Goal: Complete application form: Complete application form

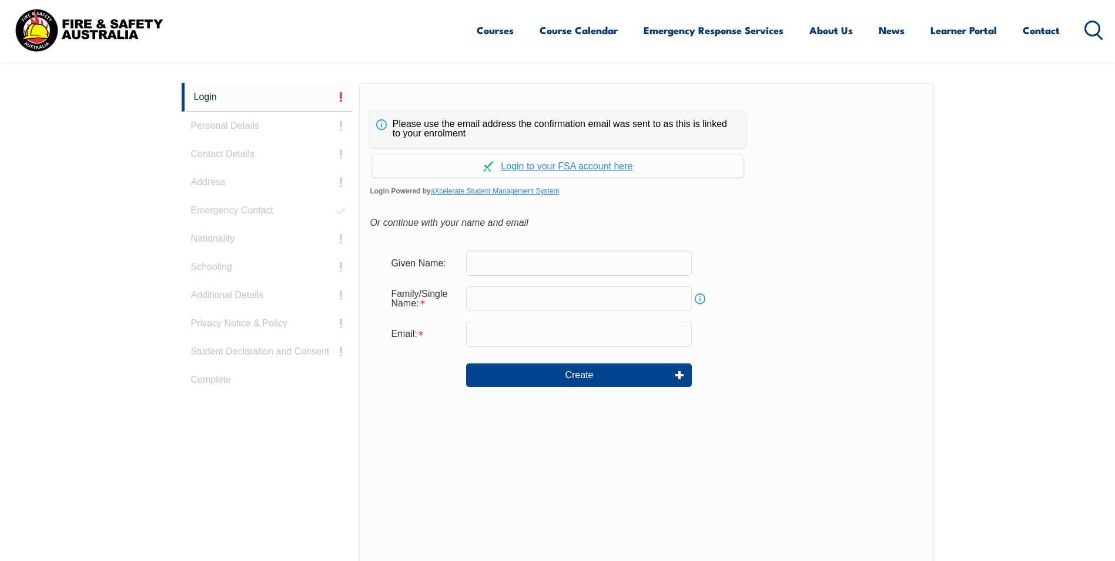
scroll to position [313, 0]
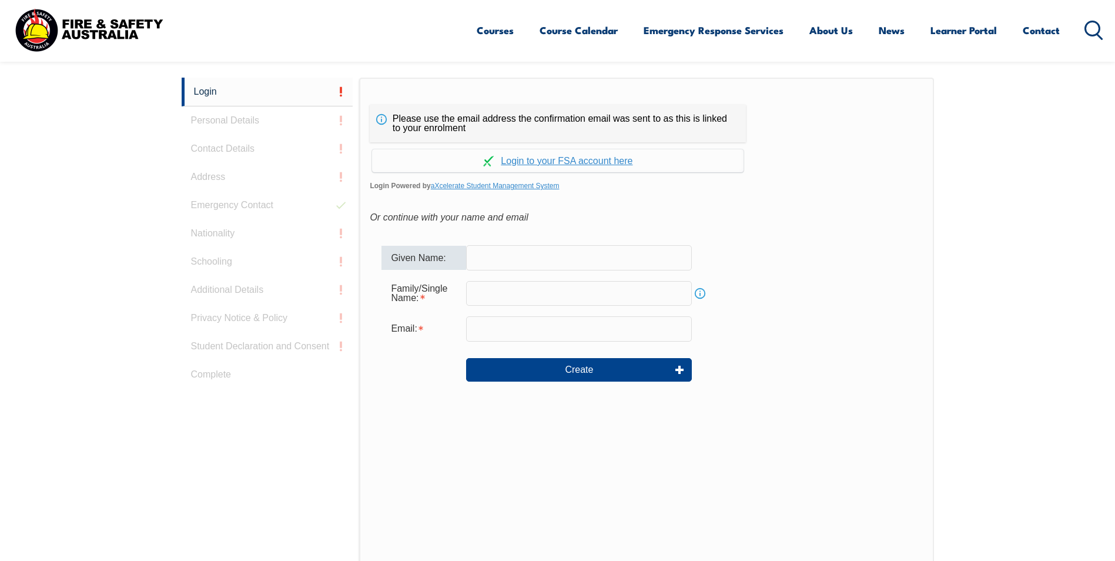
click at [502, 260] on input "text" at bounding box center [579, 257] width 226 height 25
type input "Sharon"
click at [514, 295] on input "text" at bounding box center [579, 293] width 226 height 25
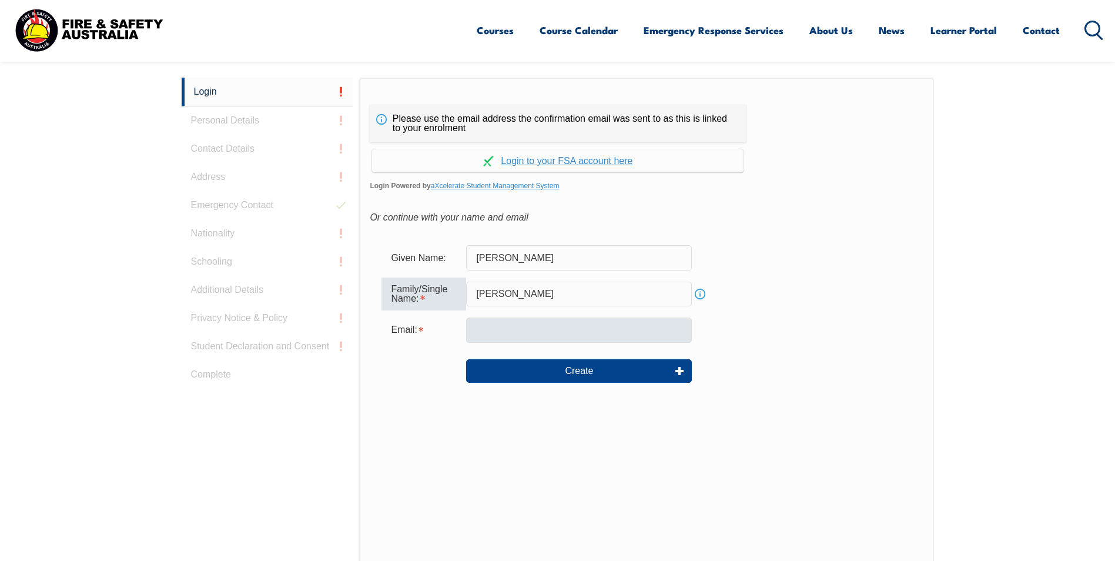
type input "[PERSON_NAME]"
click at [532, 328] on input "email" at bounding box center [579, 330] width 226 height 25
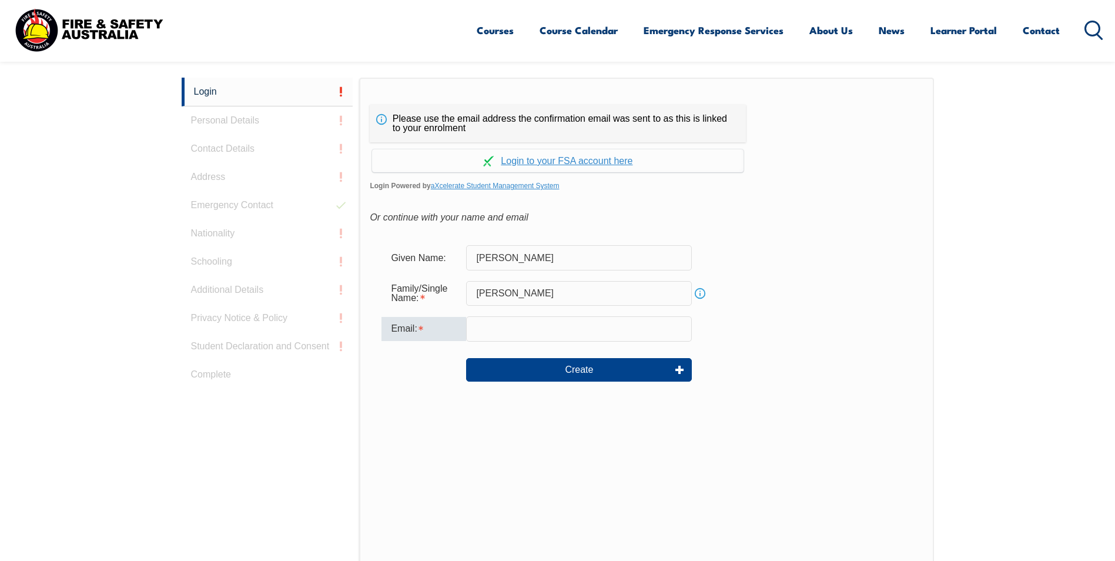
type input "sharon.clark@dhl.com"
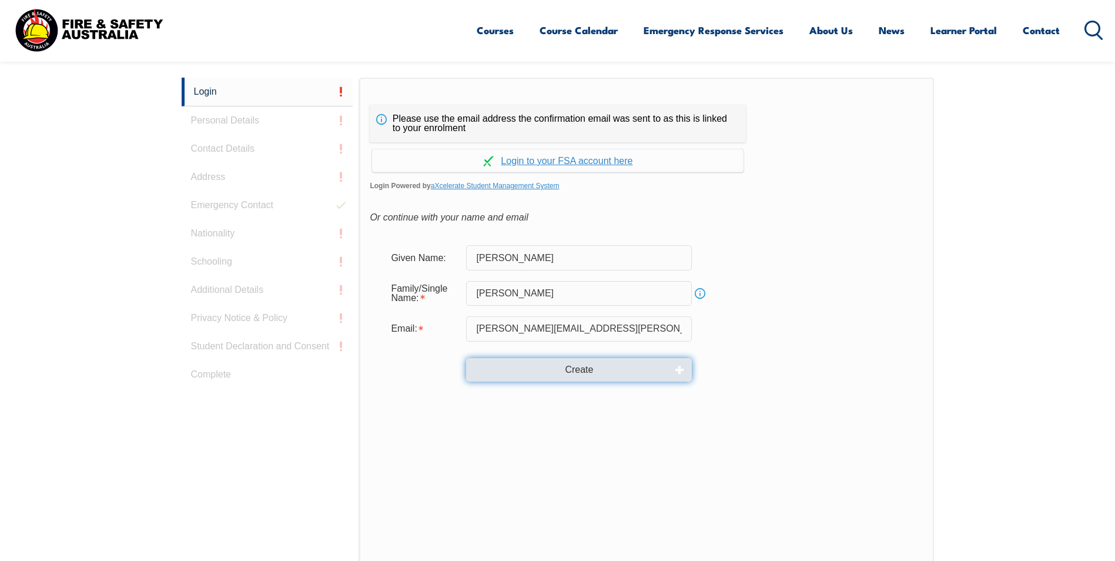
click at [549, 363] on button "Create" at bounding box center [579, 370] width 226 height 24
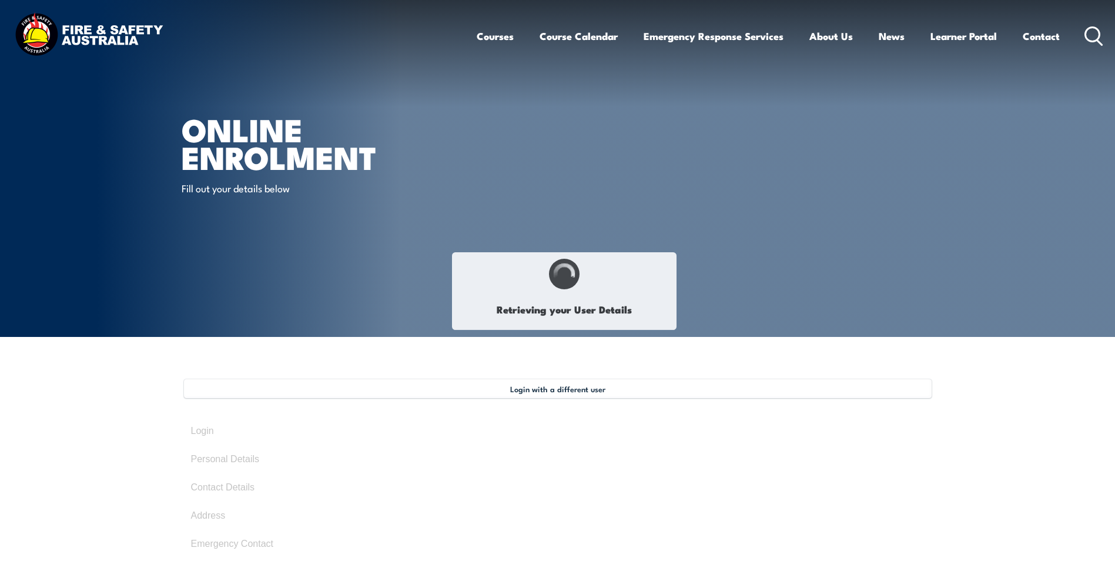
select select "Mrs"
type input "[PERSON_NAME]"
type input "Maree"
type input "[PERSON_NAME]"
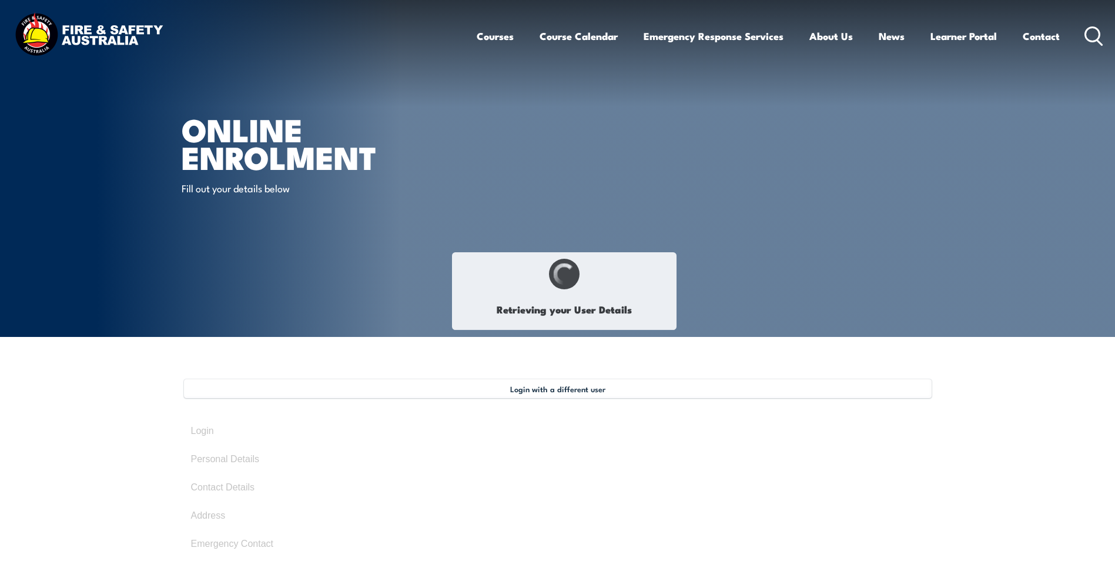
type input "[DATE]"
type input "RZBP3ESVQ6"
select select "F"
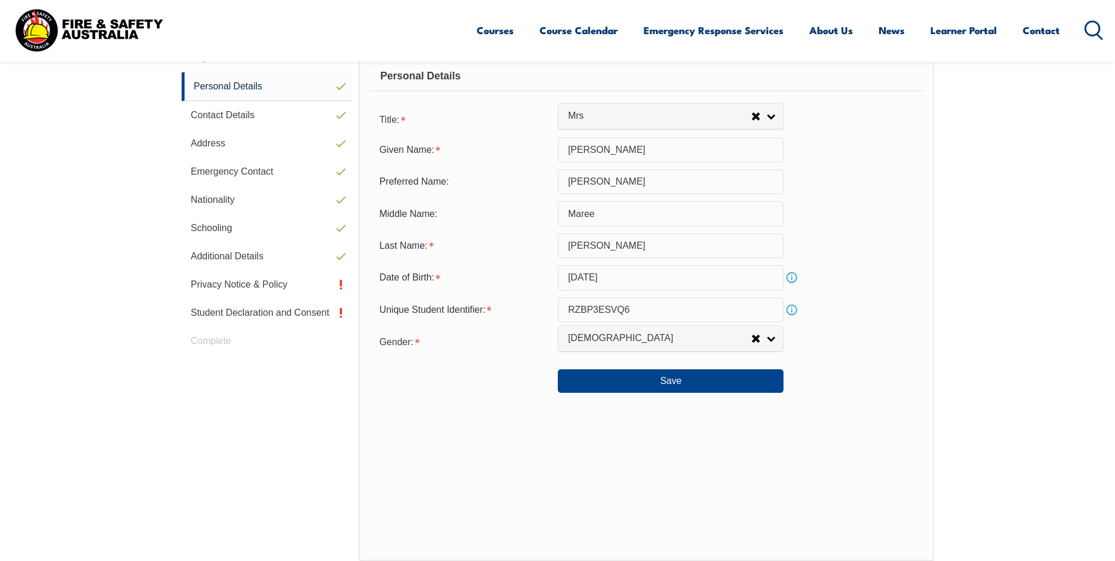
scroll to position [314, 0]
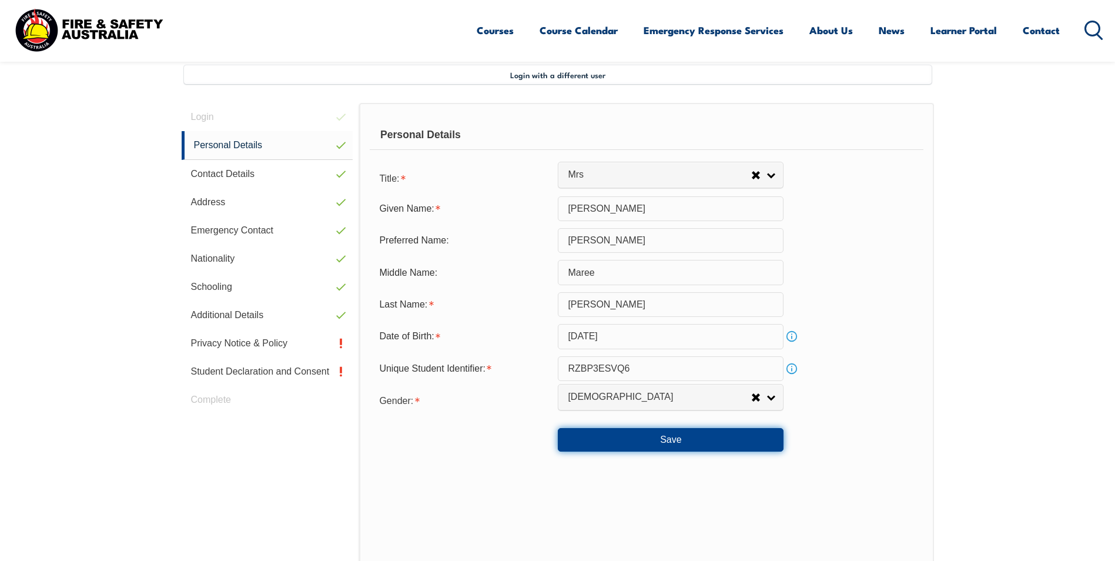
click at [653, 440] on button "Save" at bounding box center [671, 440] width 226 height 24
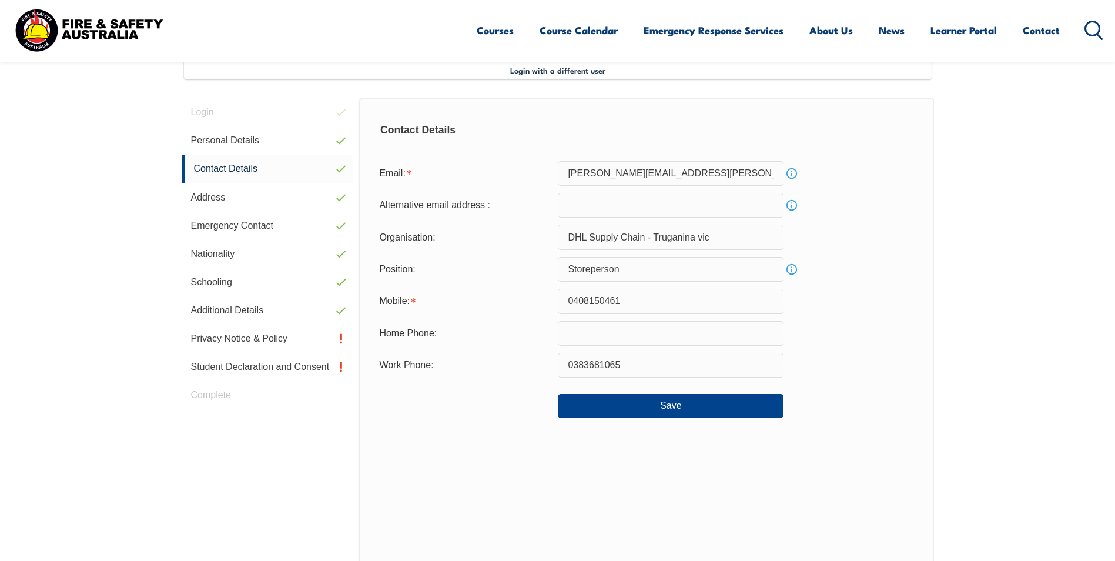
scroll to position [320, 0]
click at [592, 329] on input "text" at bounding box center [671, 331] width 226 height 25
click at [476, 456] on div "Contact Details Email: Sharon.Clark@dhl.com Info Alternative email address : In…" at bounding box center [646, 340] width 574 height 488
click at [614, 203] on input "email" at bounding box center [671, 203] width 226 height 25
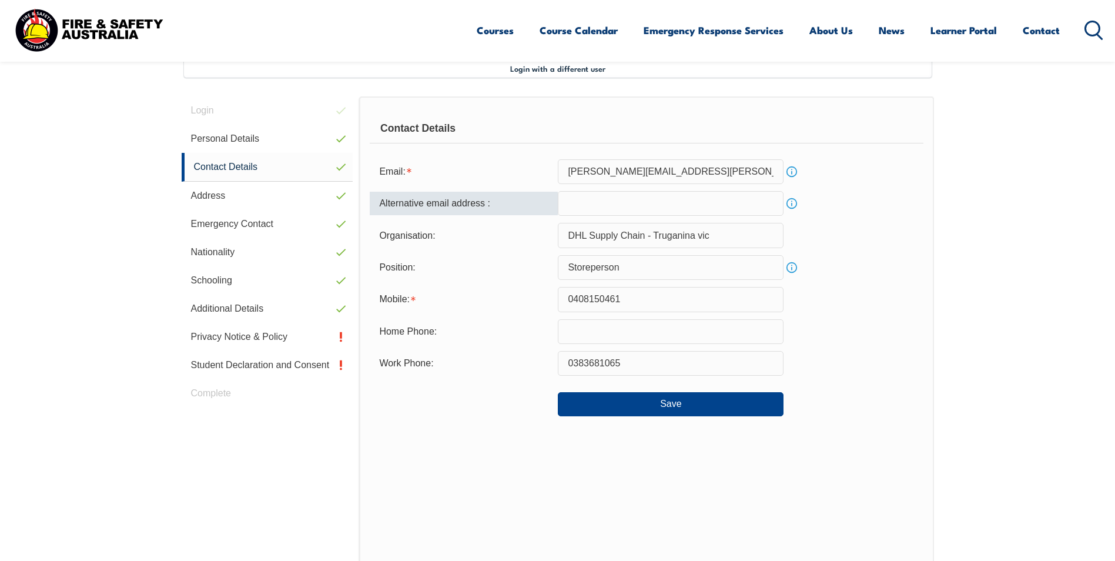
type input "sharon.clark@dhl.com"
drag, startPoint x: 669, startPoint y: 206, endPoint x: 468, endPoint y: 227, distance: 202.2
click at [468, 227] on form "Email: Sharon.Clark@dhl.com Info Alternative email address : sharon.clark@dhl.c…" at bounding box center [646, 287] width 553 height 257
click at [650, 400] on button "Save" at bounding box center [671, 404] width 226 height 24
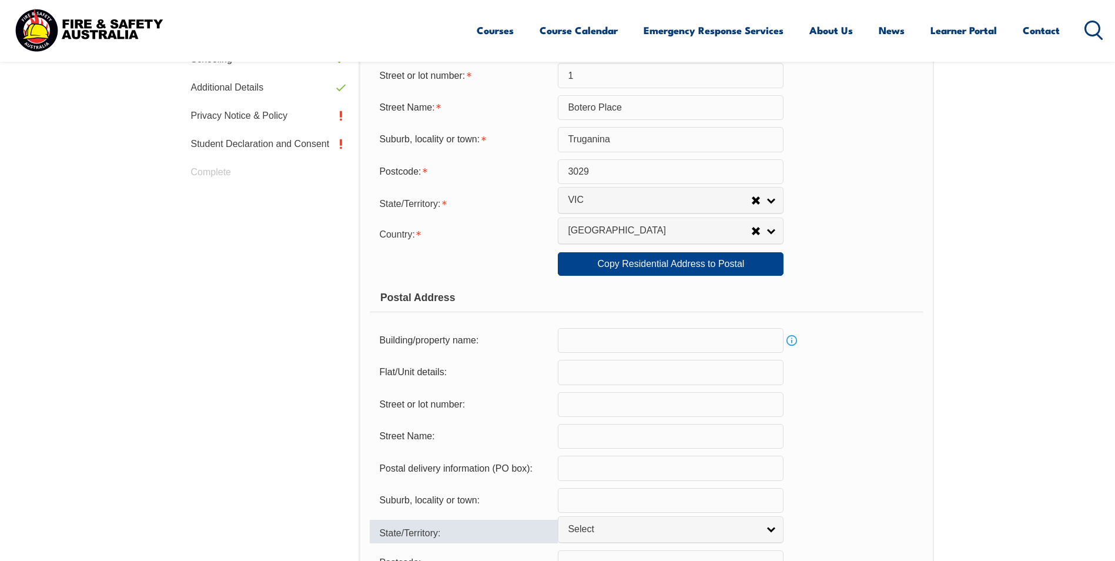
scroll to position [732, 0]
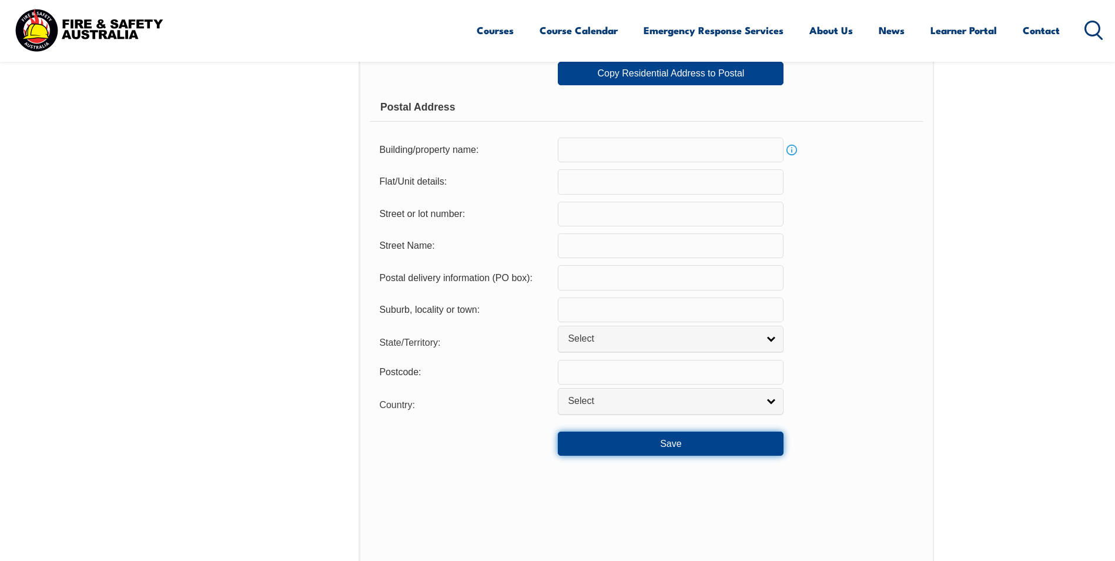
click at [667, 439] on button "Save" at bounding box center [671, 444] width 226 height 24
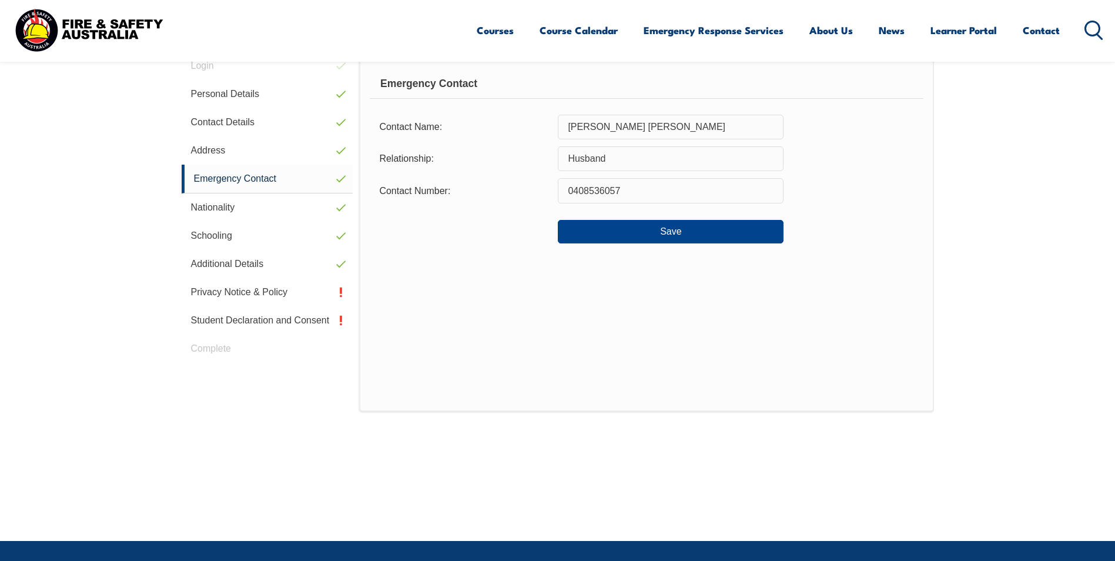
scroll to position [320, 0]
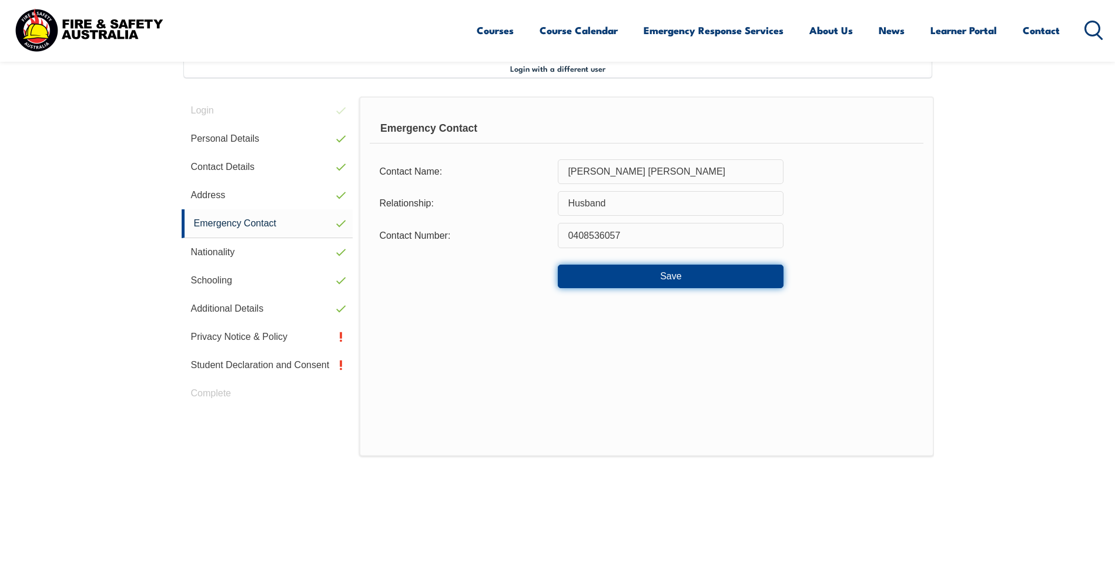
click at [667, 275] on button "Save" at bounding box center [671, 277] width 226 height 24
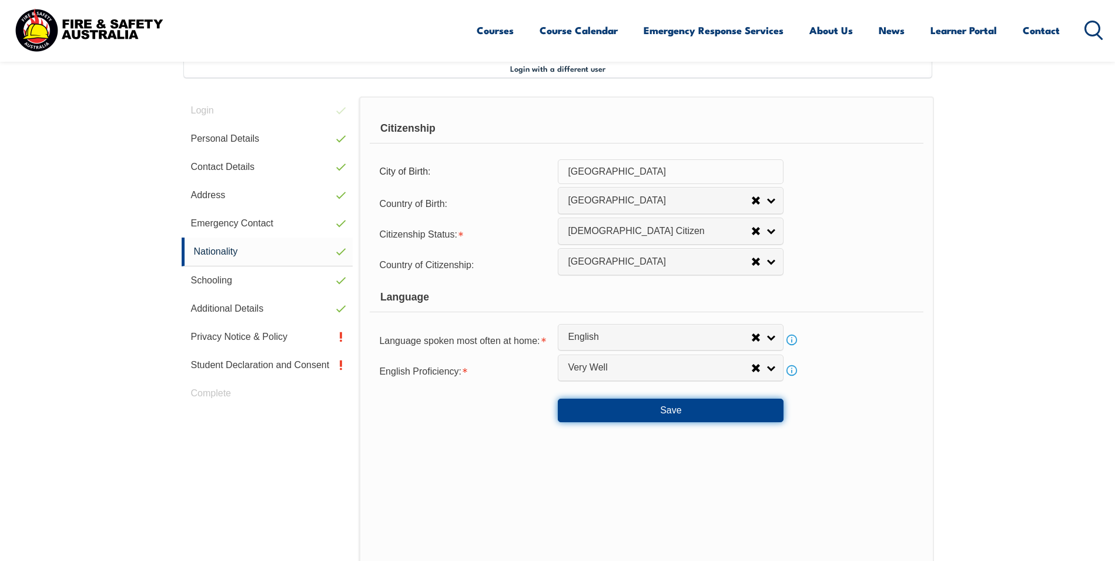
click at [666, 409] on button "Save" at bounding box center [671, 411] width 226 height 24
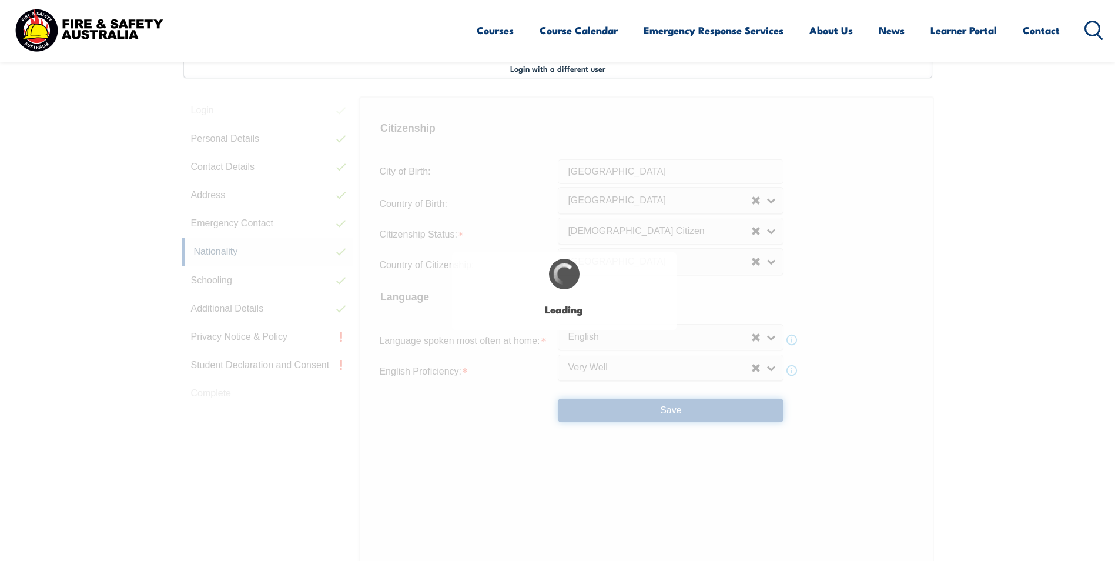
select select "false"
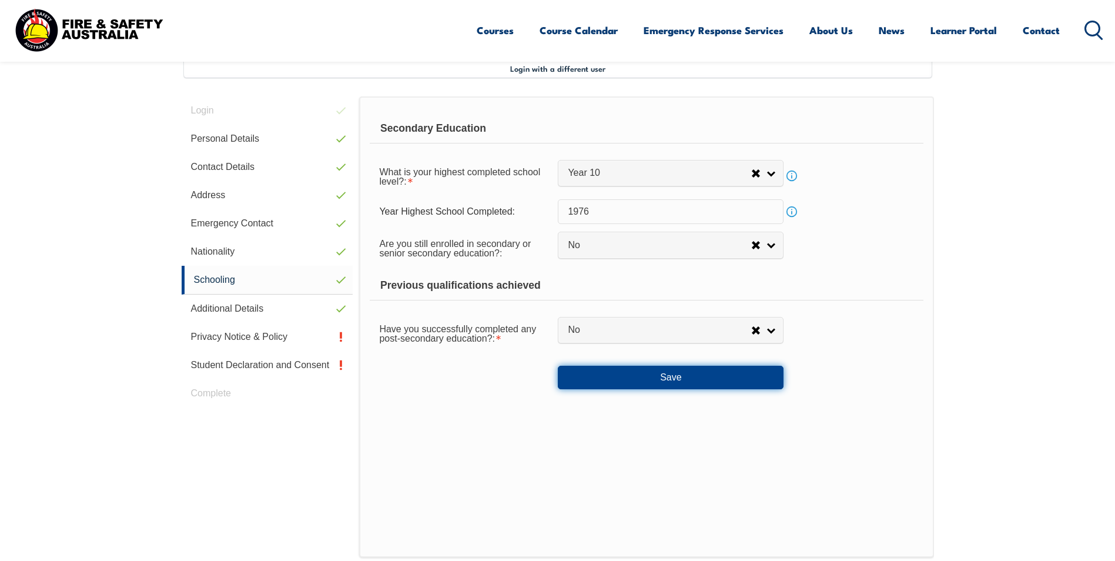
click at [669, 376] on button "Save" at bounding box center [671, 378] width 226 height 24
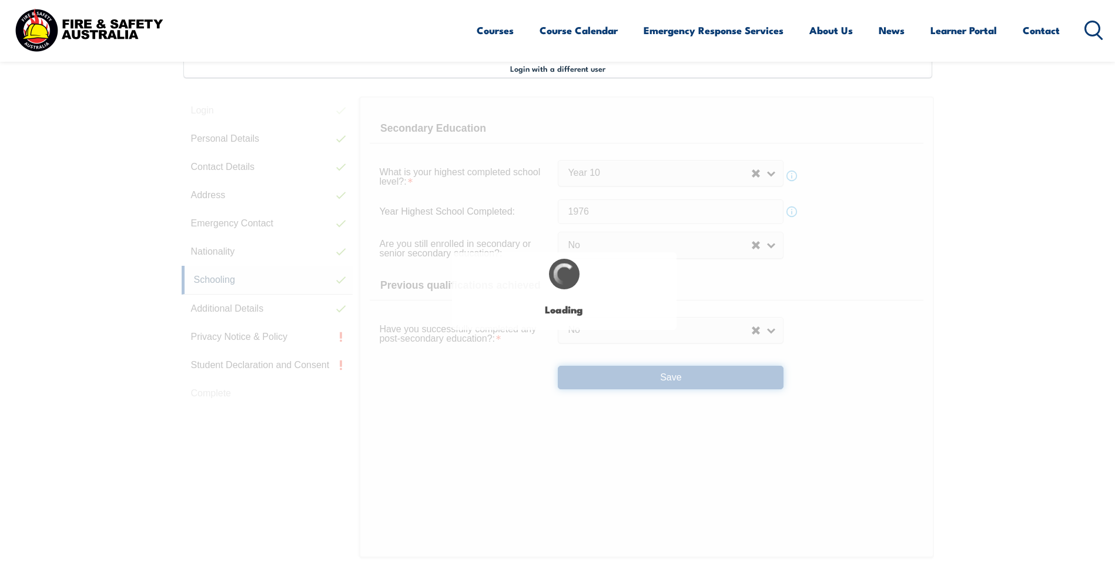
select select "false"
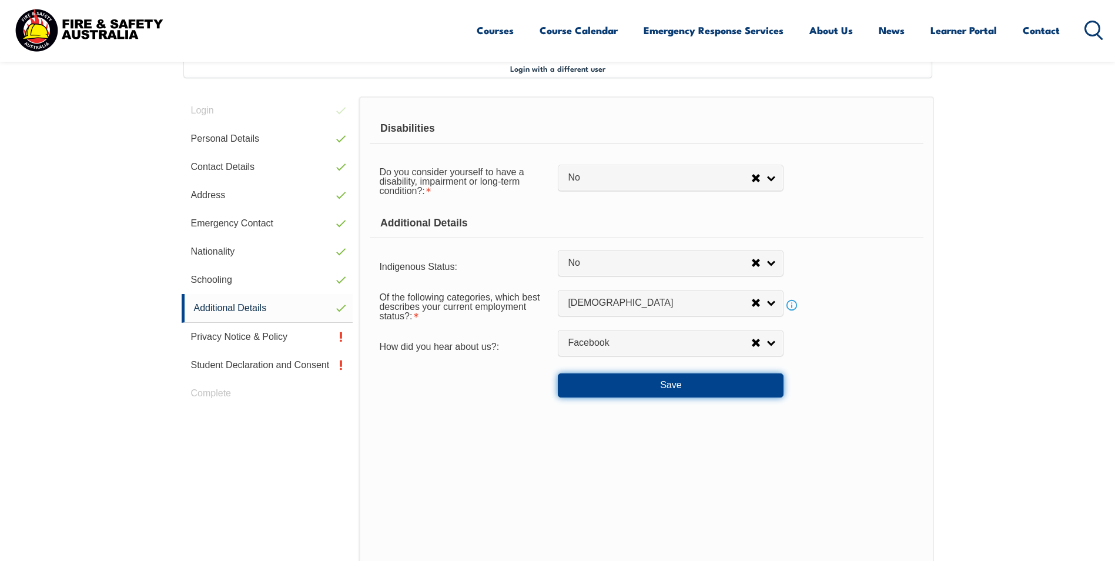
click at [665, 387] on button "Save" at bounding box center [671, 385] width 226 height 24
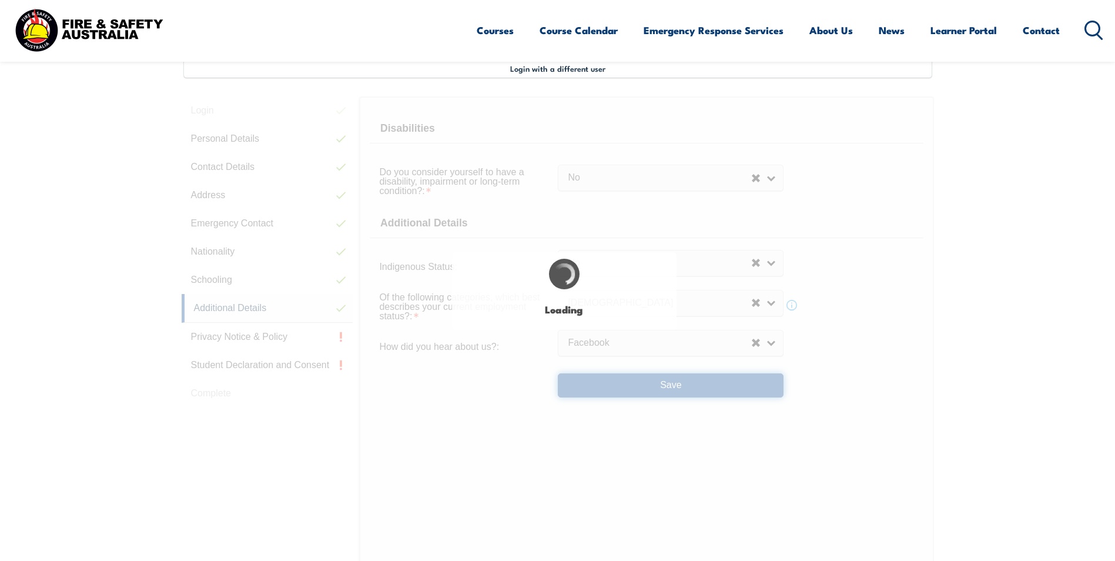
select select "false"
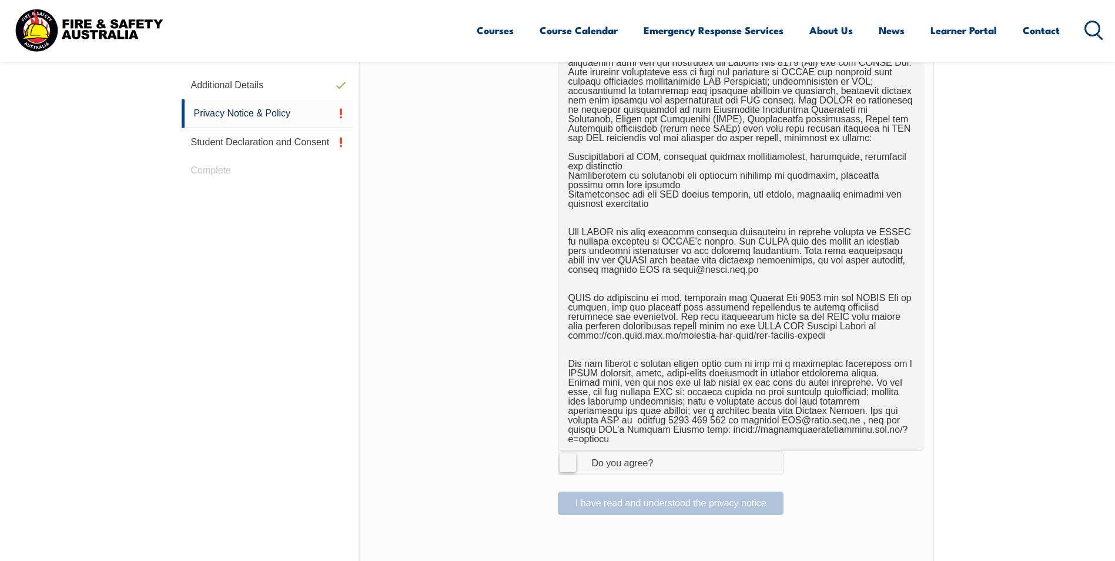
scroll to position [614, 0]
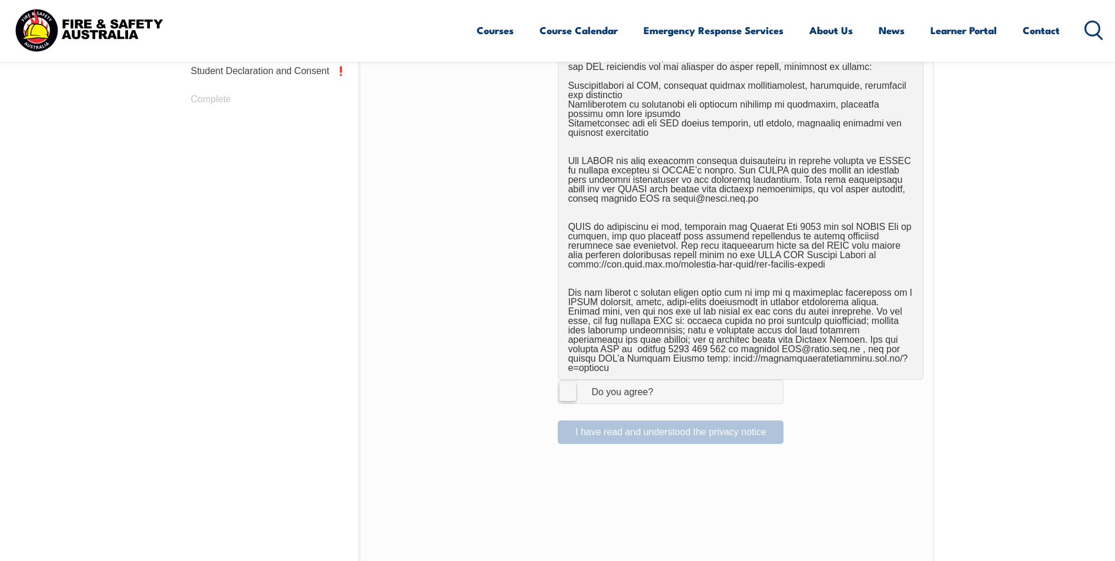
click at [565, 386] on label "I Agree Do you agree?" at bounding box center [671, 392] width 226 height 24
click at [663, 386] on input "I Agree Do you agree?" at bounding box center [673, 391] width 20 height 22
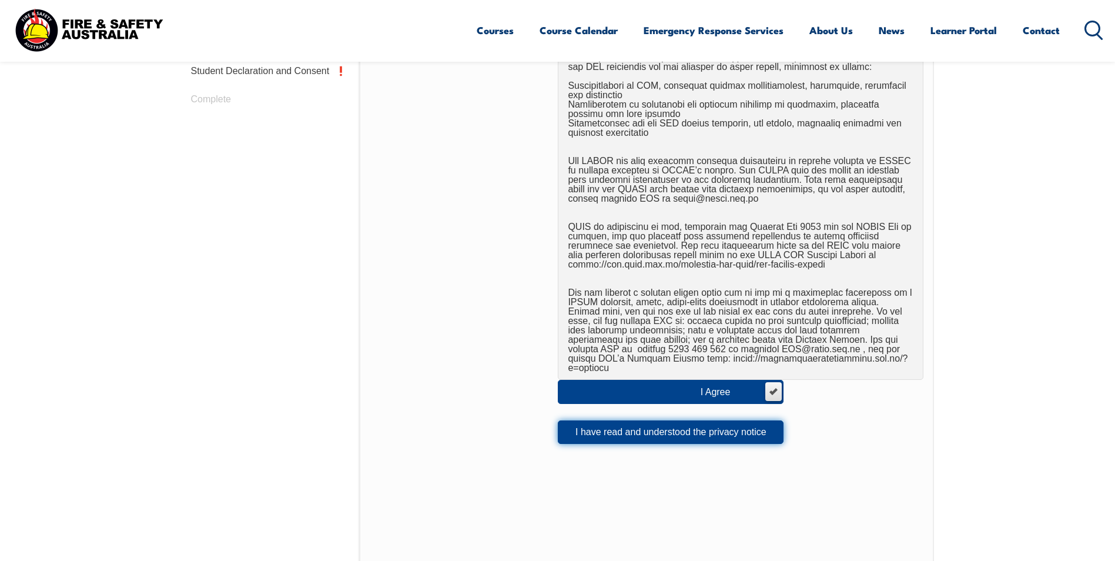
click at [671, 425] on button "I have read and understood the privacy notice" at bounding box center [671, 432] width 226 height 24
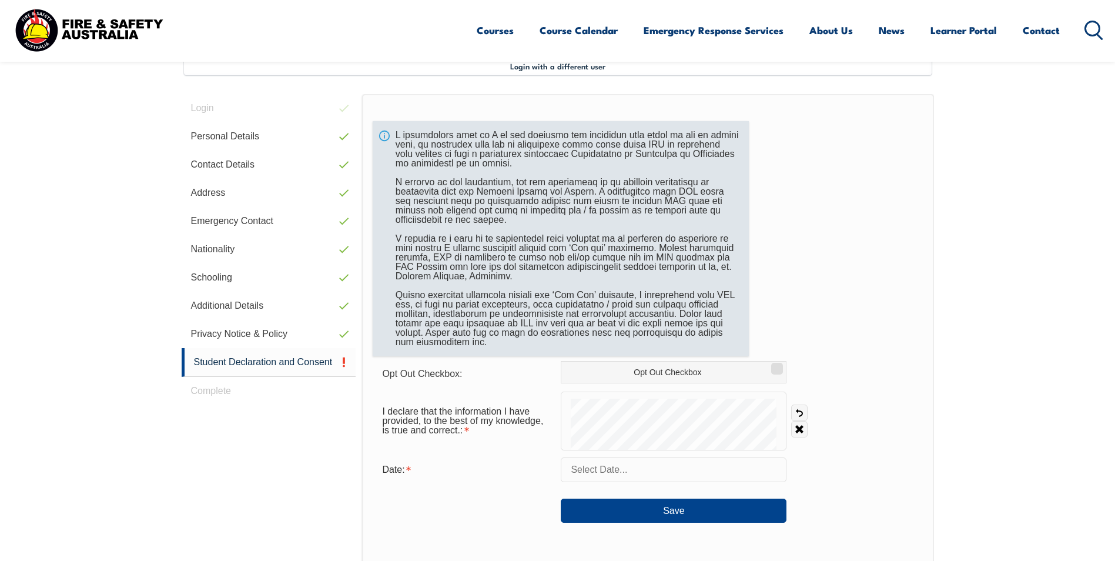
scroll to position [320, 0]
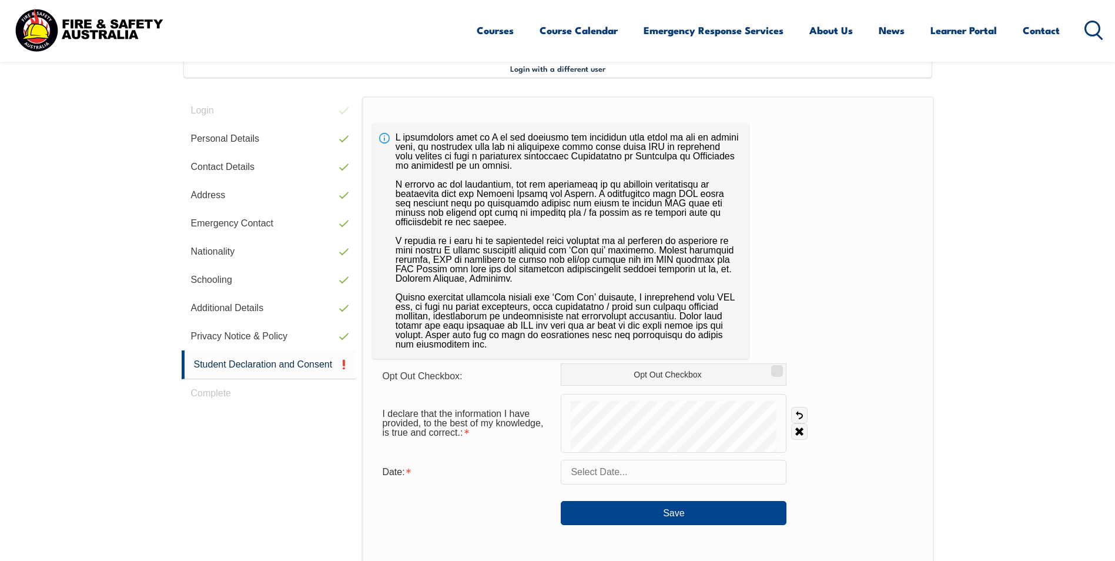
click at [641, 475] on input "text" at bounding box center [674, 472] width 226 height 25
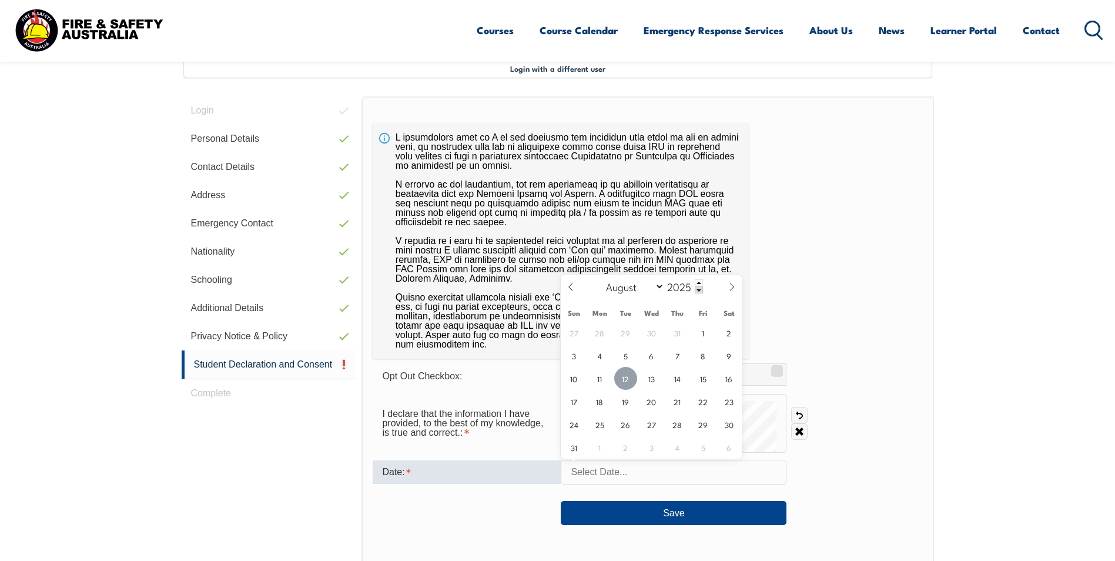
click at [625, 382] on span "12" at bounding box center [625, 378] width 23 height 23
type input "August 12, 2025"
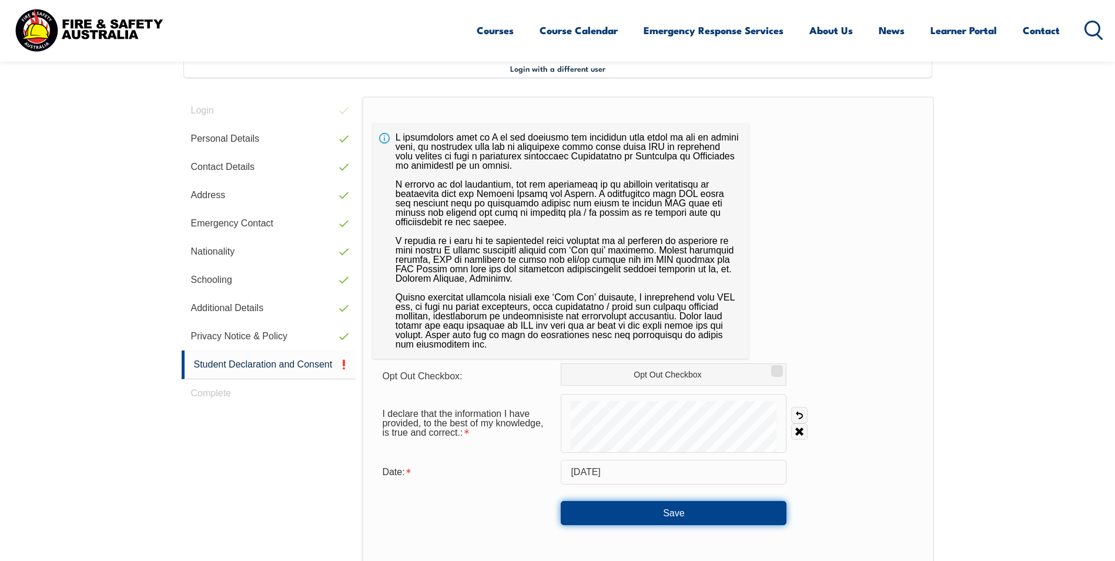
click at [683, 512] on button "Save" at bounding box center [674, 513] width 226 height 24
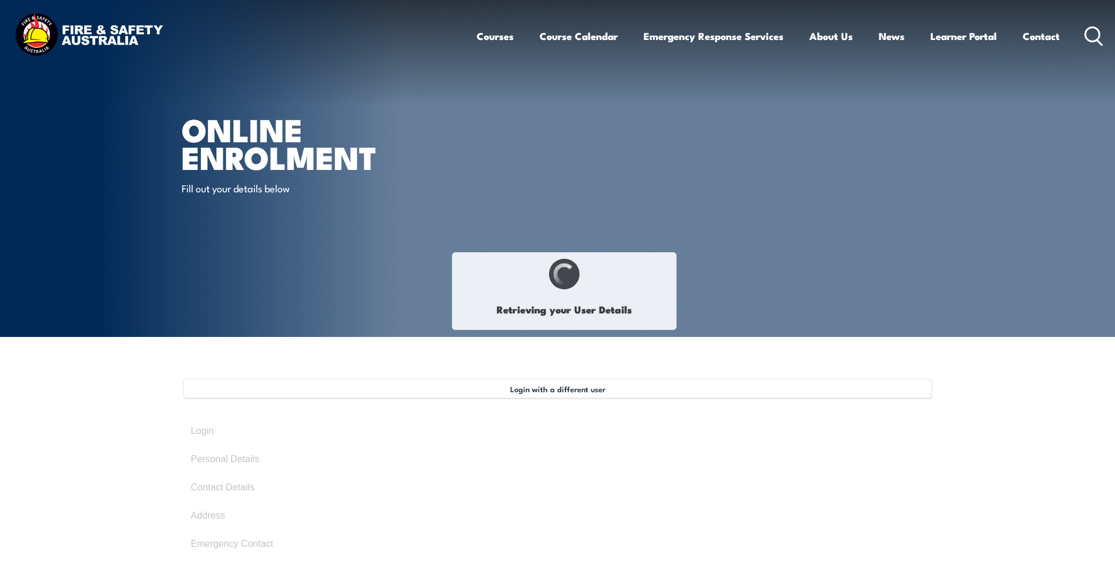
select select "Mrs"
type input "Sharon"
type input "sharon"
type input "Maree"
type input "[PERSON_NAME]"
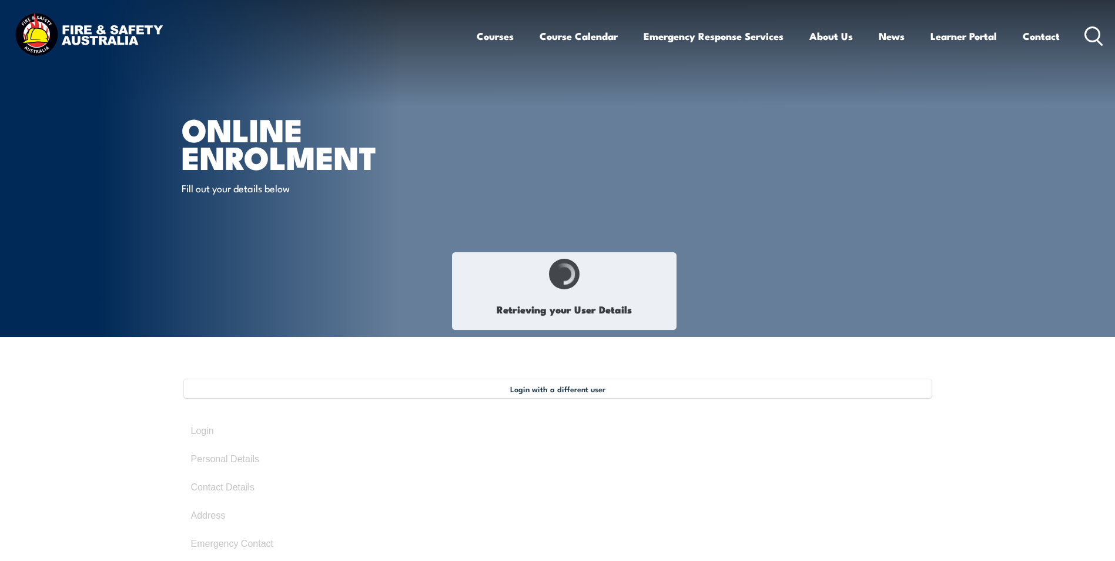
type input "[DATE]"
type input "RZBP3ESVQ6"
select select "F"
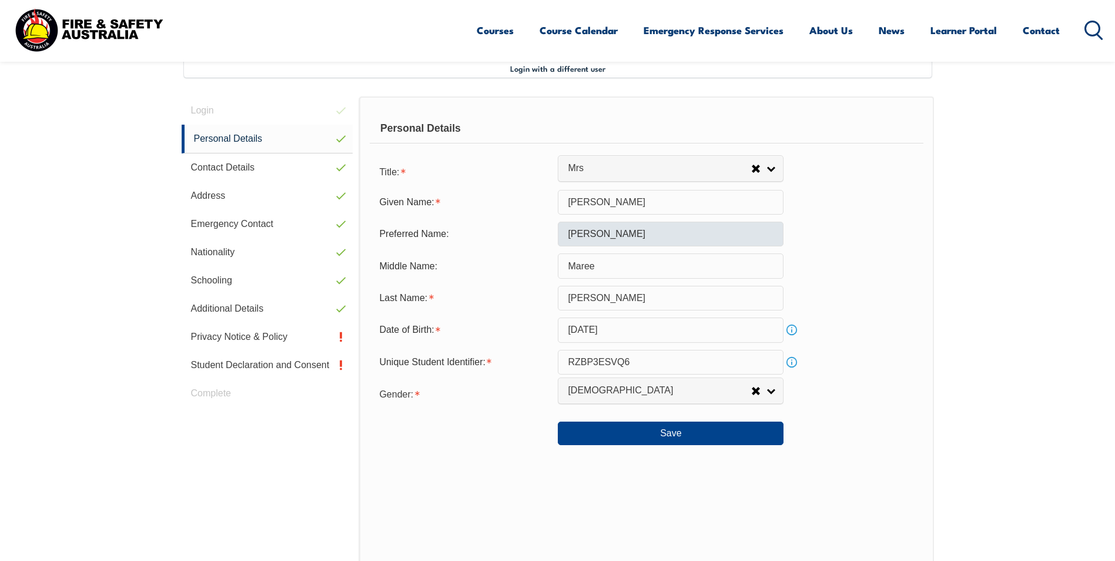
scroll to position [379, 0]
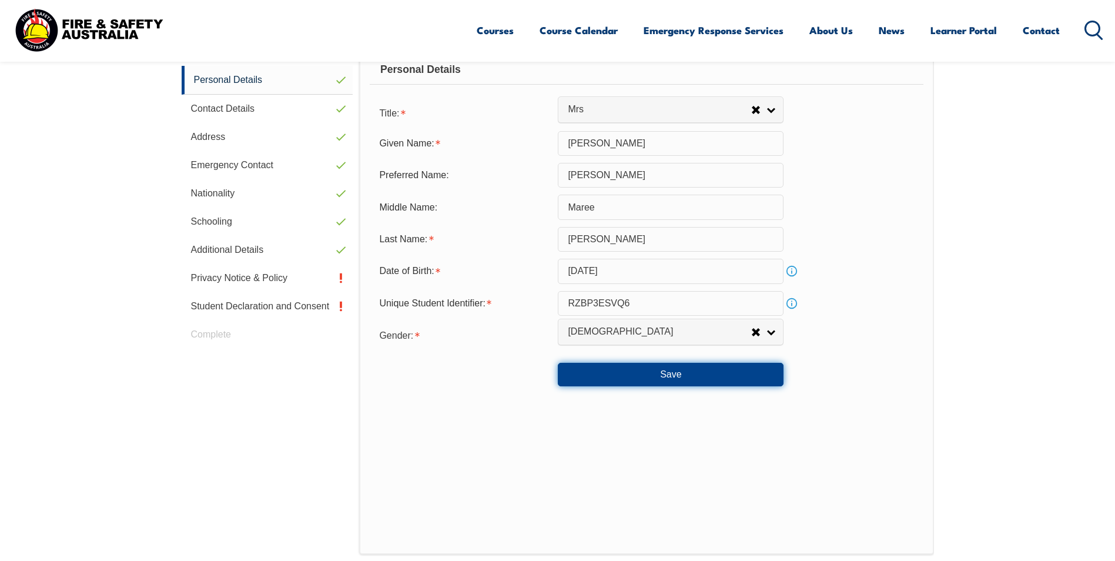
click at [677, 372] on button "Save" at bounding box center [671, 375] width 226 height 24
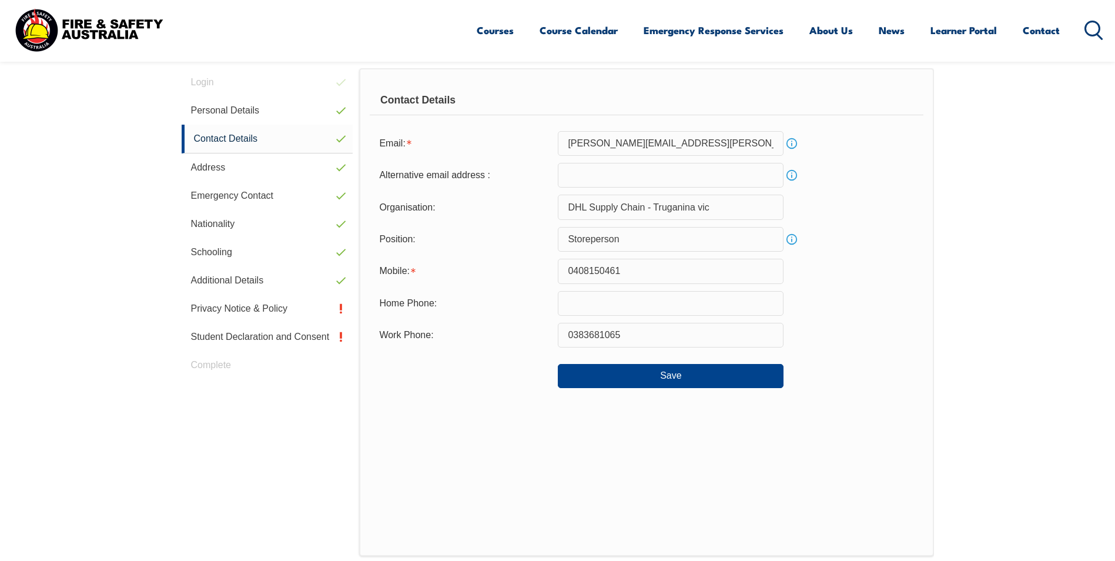
scroll to position [320, 0]
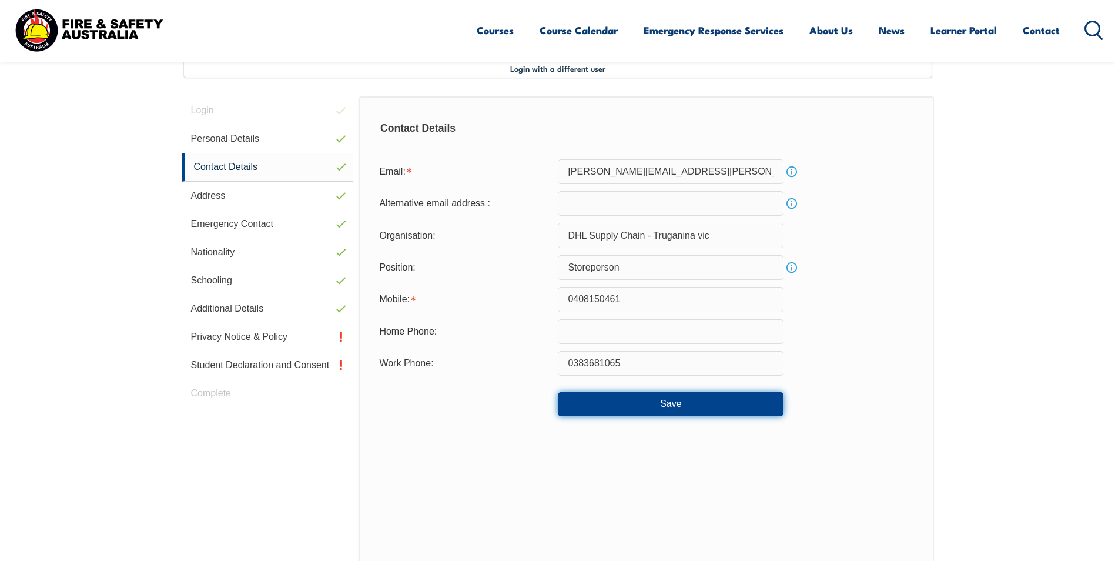
click at [668, 405] on button "Save" at bounding box center [671, 404] width 226 height 24
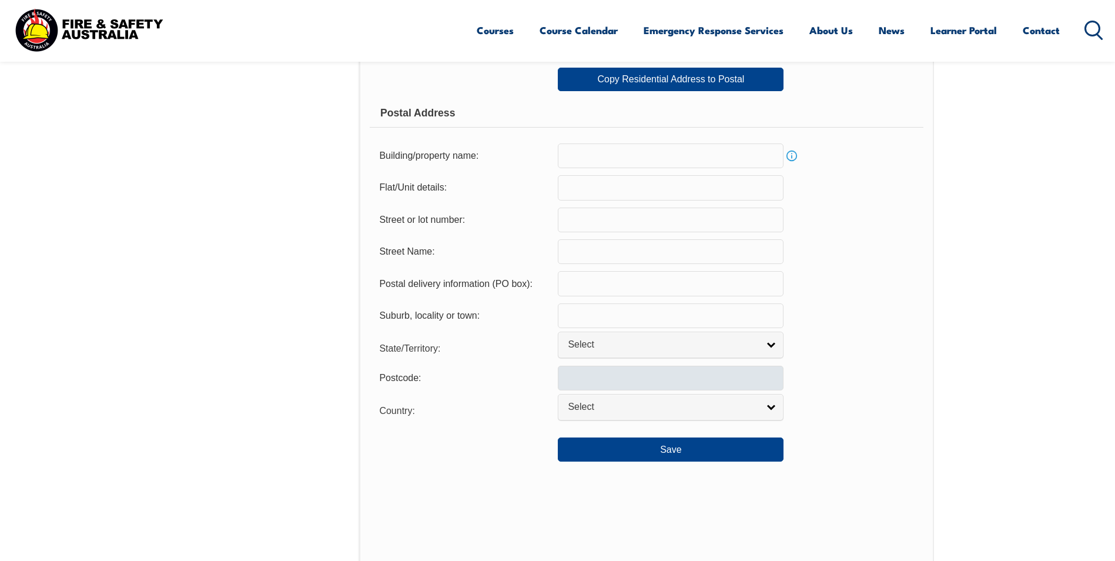
scroll to position [908, 0]
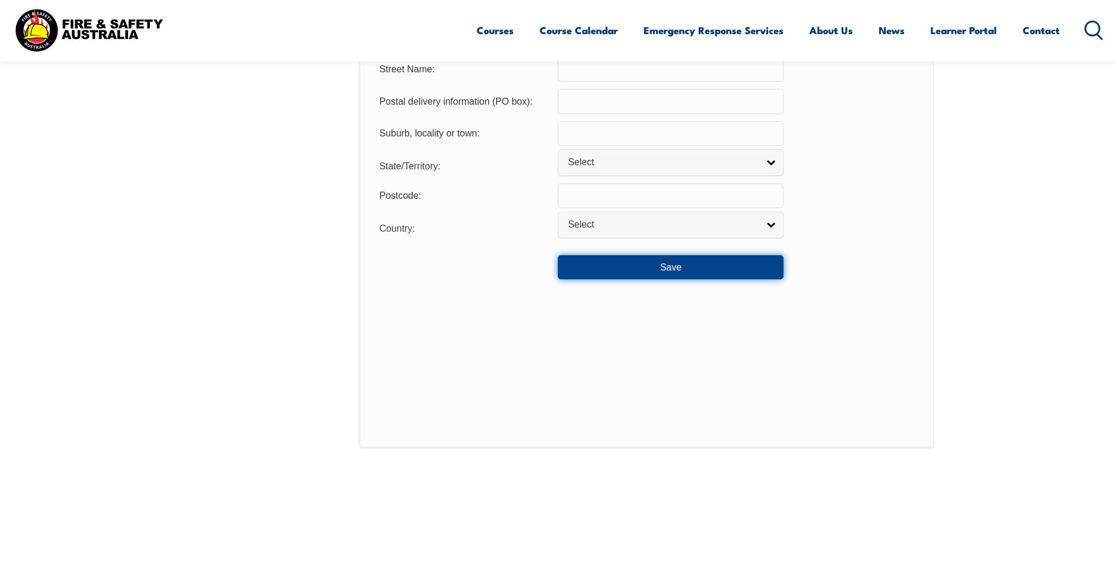
click at [635, 272] on button "Save" at bounding box center [671, 267] width 226 height 24
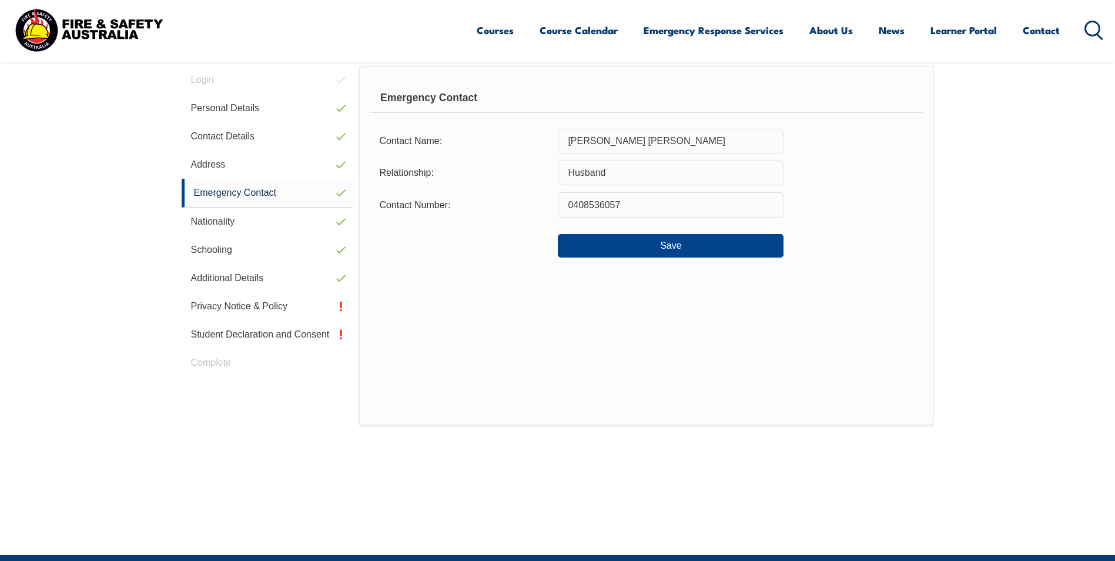
scroll to position [320, 0]
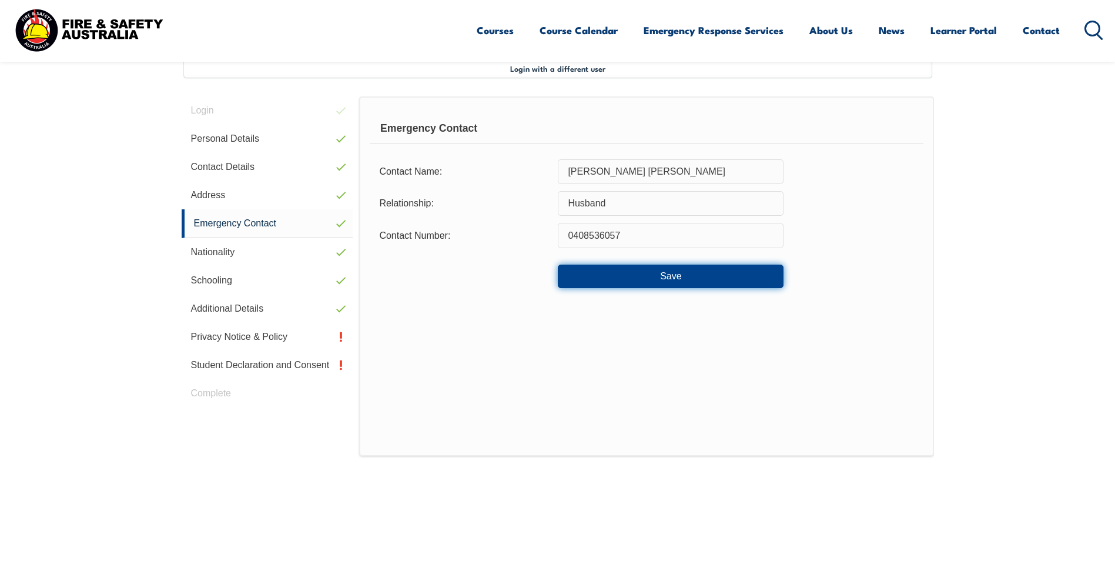
click at [670, 283] on button "Save" at bounding box center [671, 277] width 226 height 24
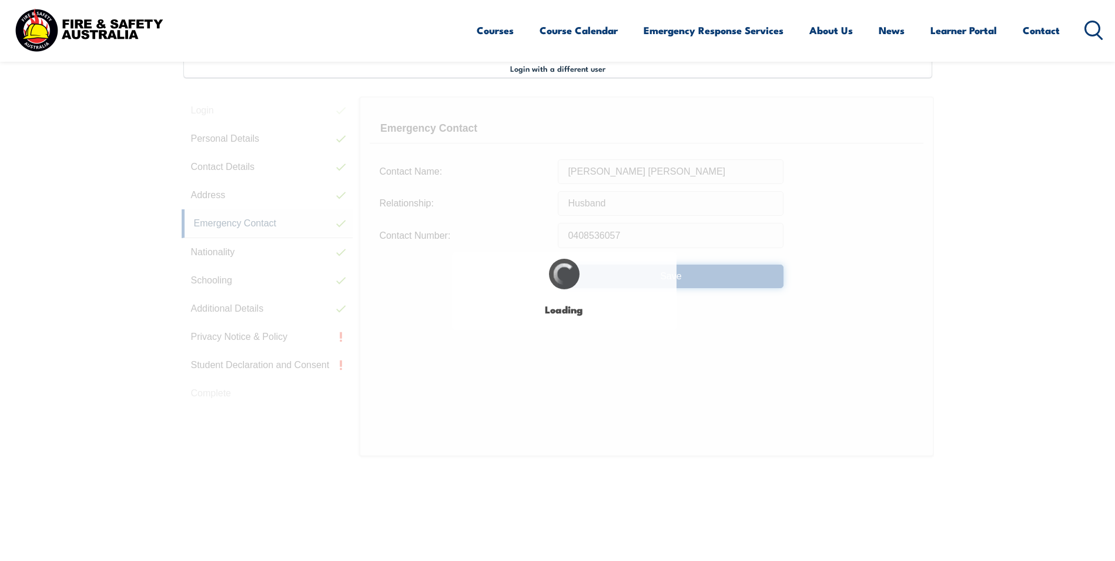
select select "false"
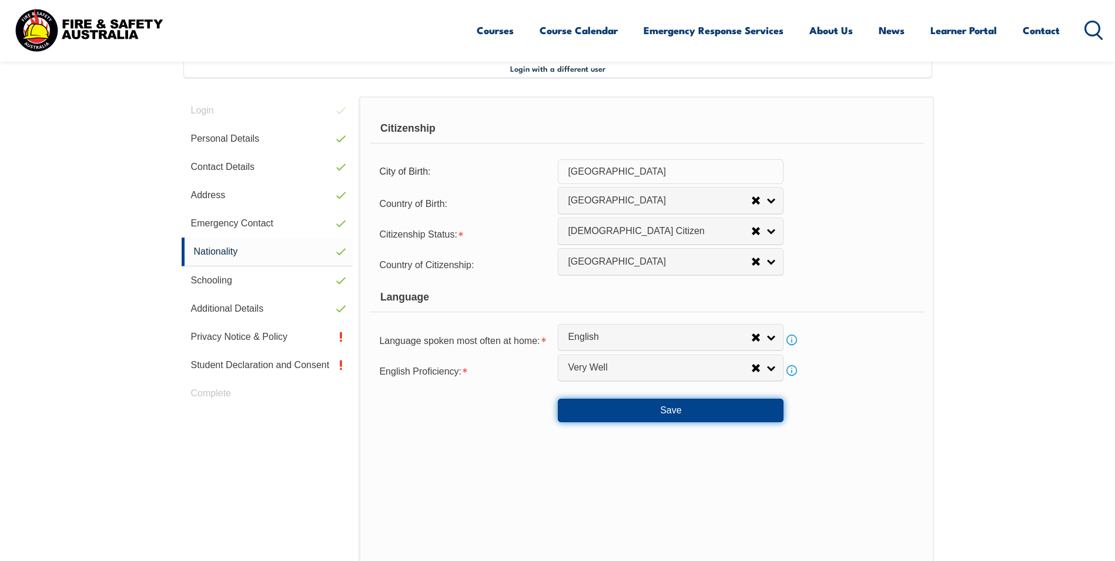
click at [656, 415] on button "Save" at bounding box center [671, 411] width 226 height 24
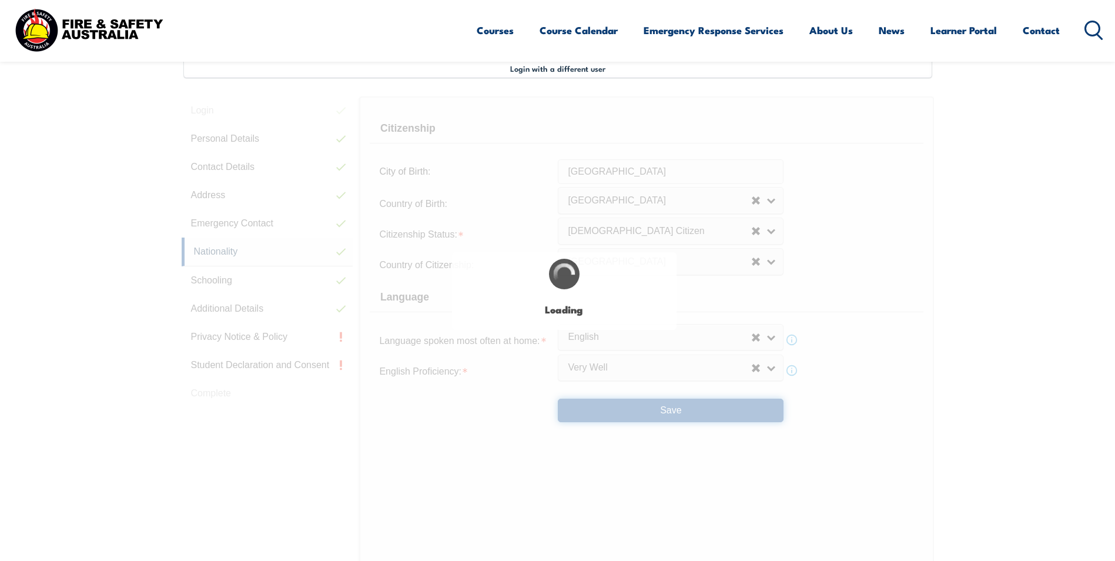
select select "false"
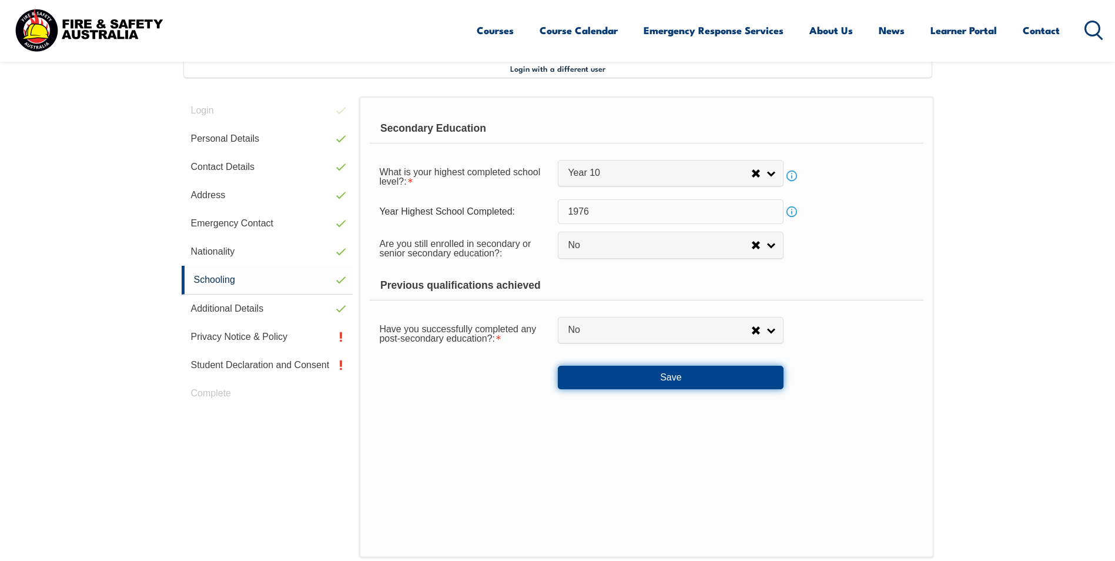
click at [668, 376] on button "Save" at bounding box center [671, 378] width 226 height 24
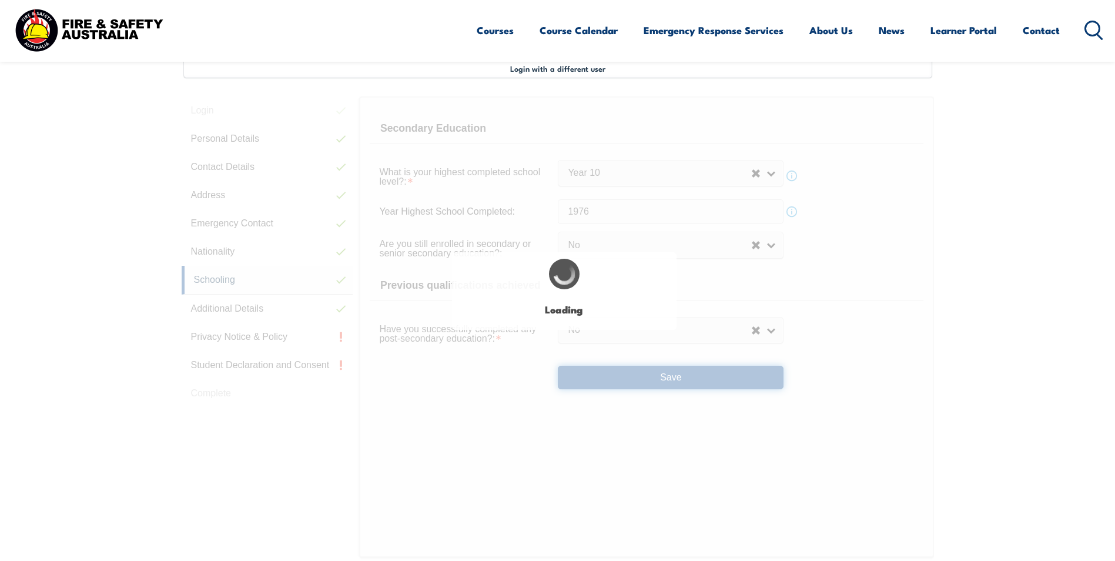
select select "false"
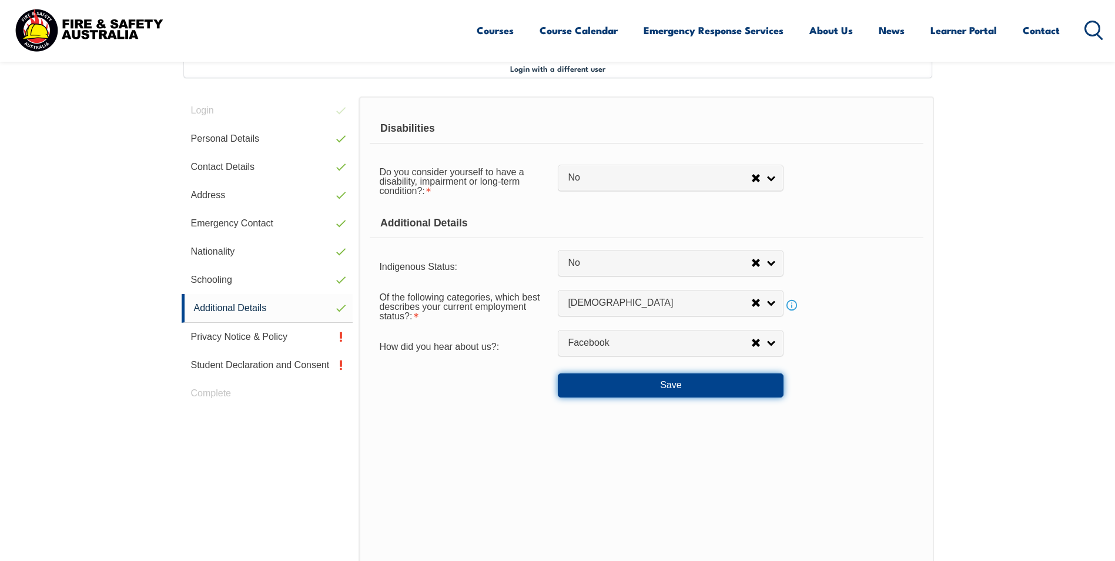
click at [640, 389] on button "Save" at bounding box center [671, 385] width 226 height 24
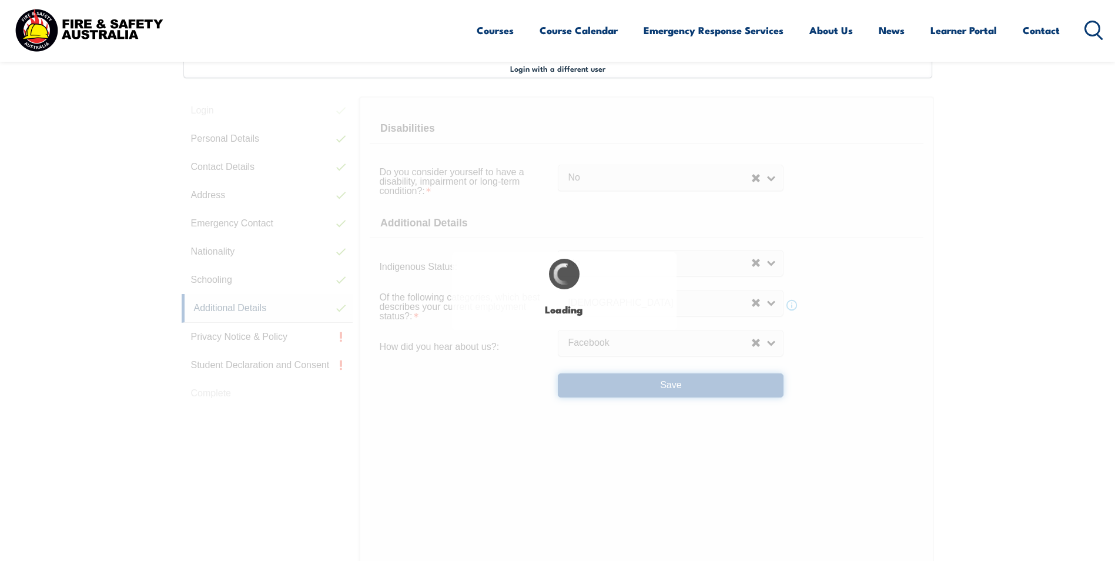
select select "false"
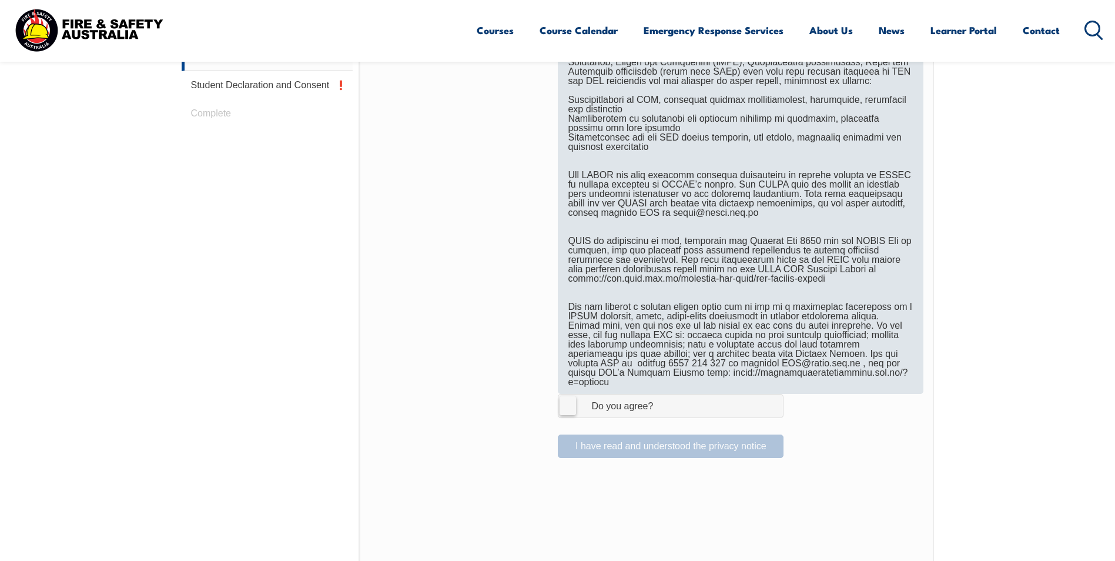
scroll to position [732, 0]
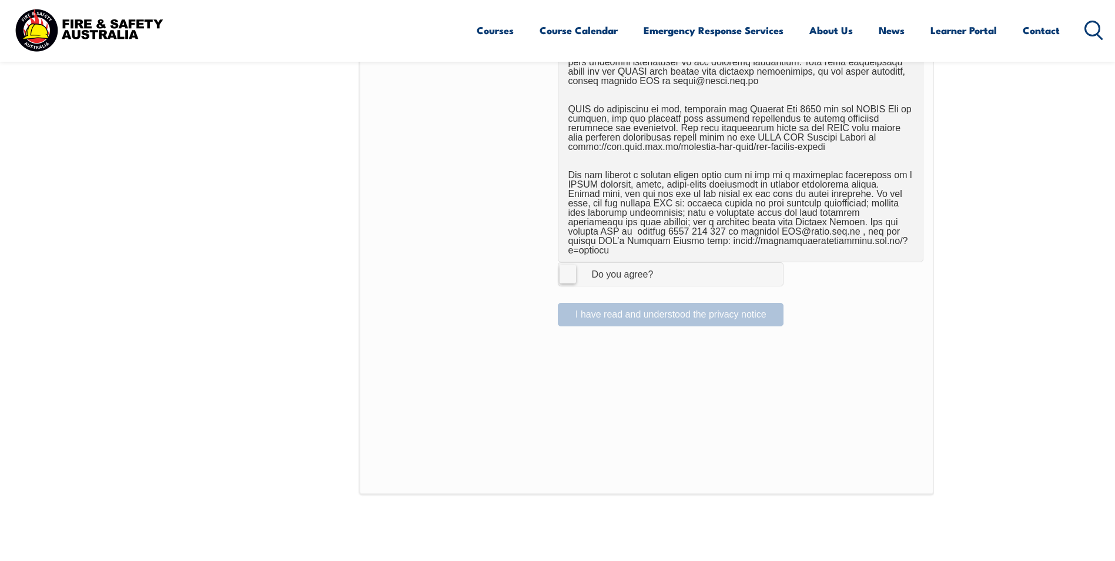
click at [567, 265] on label "I Agree Do you agree?" at bounding box center [671, 274] width 226 height 24
click at [663, 265] on input "I Agree Do you agree?" at bounding box center [673, 274] width 20 height 22
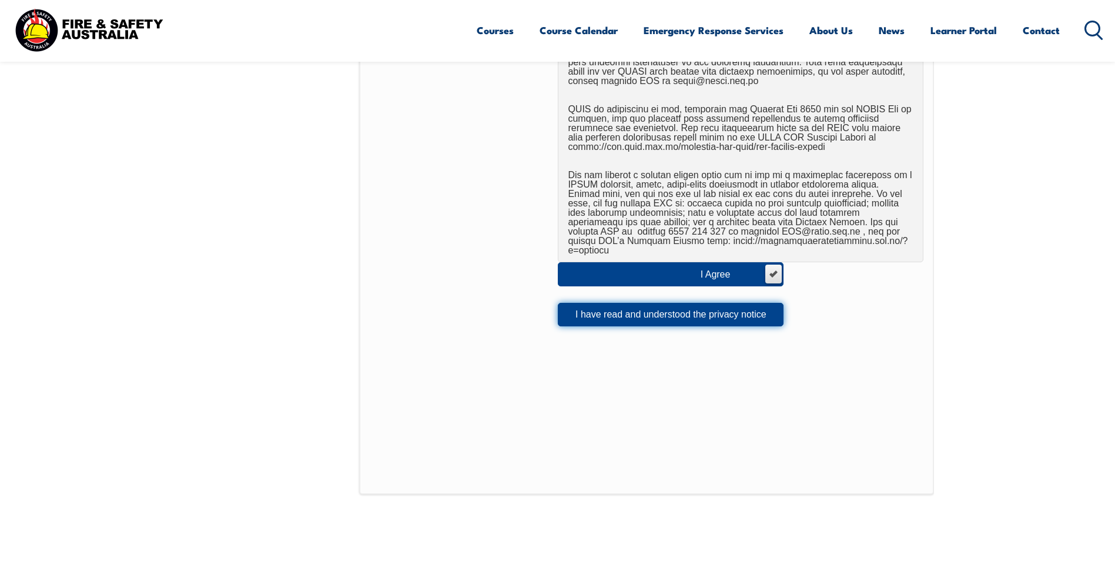
click at [614, 309] on button "I have read and understood the privacy notice" at bounding box center [671, 315] width 226 height 24
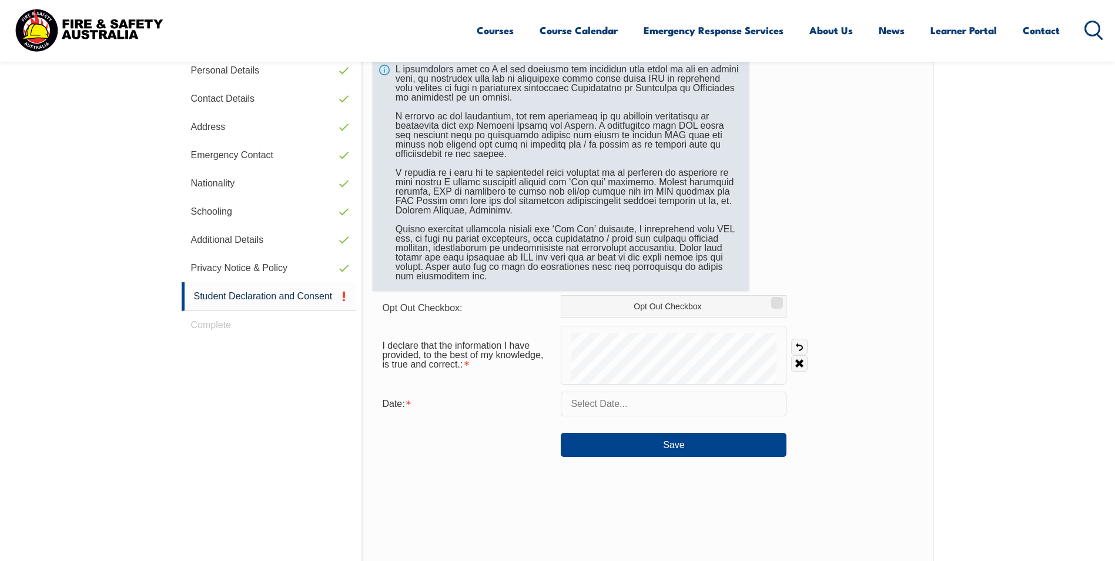
scroll to position [320, 0]
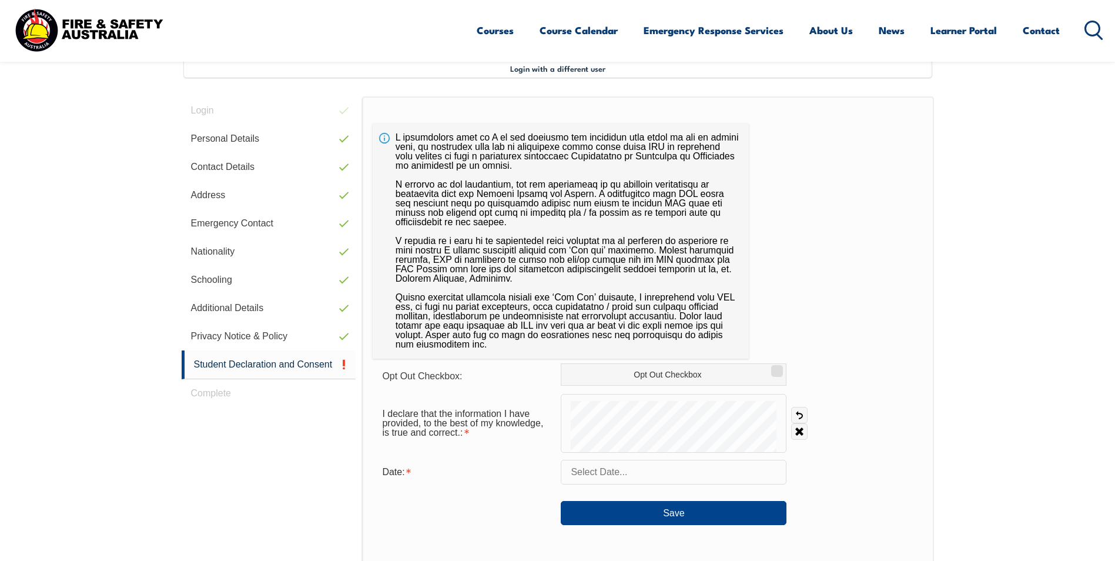
click at [609, 473] on input "text" at bounding box center [674, 472] width 226 height 25
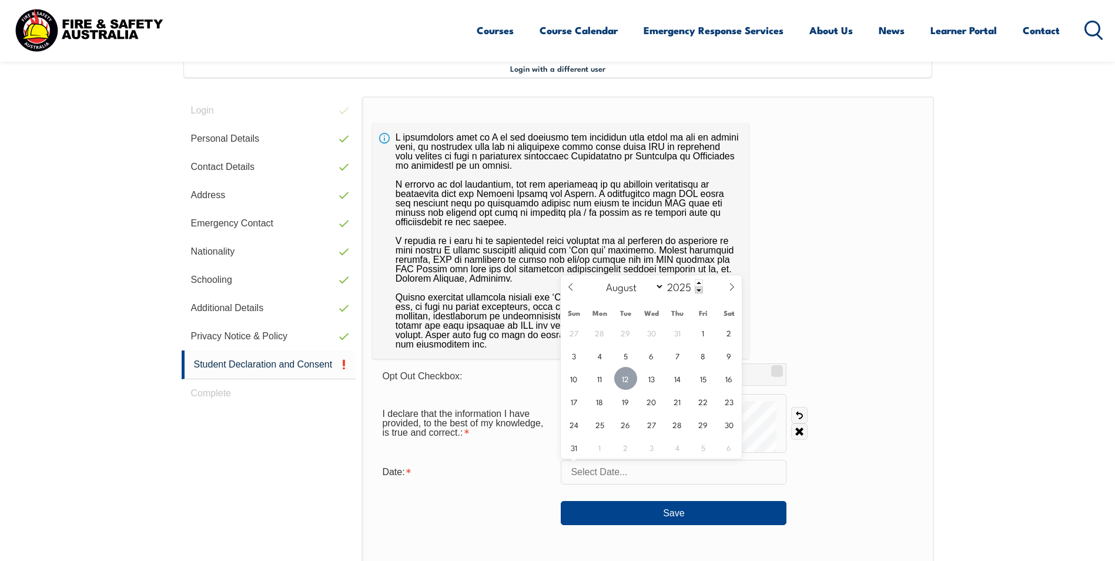
click at [623, 377] on span "12" at bounding box center [625, 378] width 23 height 23
type input "[DATE]"
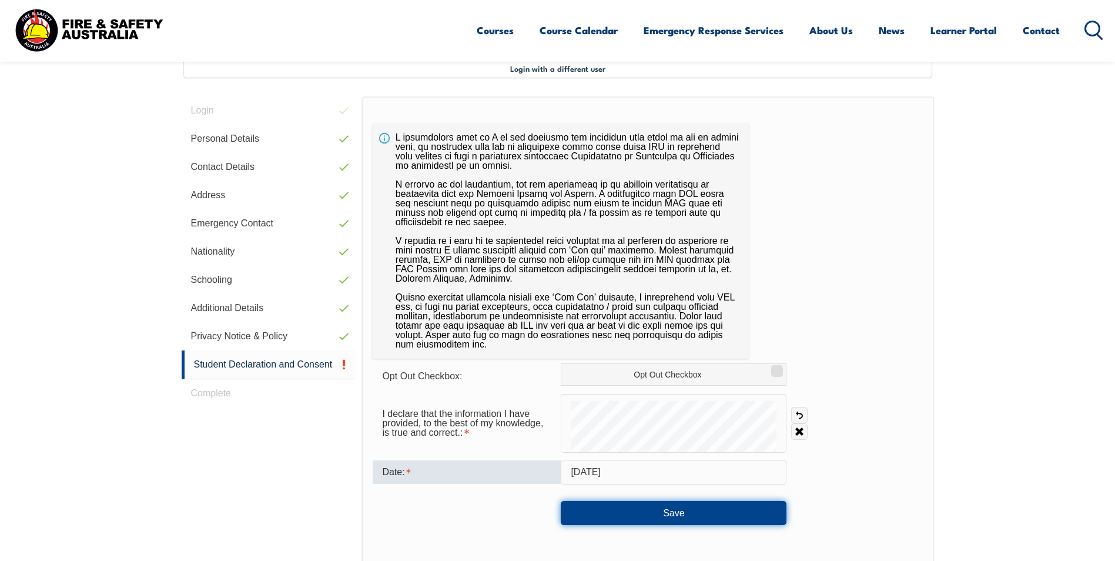
click at [610, 520] on button "Save" at bounding box center [674, 513] width 226 height 24
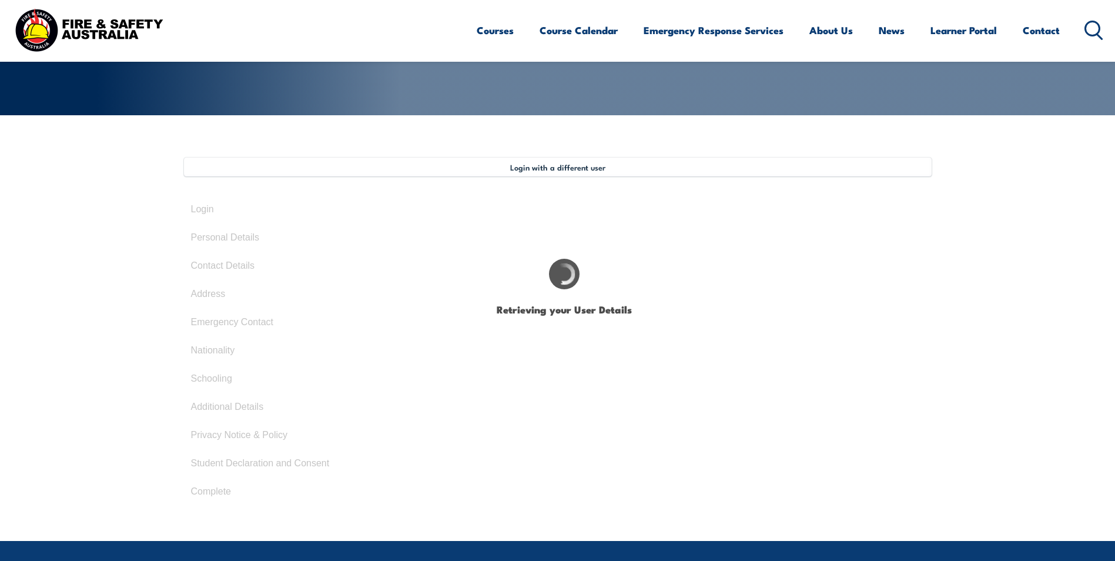
select select "Mrs"
type input "[PERSON_NAME]"
type input "Maree"
type input "[PERSON_NAME]"
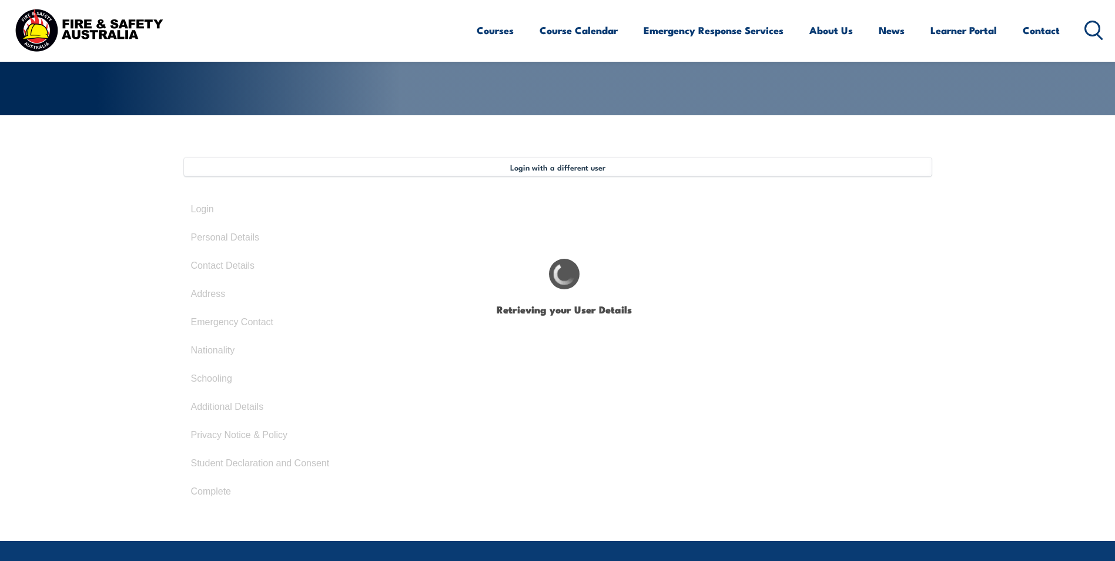
type input "[DATE]"
type input "RZBP3ESVQ6"
select select "F"
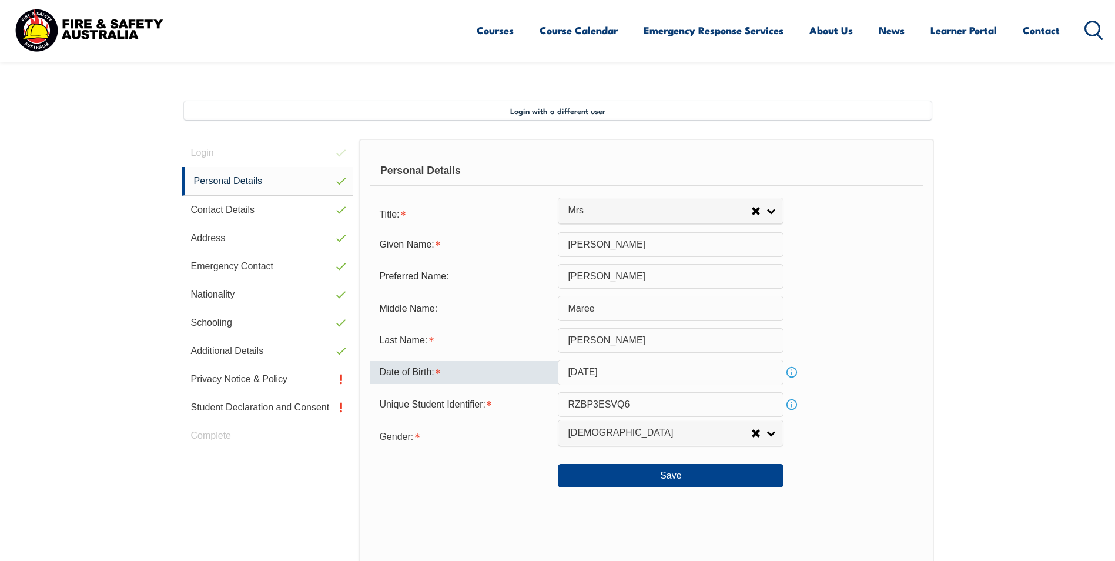
scroll to position [320, 0]
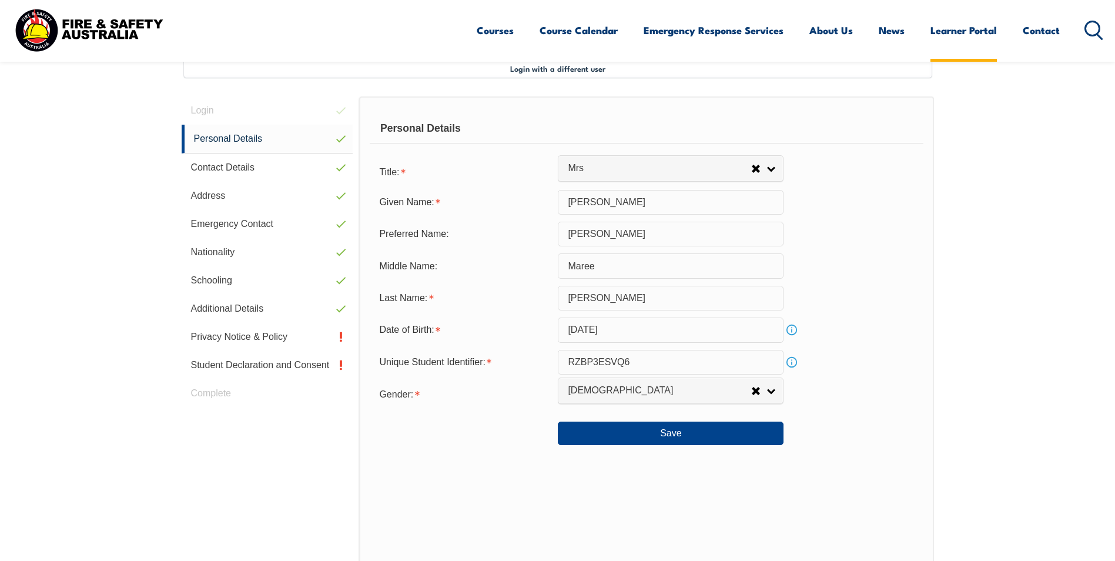
click at [940, 32] on link "Learner Portal" at bounding box center [964, 30] width 66 height 31
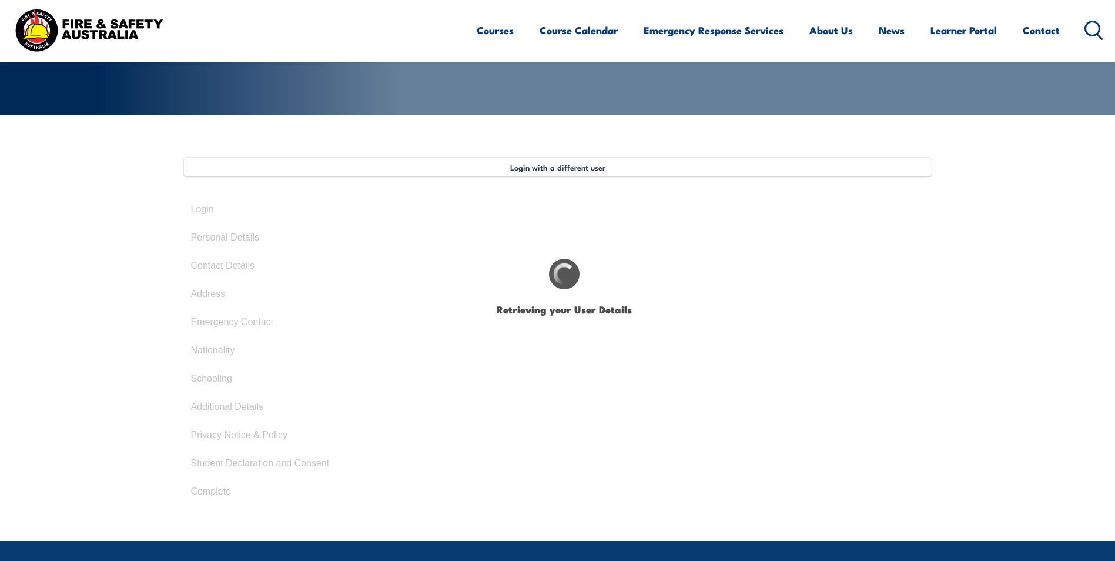
select select "Mrs"
type input "[PERSON_NAME]"
type input "Maree"
type input "[PERSON_NAME]"
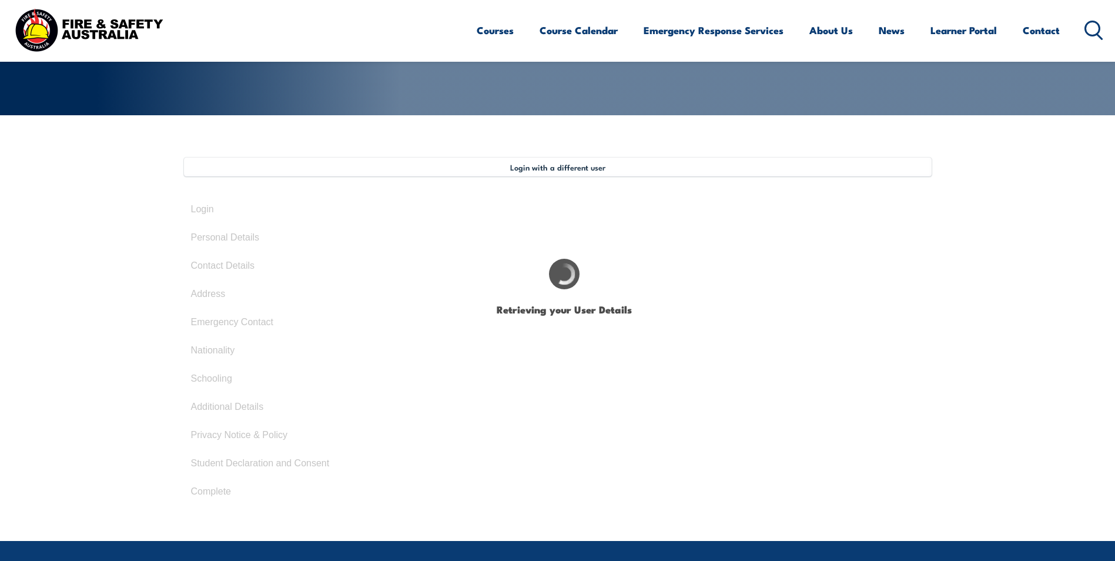
type input "[DATE]"
type input "RZBP3ESVQ6"
select select "F"
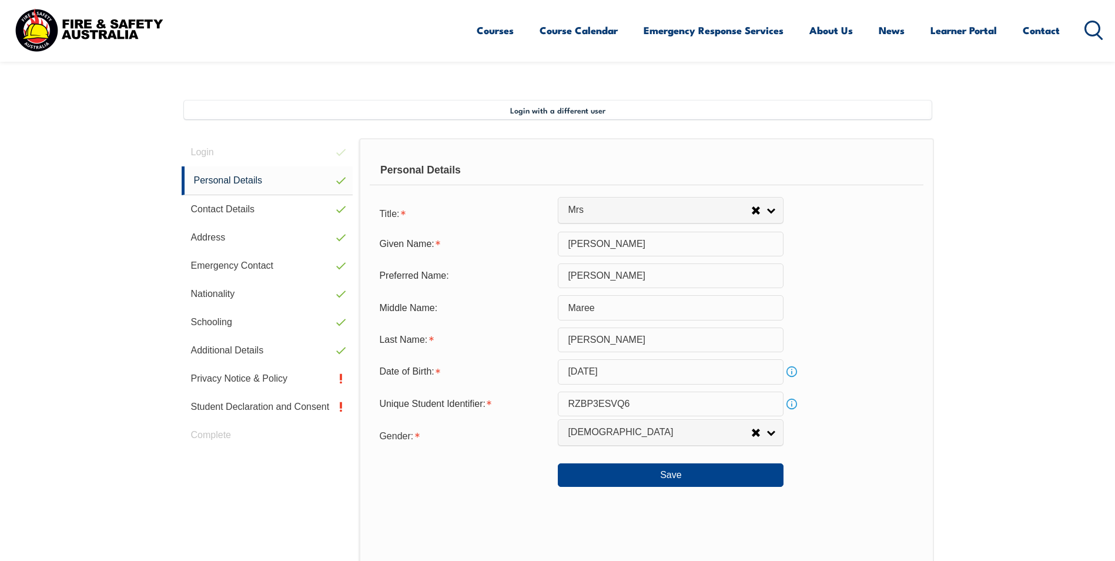
scroll to position [320, 0]
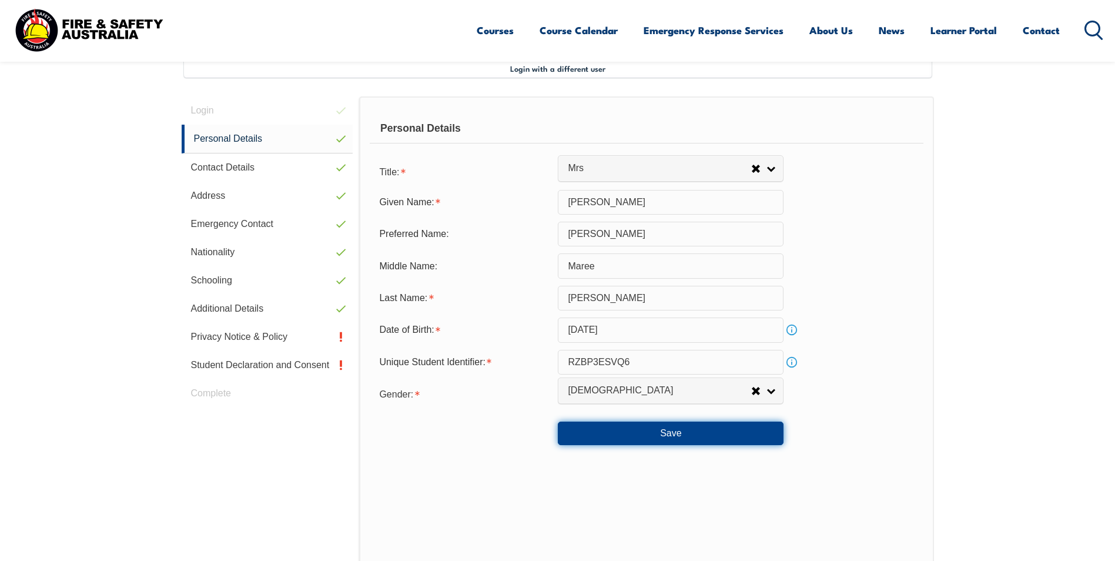
click at [695, 435] on button "Save" at bounding box center [671, 434] width 226 height 24
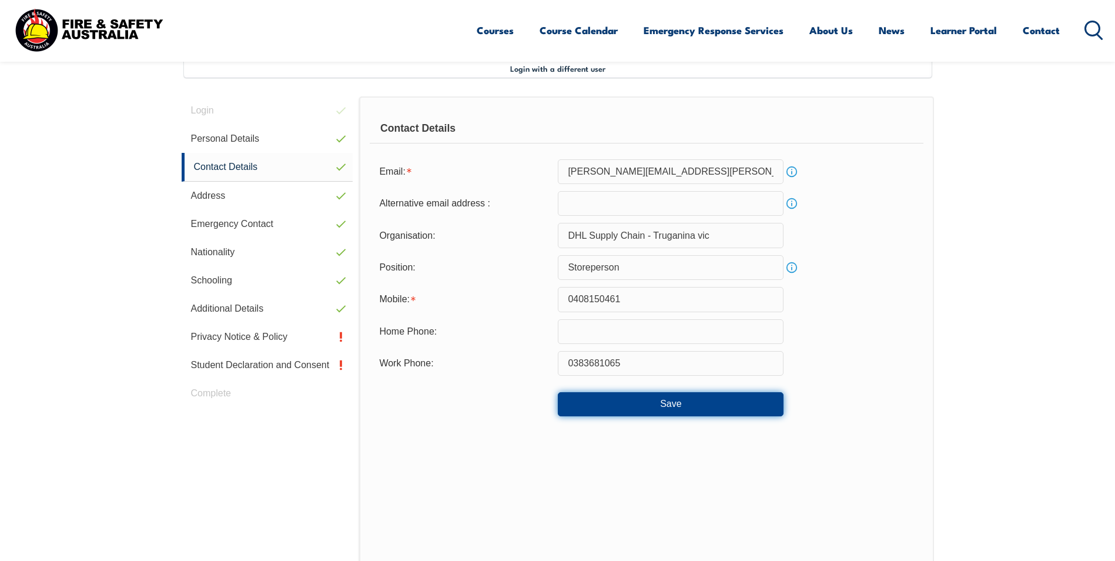
click at [623, 397] on button "Save" at bounding box center [671, 404] width 226 height 24
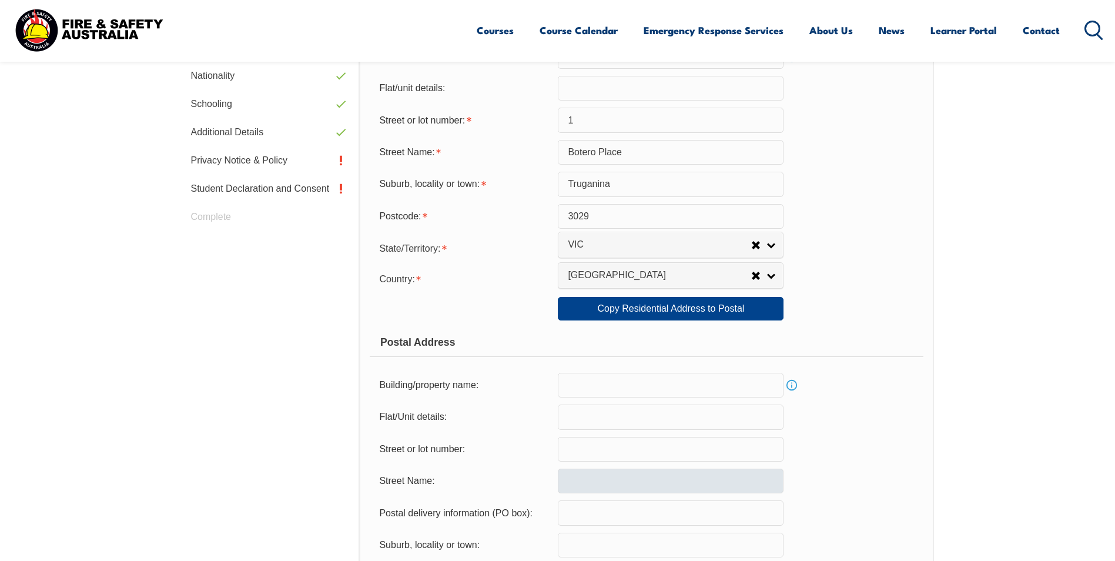
scroll to position [791, 0]
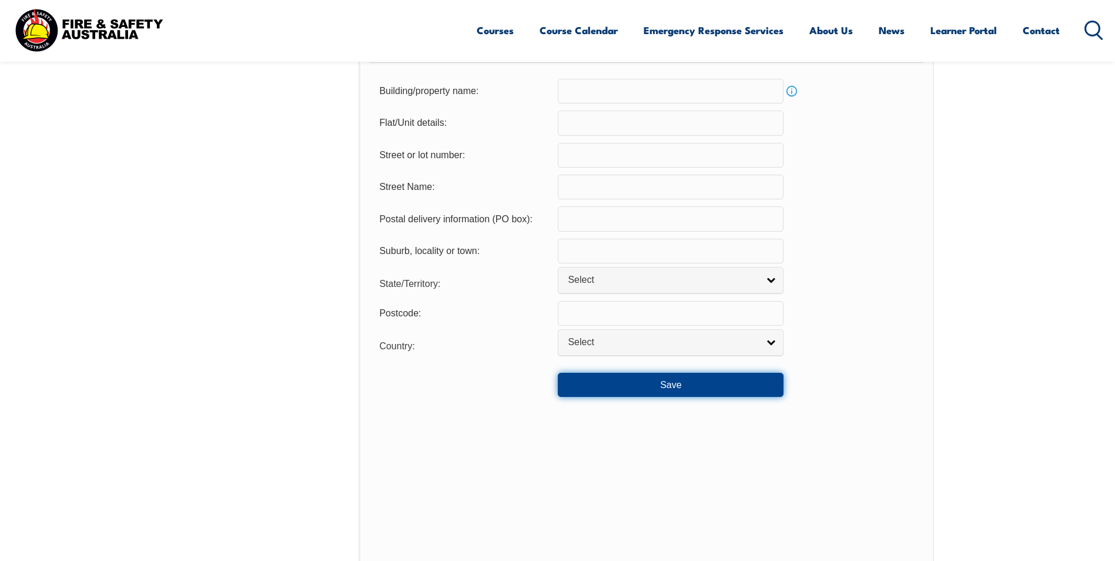
click at [648, 382] on button "Save" at bounding box center [671, 385] width 226 height 24
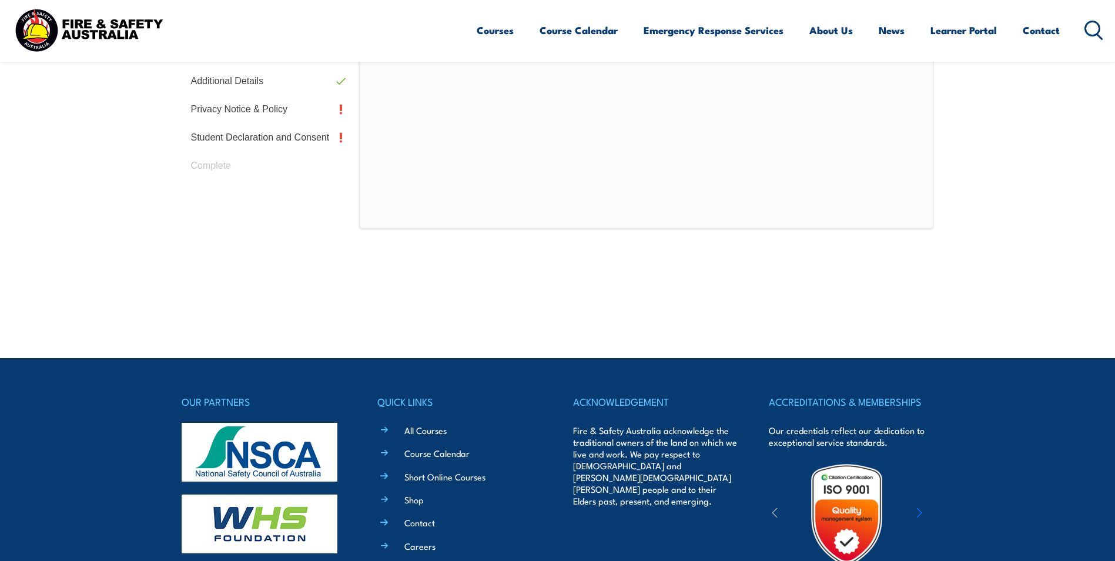
scroll to position [320, 0]
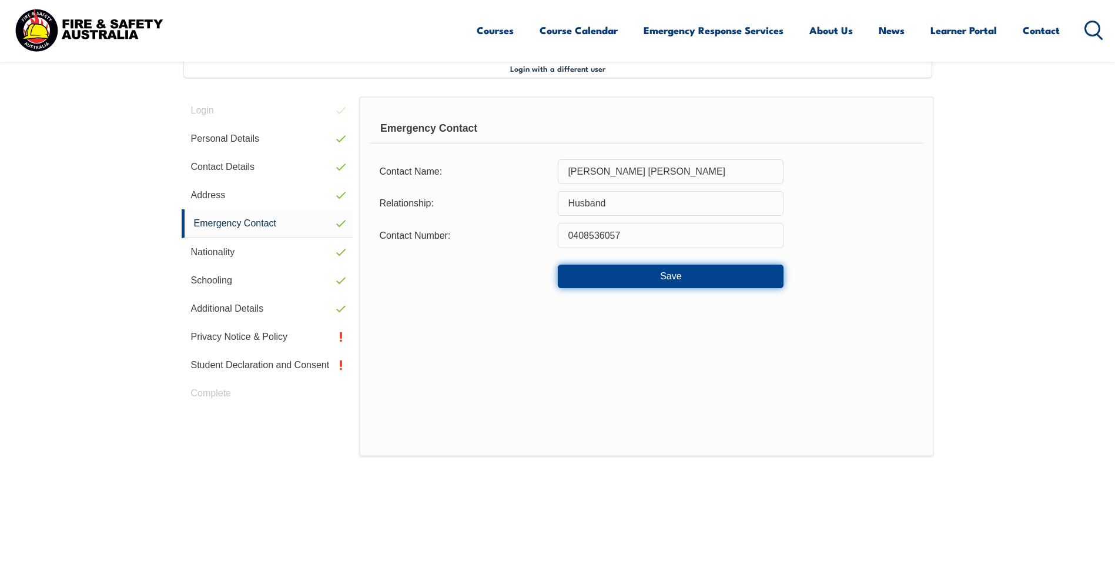
click at [684, 280] on button "Save" at bounding box center [671, 277] width 226 height 24
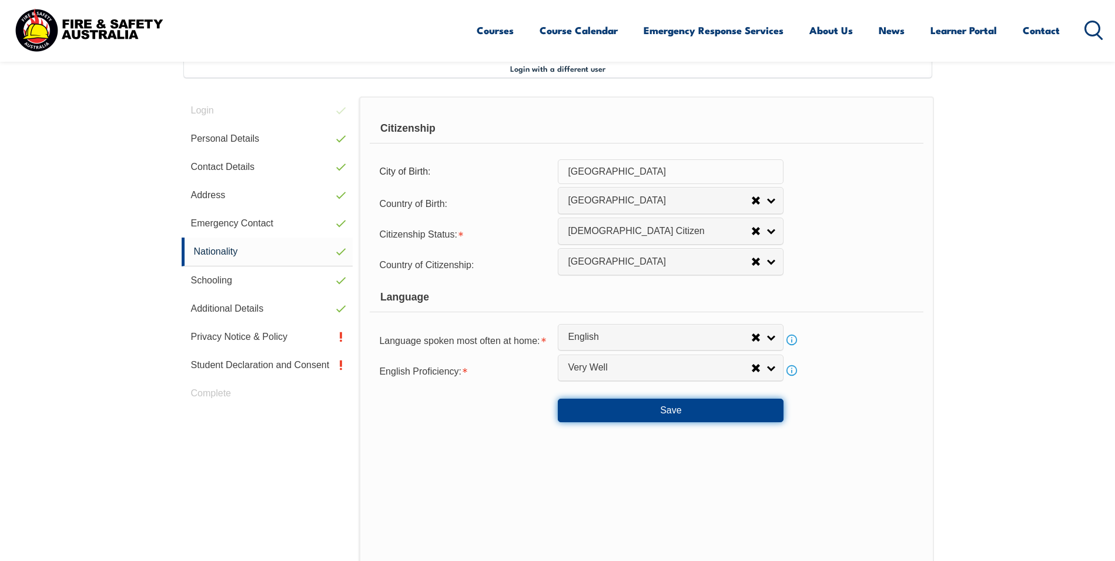
click at [655, 411] on button "Save" at bounding box center [671, 411] width 226 height 24
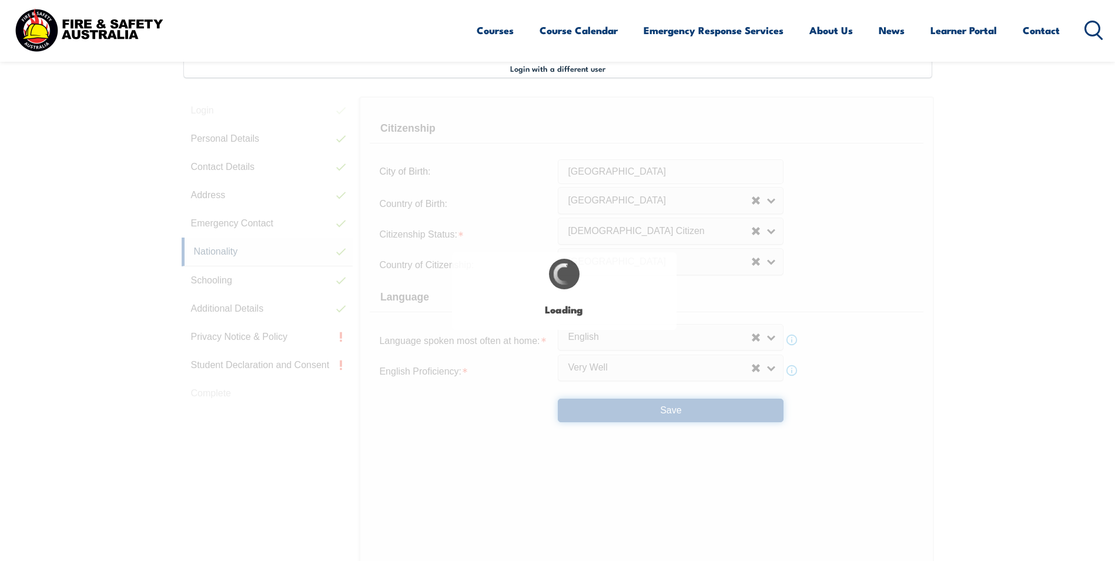
select select "false"
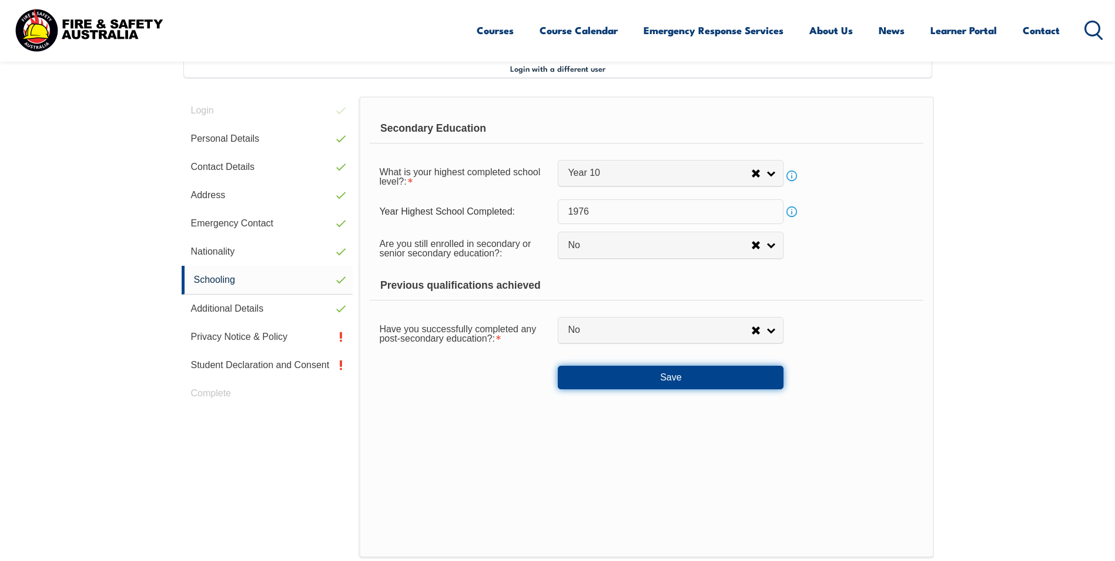
click at [656, 378] on button "Save" at bounding box center [671, 378] width 226 height 24
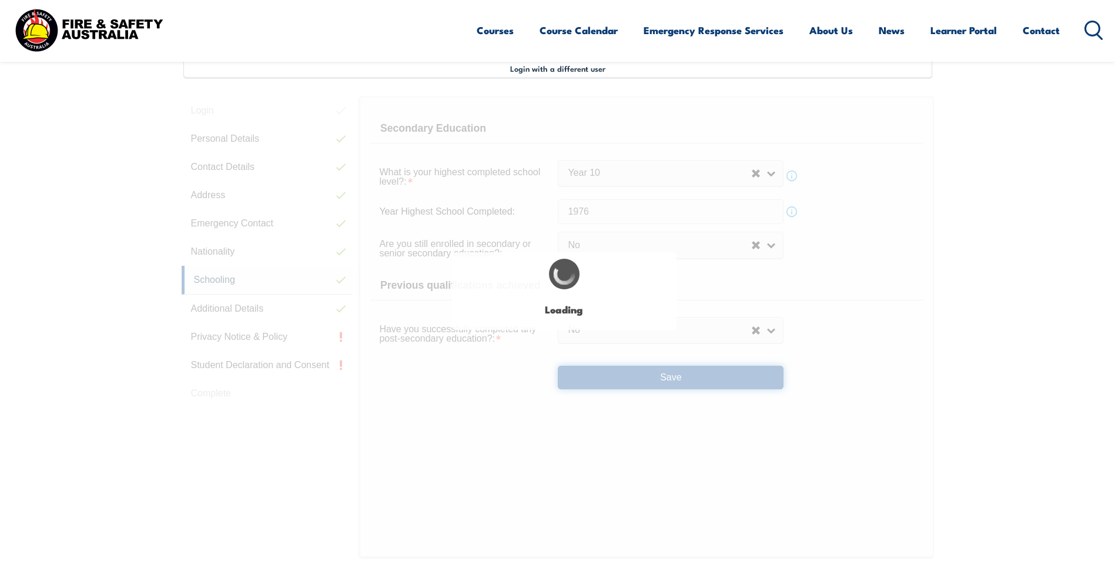
select select "false"
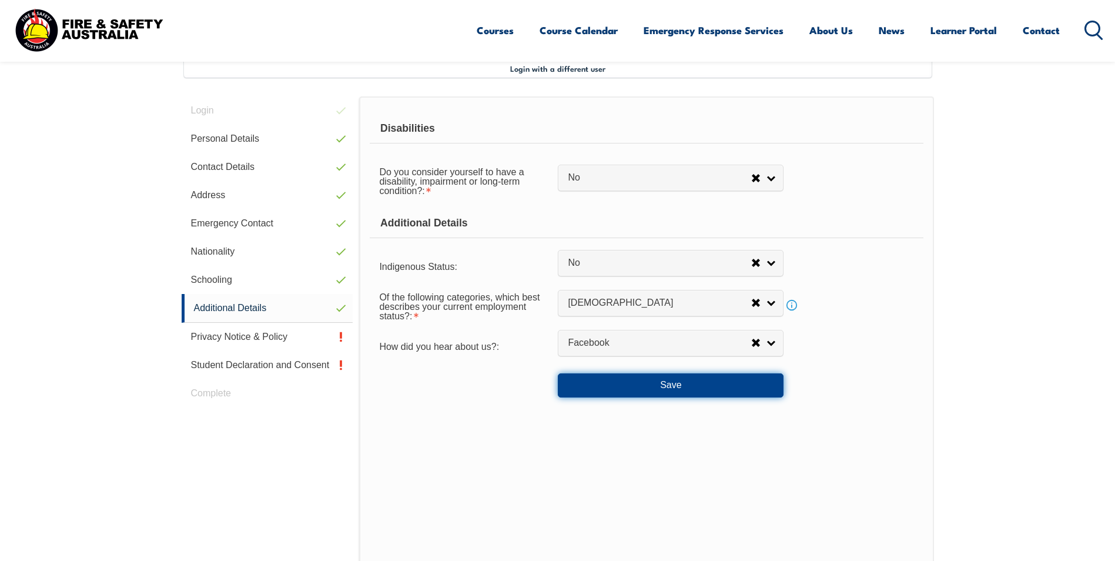
click at [656, 378] on button "Save" at bounding box center [671, 385] width 226 height 24
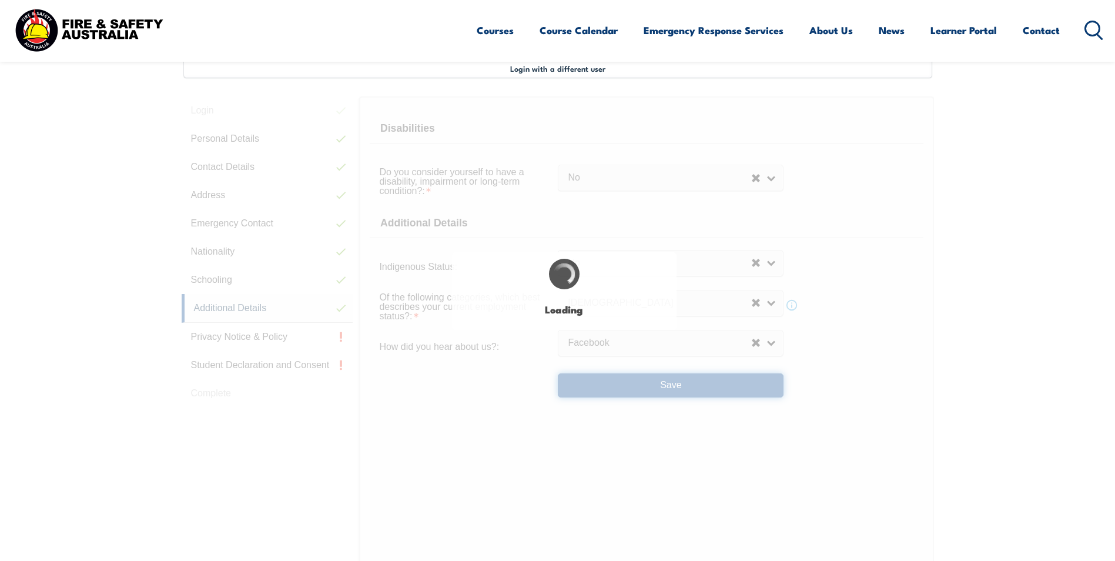
select select "false"
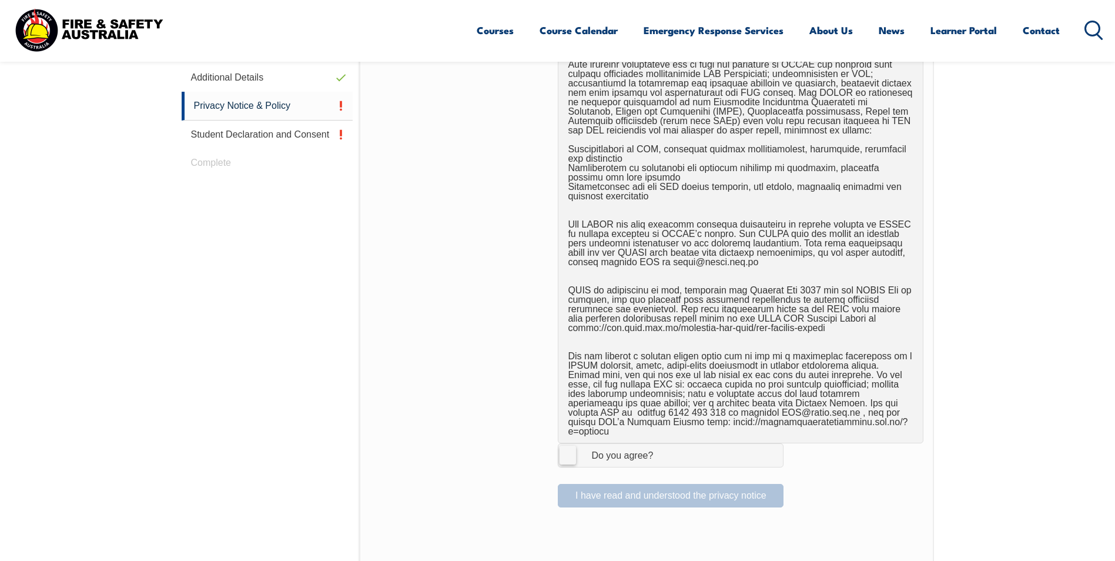
scroll to position [556, 0]
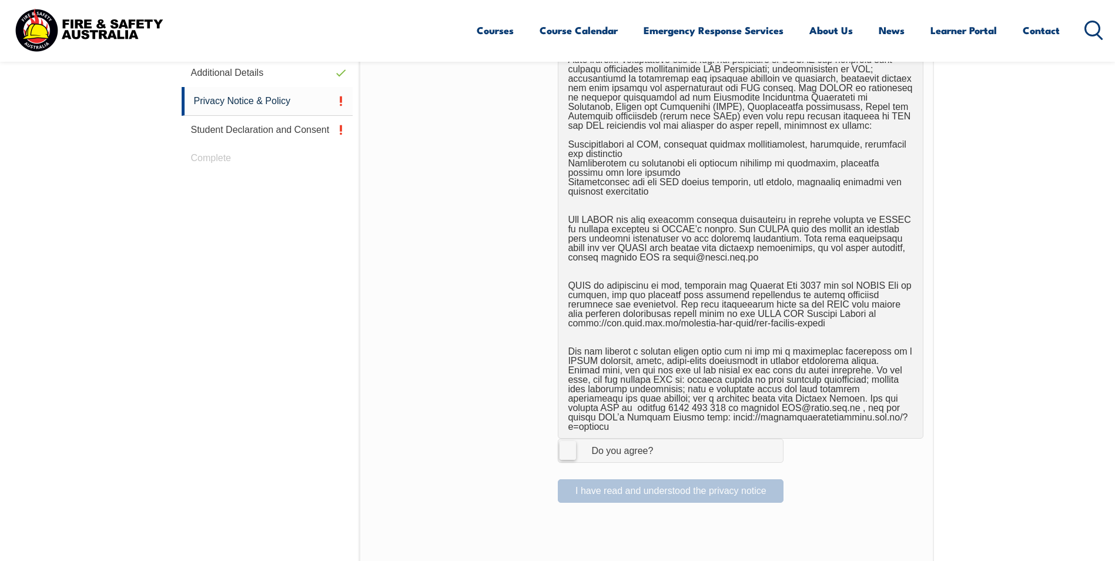
click at [569, 443] on label "I Agree Do you agree?" at bounding box center [671, 451] width 226 height 24
click at [663, 443] on input "I Agree Do you agree?" at bounding box center [673, 450] width 20 height 22
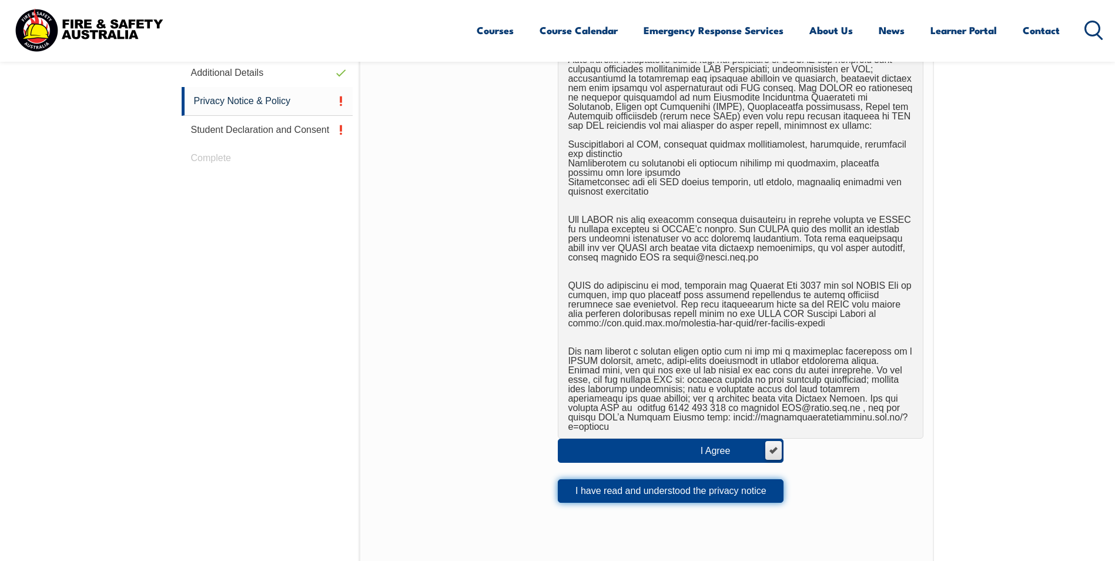
click at [657, 485] on button "I have read and understood the privacy notice" at bounding box center [671, 491] width 226 height 24
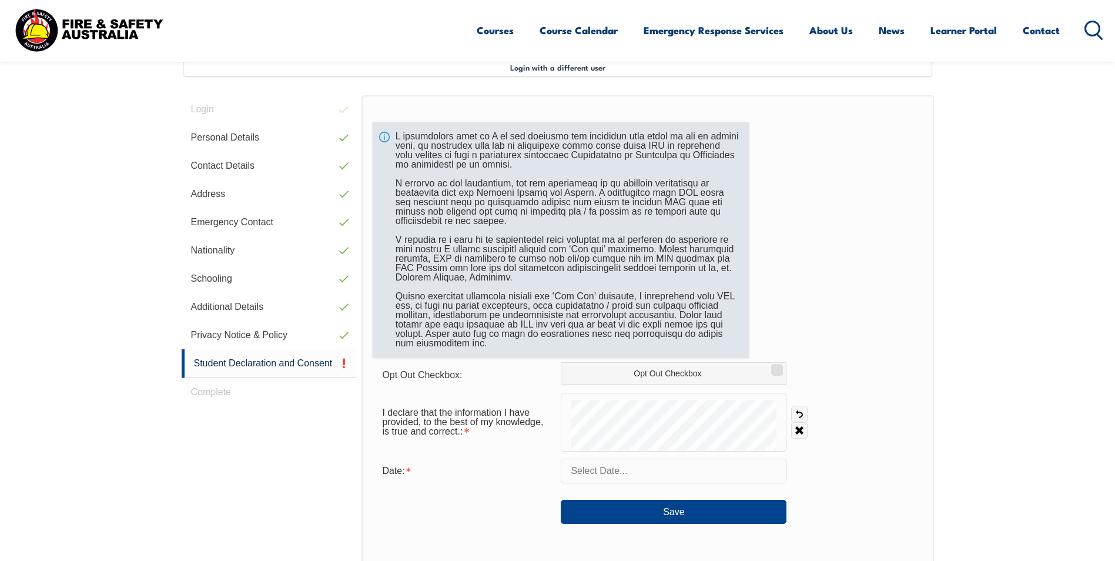
scroll to position [320, 0]
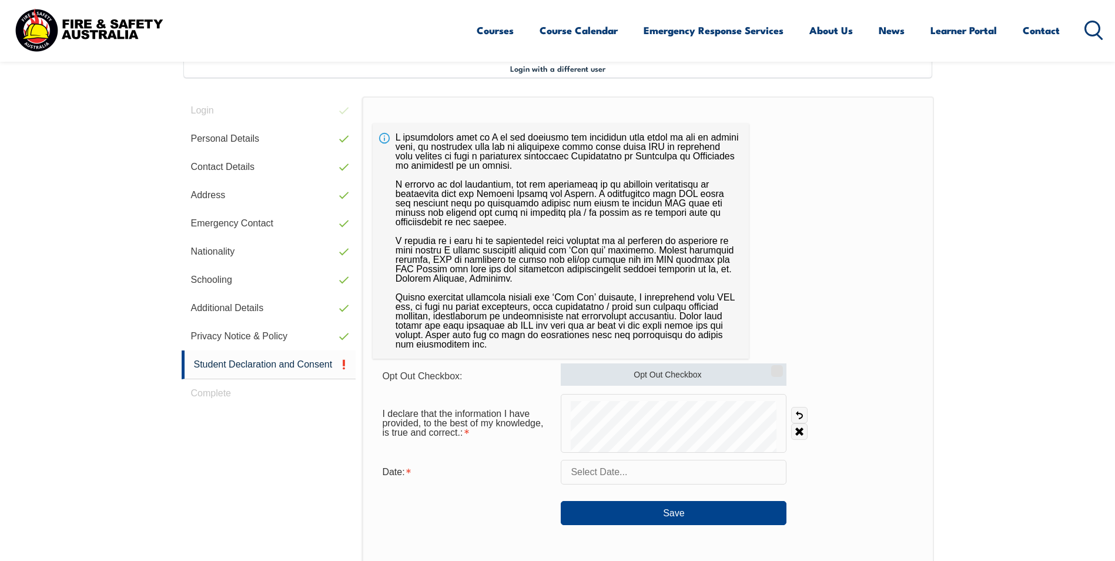
click at [780, 377] on label "Opt Out Checkbox" at bounding box center [674, 374] width 226 height 22
click at [779, 367] on input "Opt Out Checkbox" at bounding box center [775, 366] width 7 height 1
checkbox input "true"
click at [604, 473] on input "text" at bounding box center [674, 472] width 226 height 25
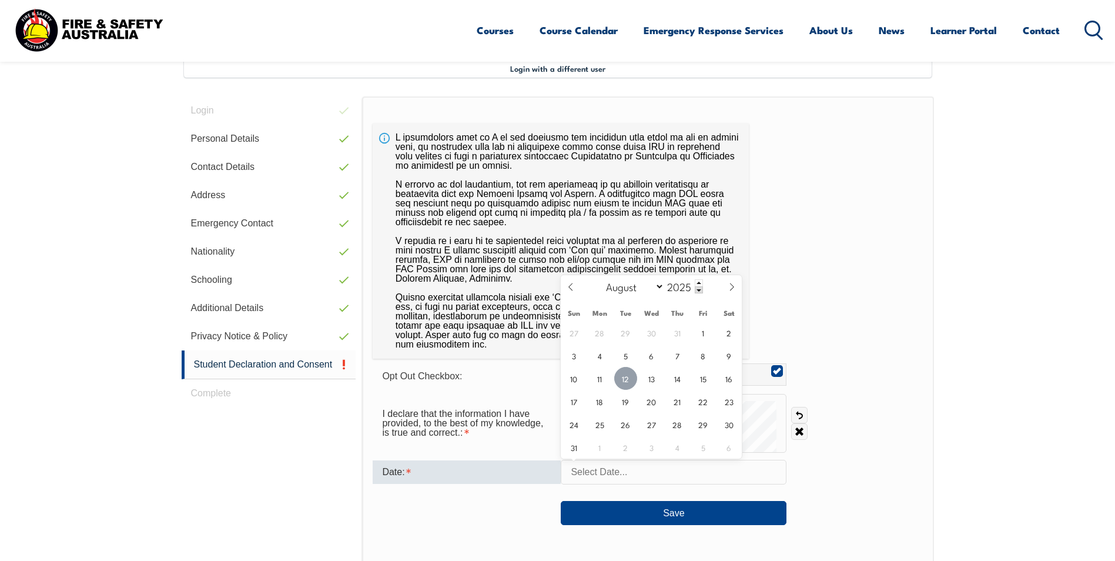
click at [626, 379] on span "12" at bounding box center [625, 378] width 23 height 23
type input "[DATE]"
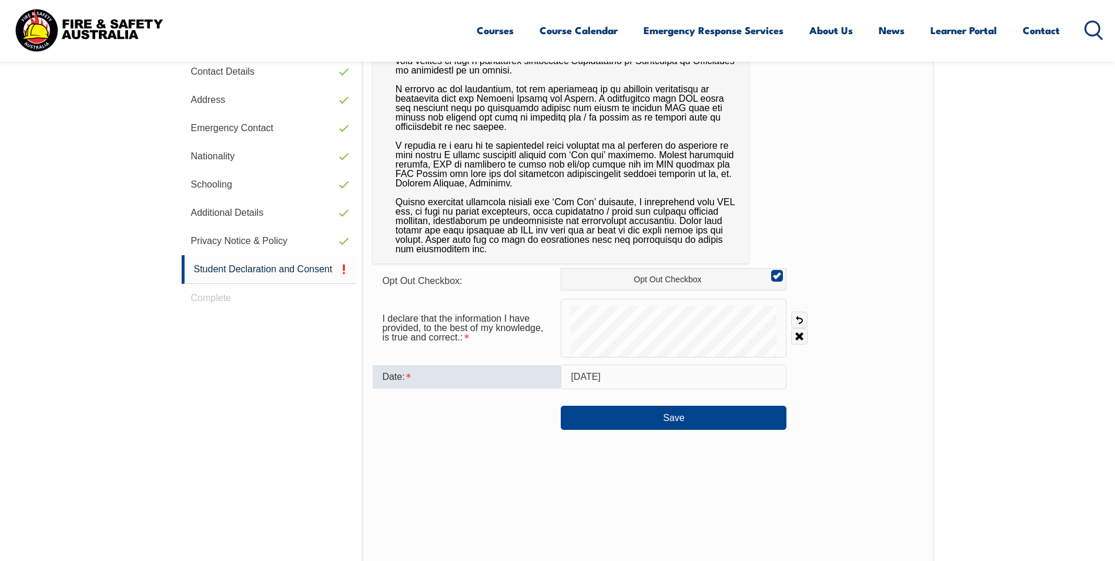
scroll to position [438, 0]
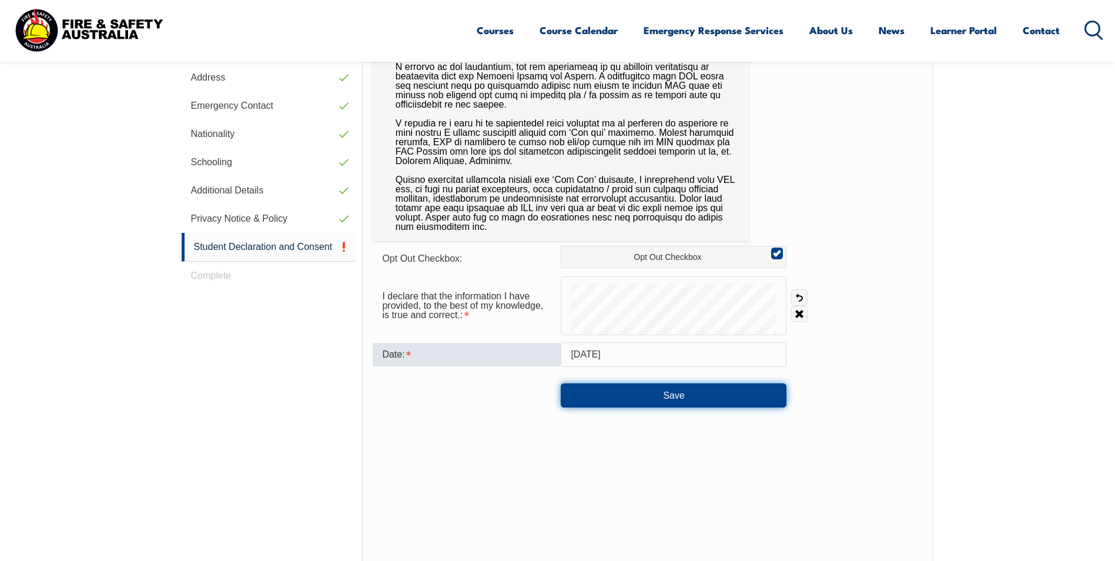
click at [639, 403] on button "Save" at bounding box center [674, 395] width 226 height 24
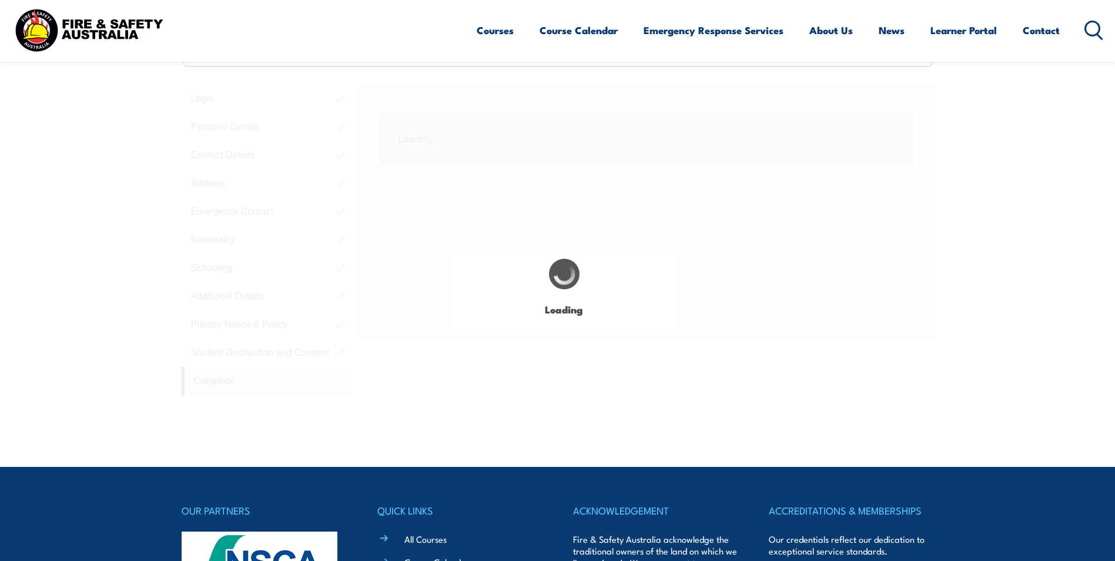
scroll to position [320, 0]
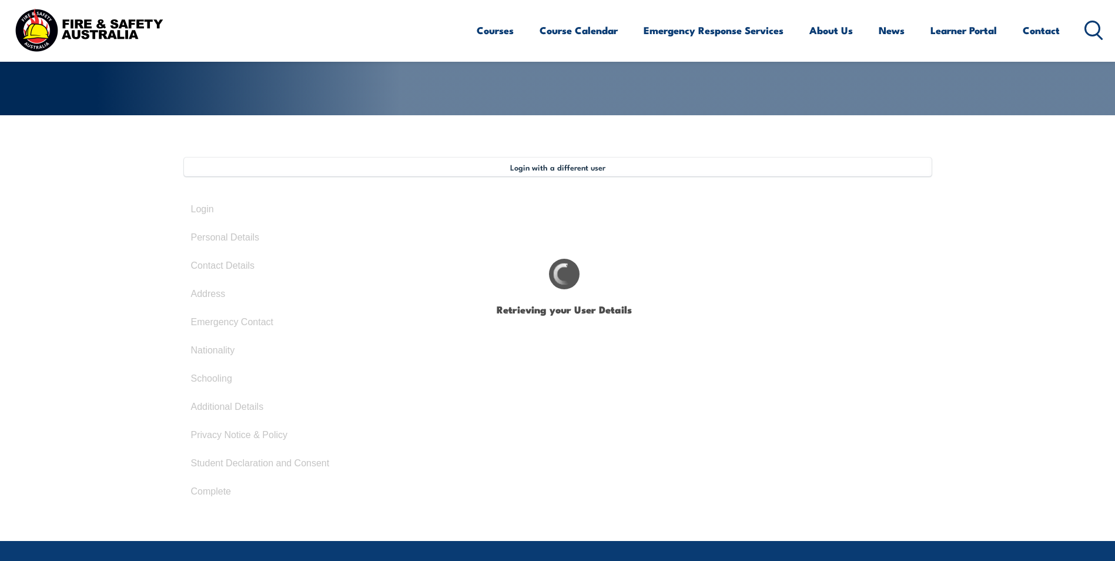
select select "Mrs"
type input "[PERSON_NAME]"
type input "Maree"
type input "[PERSON_NAME]"
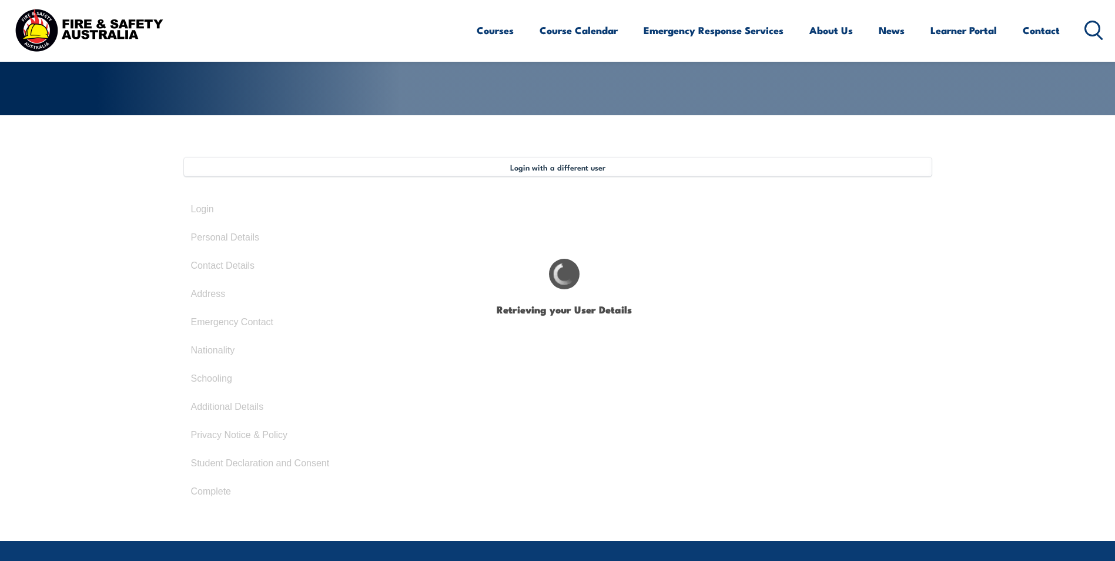
type input "[DATE]"
type input "RZBP3ESVQ6"
select select "F"
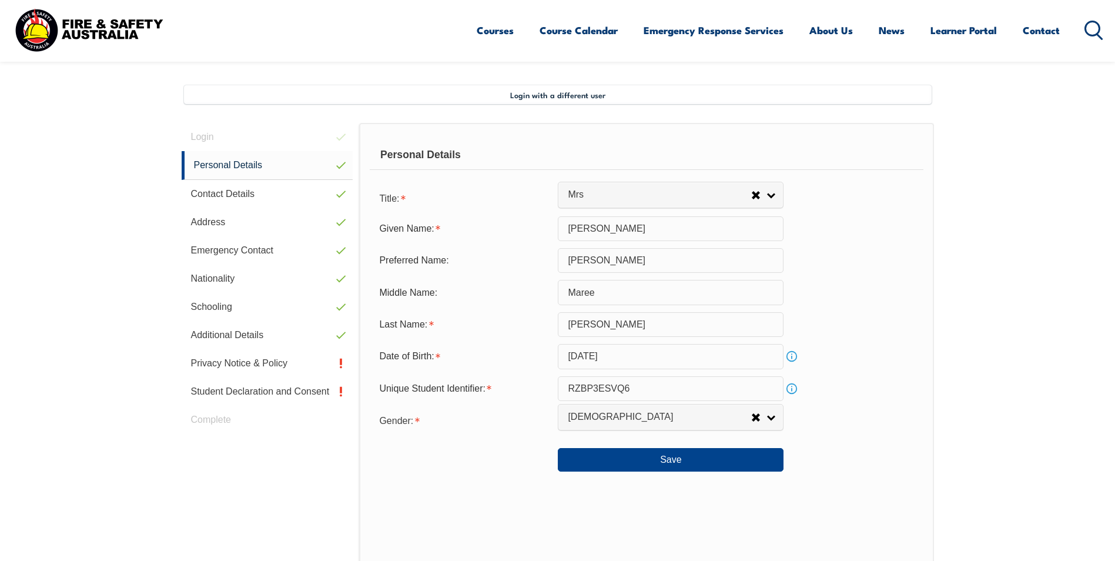
scroll to position [320, 0]
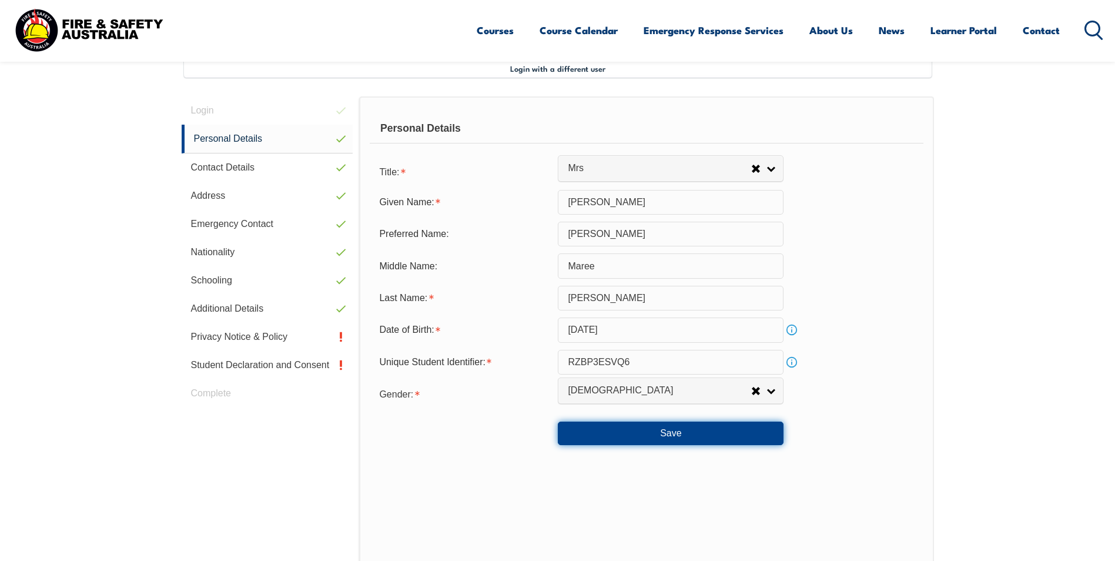
click at [650, 433] on button "Save" at bounding box center [671, 434] width 226 height 24
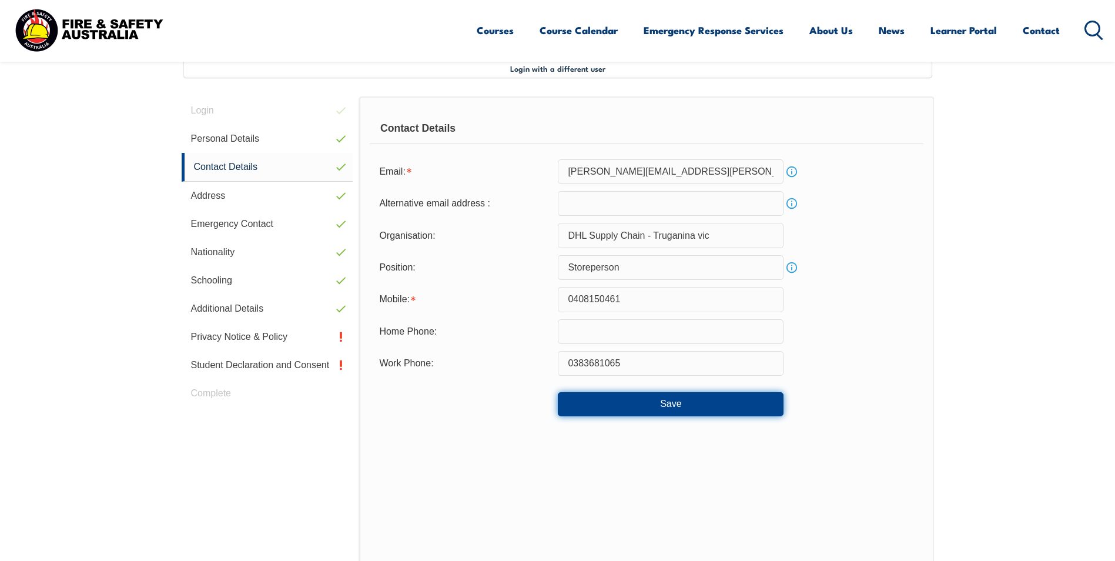
click at [682, 408] on button "Save" at bounding box center [671, 404] width 226 height 24
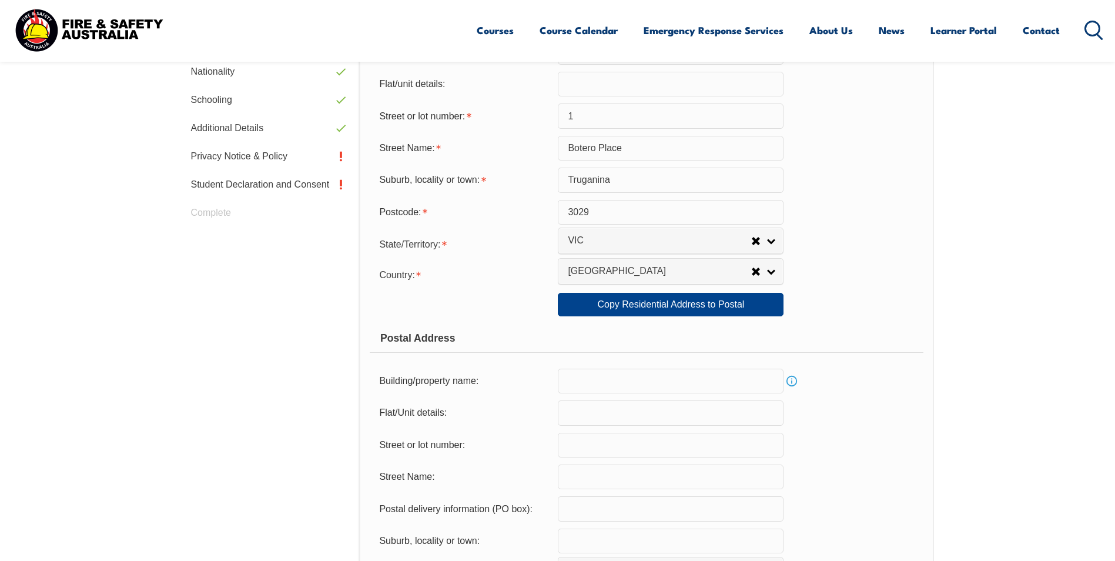
scroll to position [732, 0]
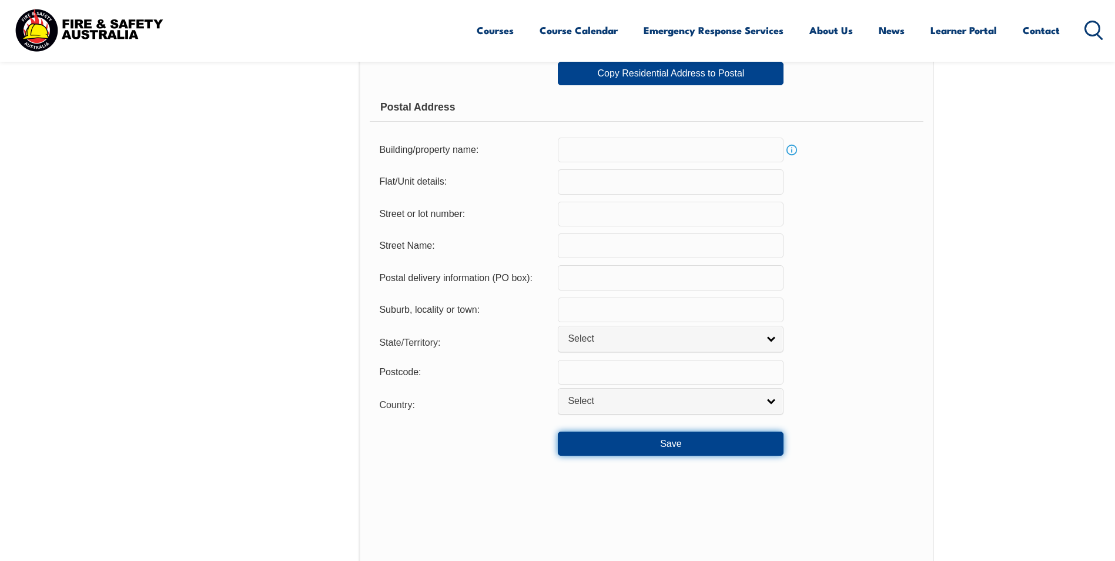
click at [668, 440] on button "Save" at bounding box center [671, 444] width 226 height 24
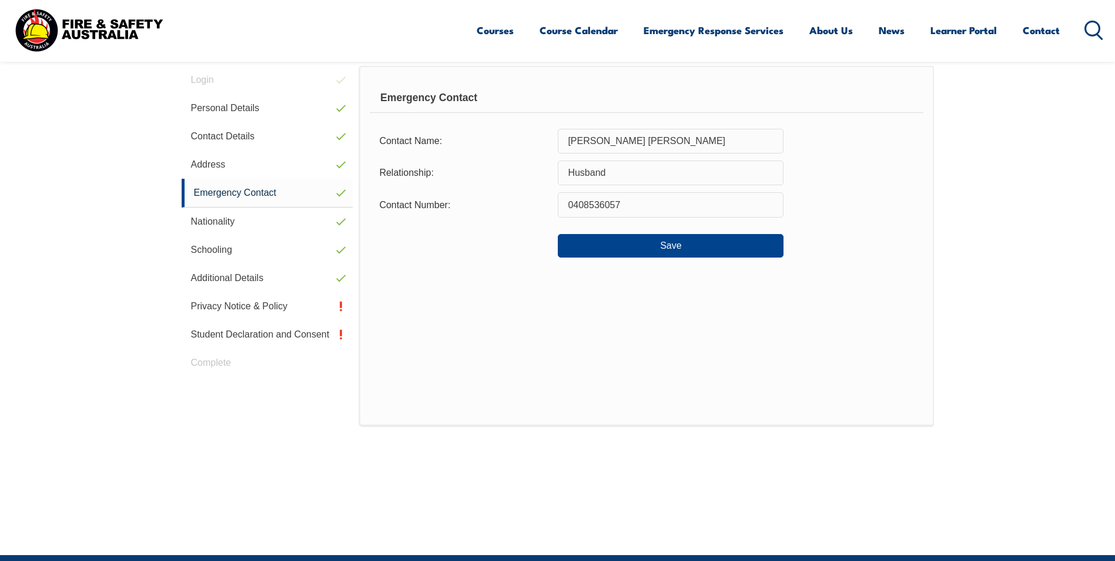
scroll to position [320, 0]
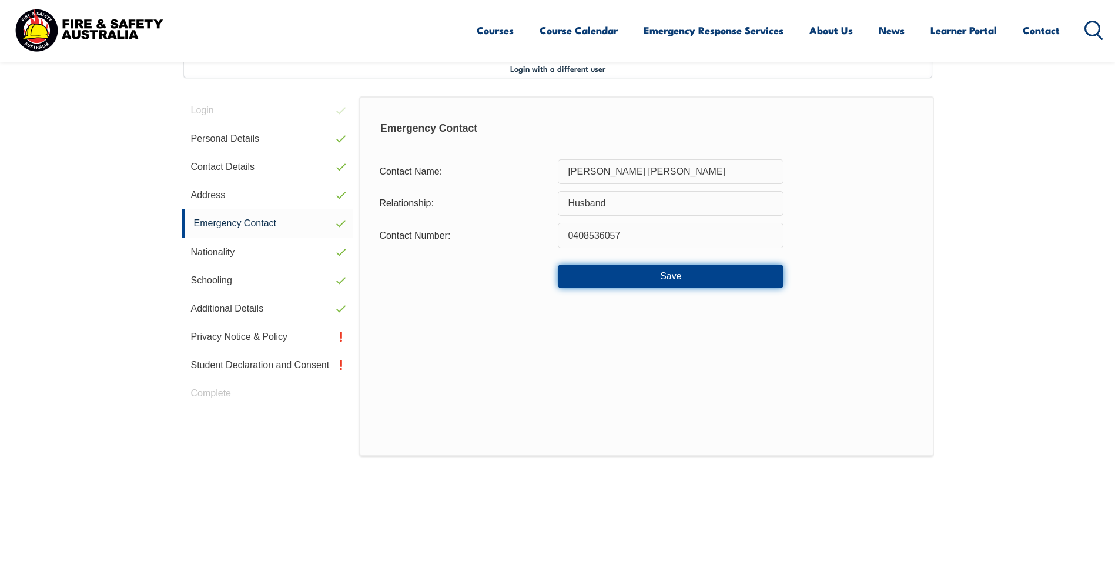
click at [668, 278] on button "Save" at bounding box center [671, 277] width 226 height 24
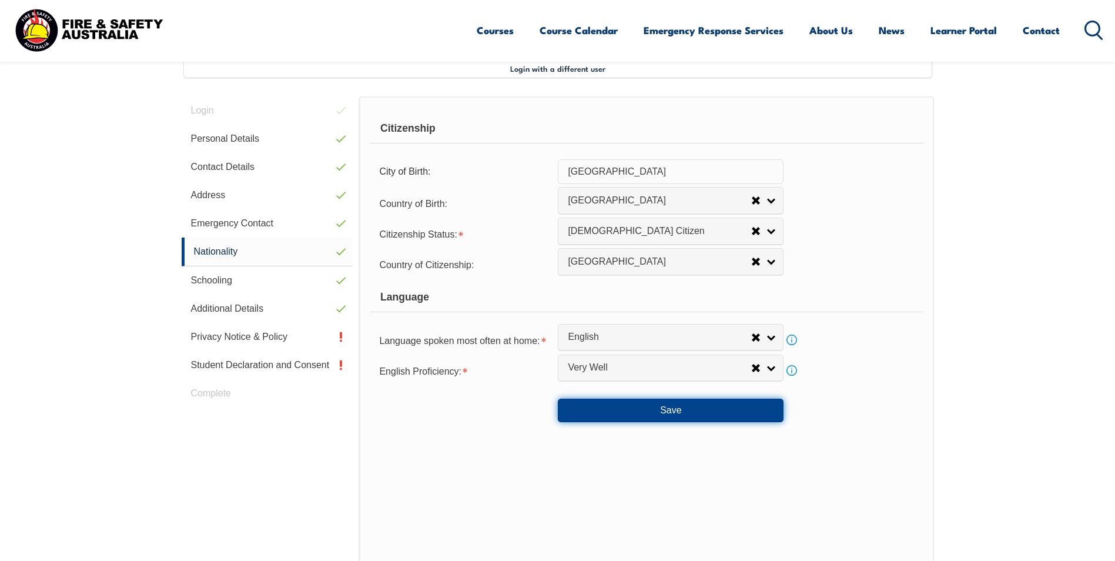
click at [661, 409] on button "Save" at bounding box center [671, 411] width 226 height 24
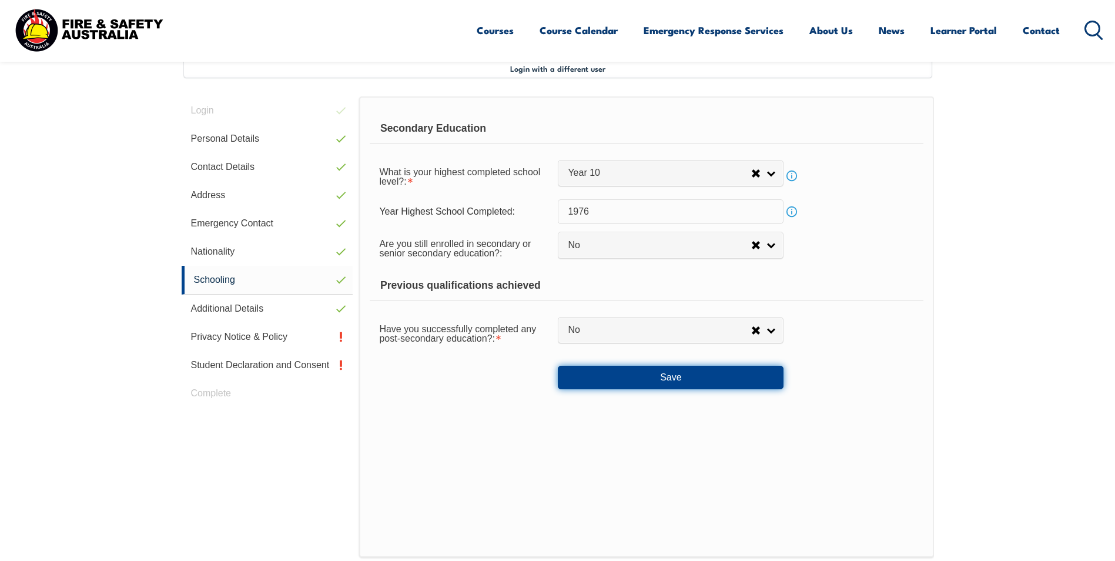
click at [672, 382] on button "Save" at bounding box center [671, 378] width 226 height 24
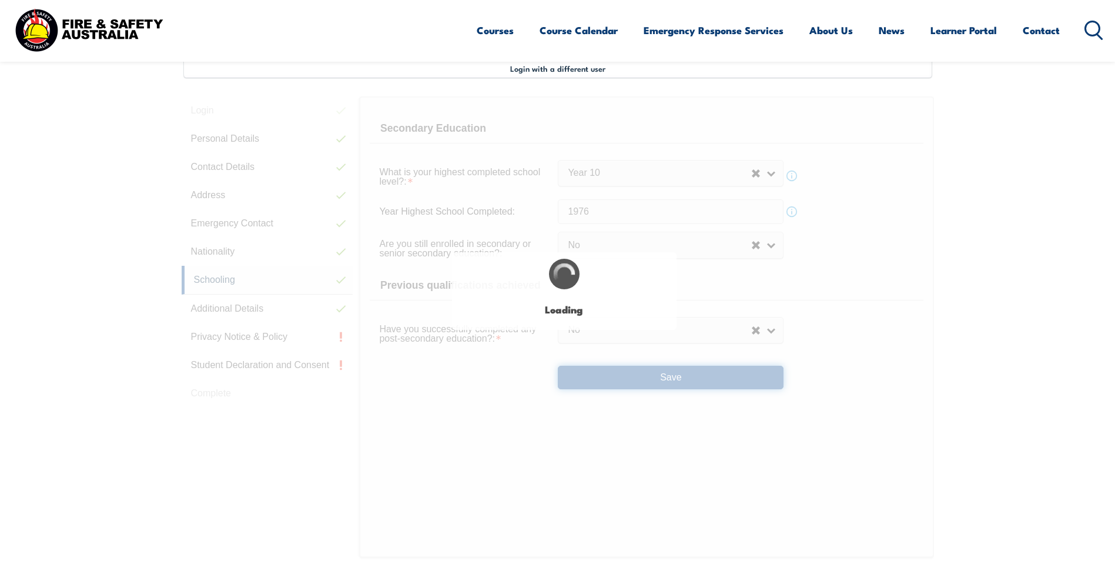
select select "false"
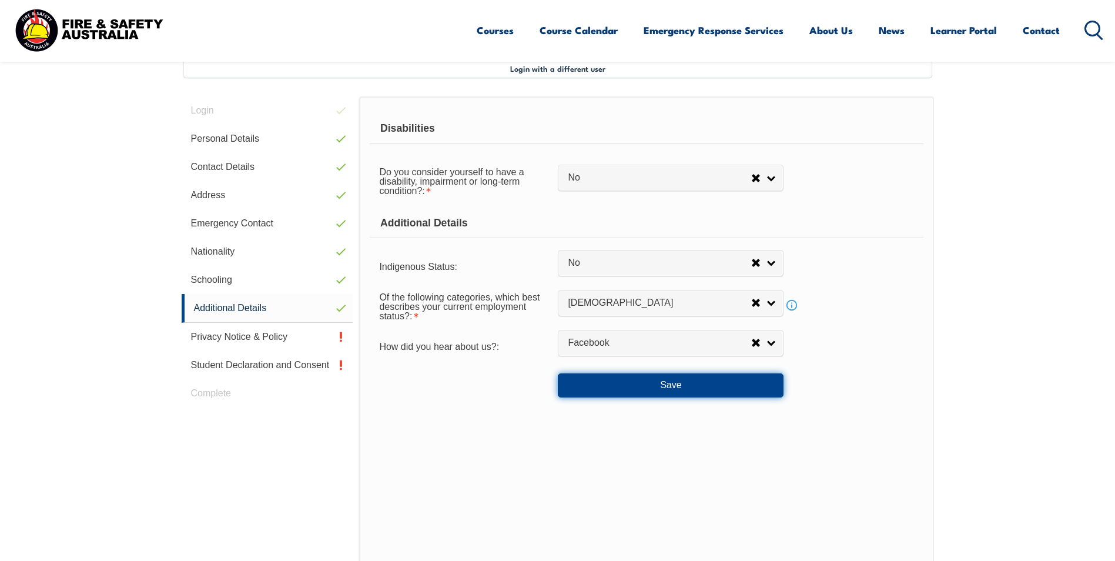
click at [664, 386] on button "Save" at bounding box center [671, 385] width 226 height 24
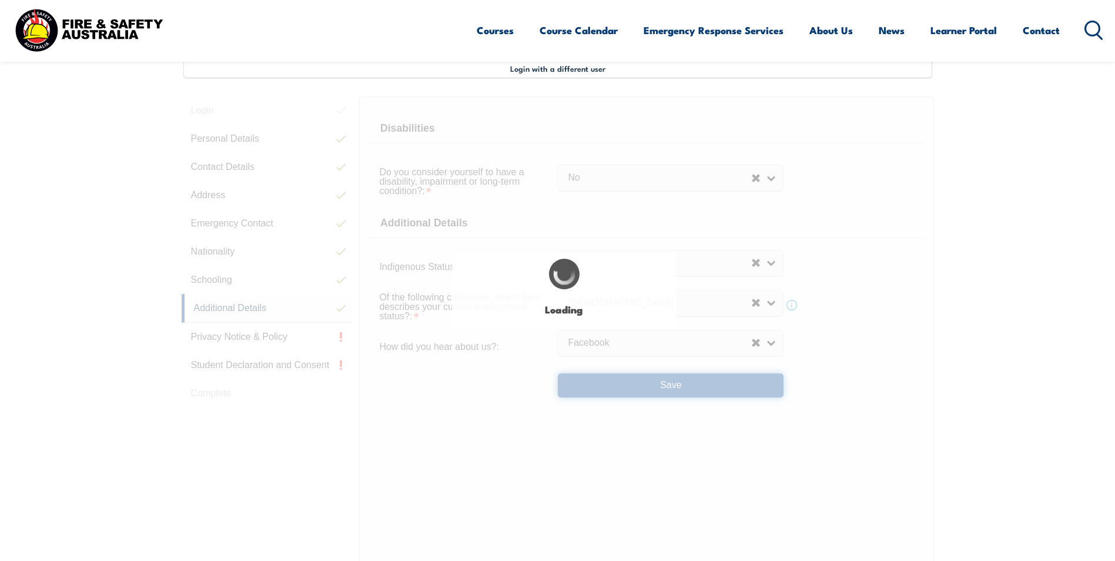
select select "false"
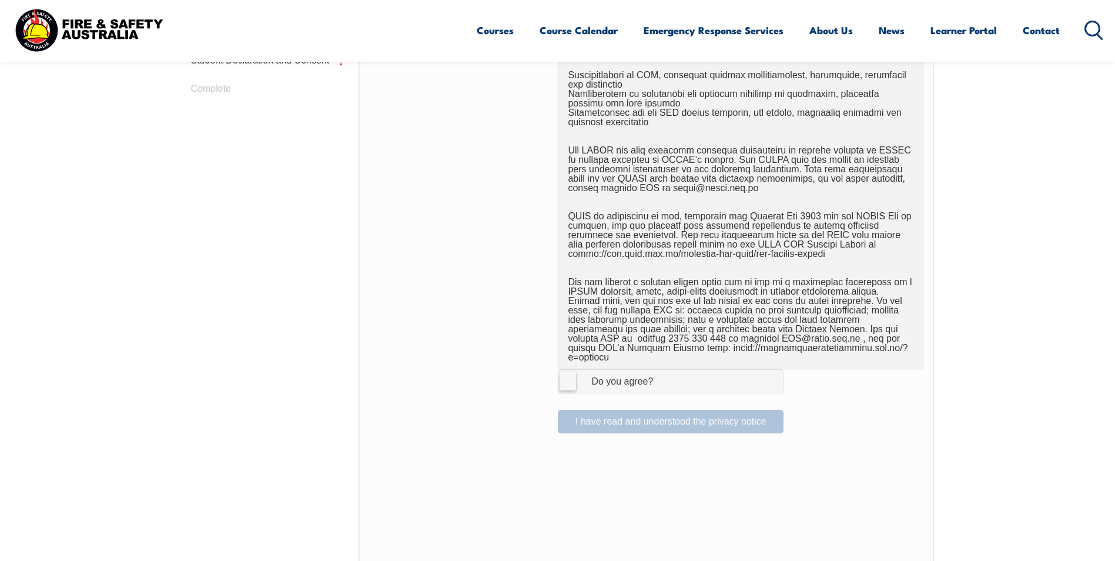
scroll to position [614, 0]
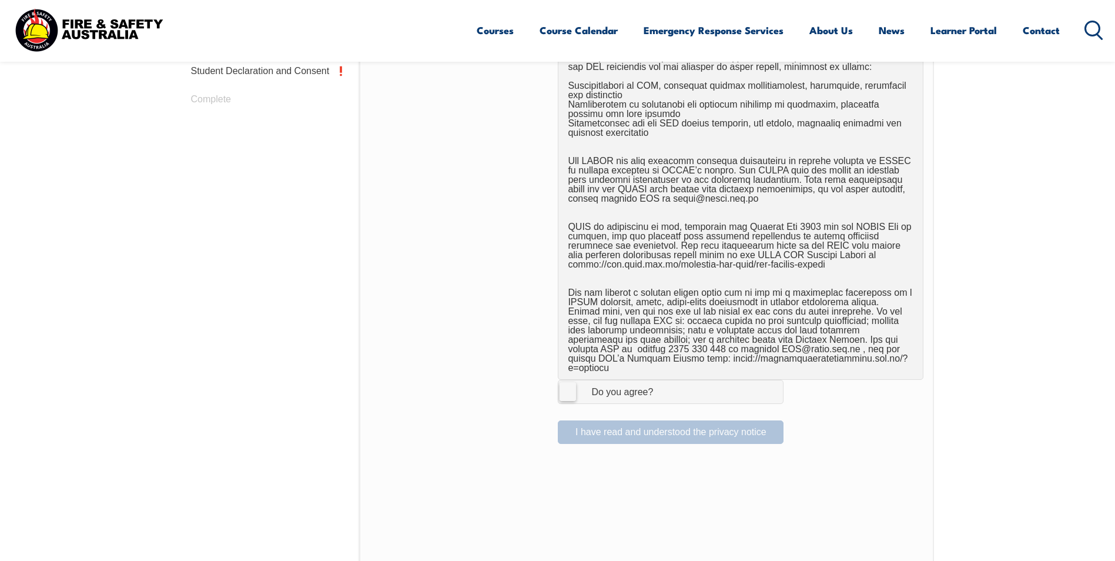
click at [568, 383] on label "I Agree Do you agree?" at bounding box center [671, 392] width 226 height 24
click at [663, 383] on input "I Agree Do you agree?" at bounding box center [673, 391] width 20 height 22
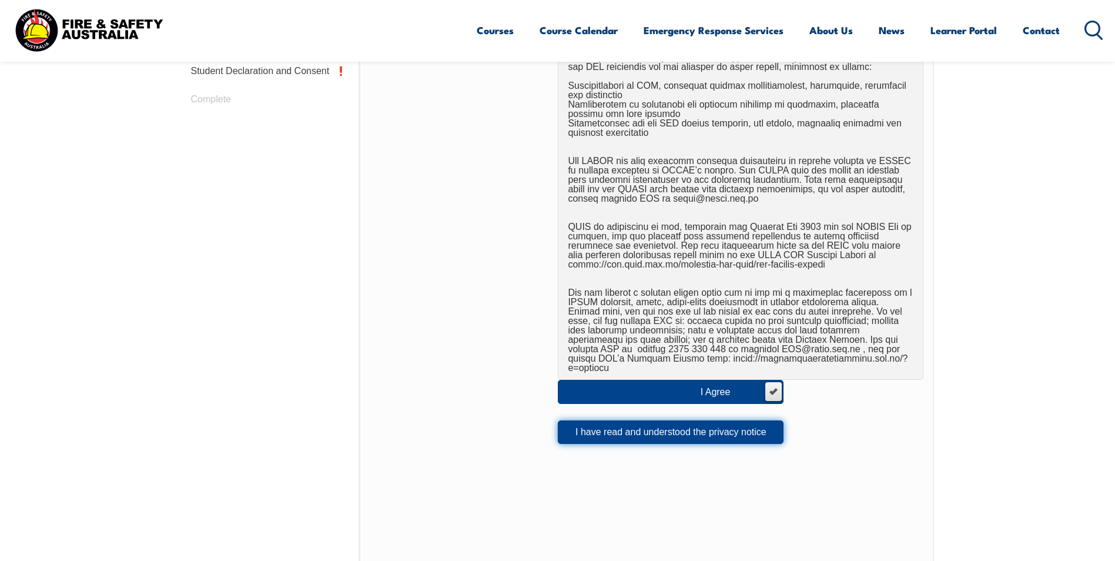
click at [643, 420] on button "I have read and understood the privacy notice" at bounding box center [671, 432] width 226 height 24
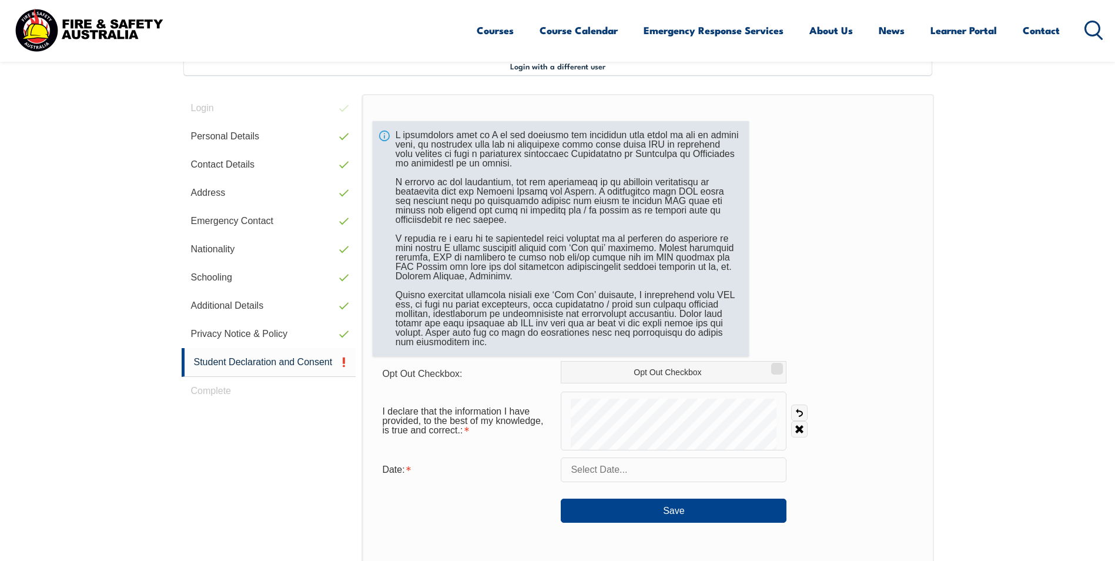
scroll to position [320, 0]
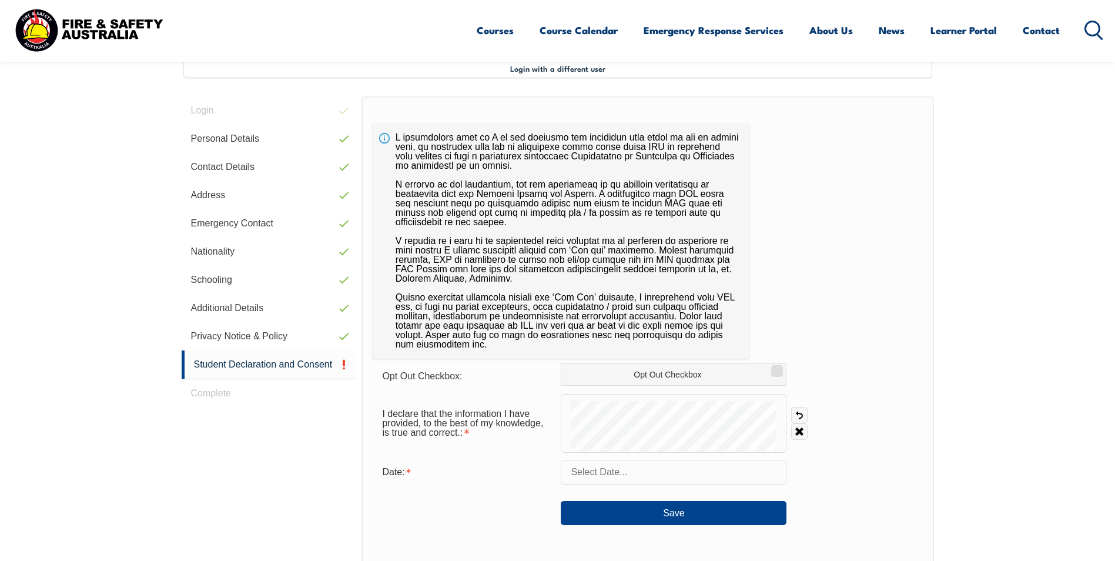
click at [613, 473] on input "text" at bounding box center [674, 472] width 226 height 25
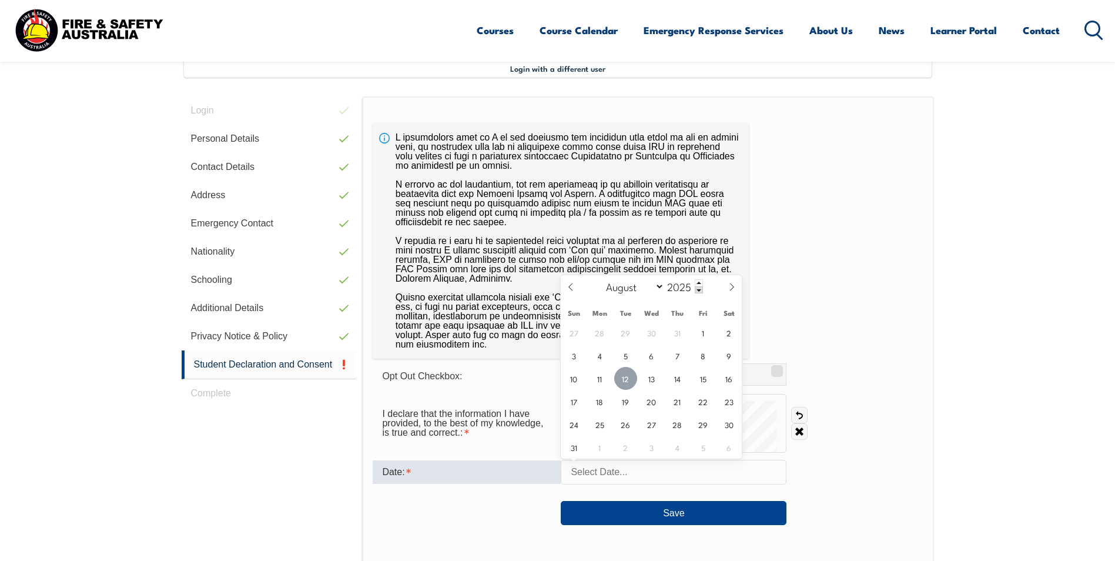
click at [629, 377] on span "12" at bounding box center [625, 378] width 23 height 23
type input "[DATE]"
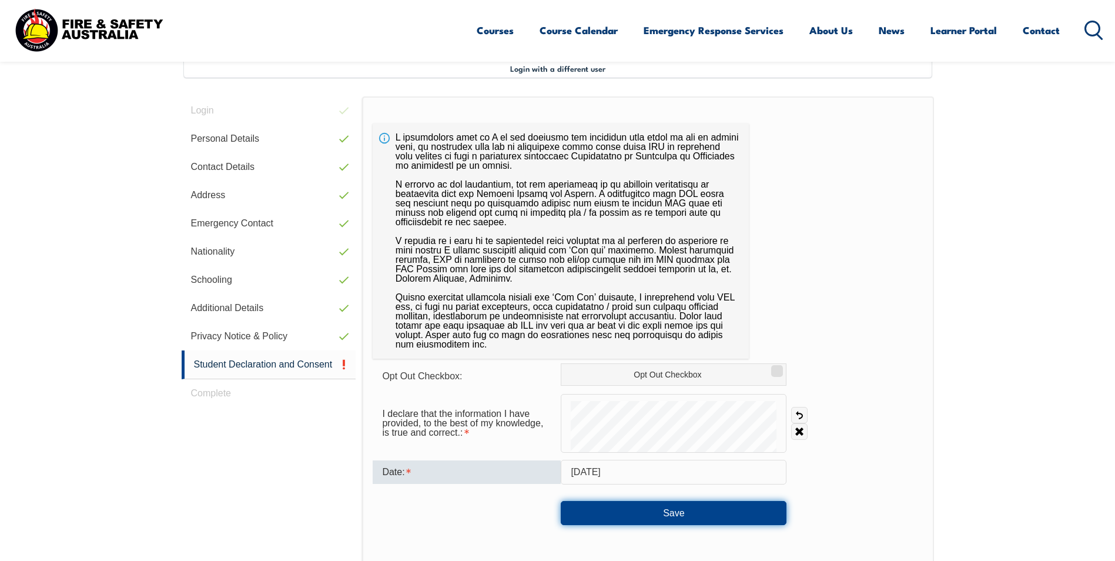
click at [633, 513] on button "Save" at bounding box center [674, 513] width 226 height 24
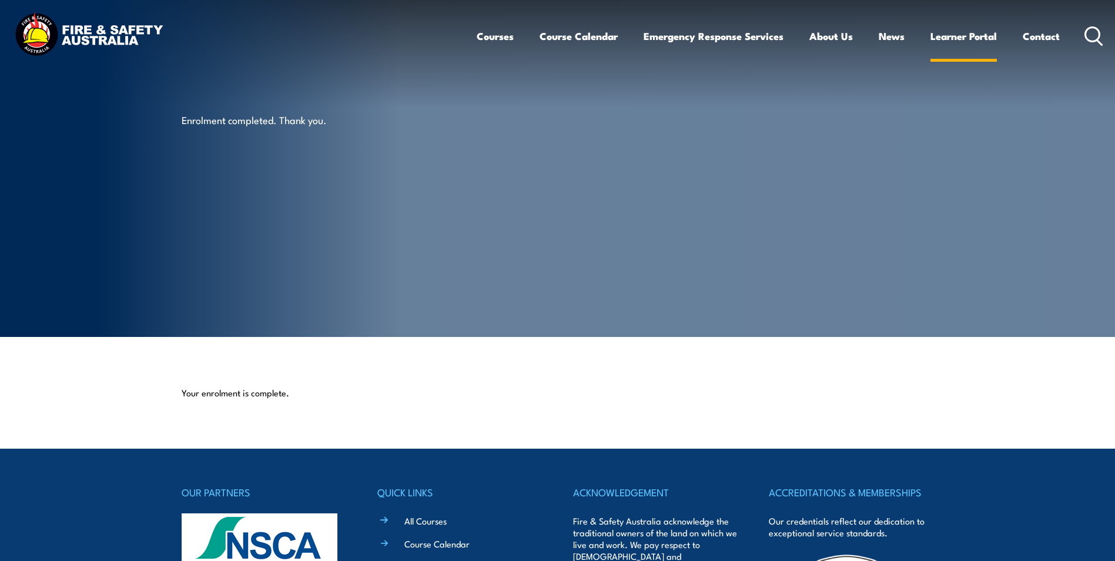
click at [968, 34] on link "Learner Portal" at bounding box center [964, 36] width 66 height 31
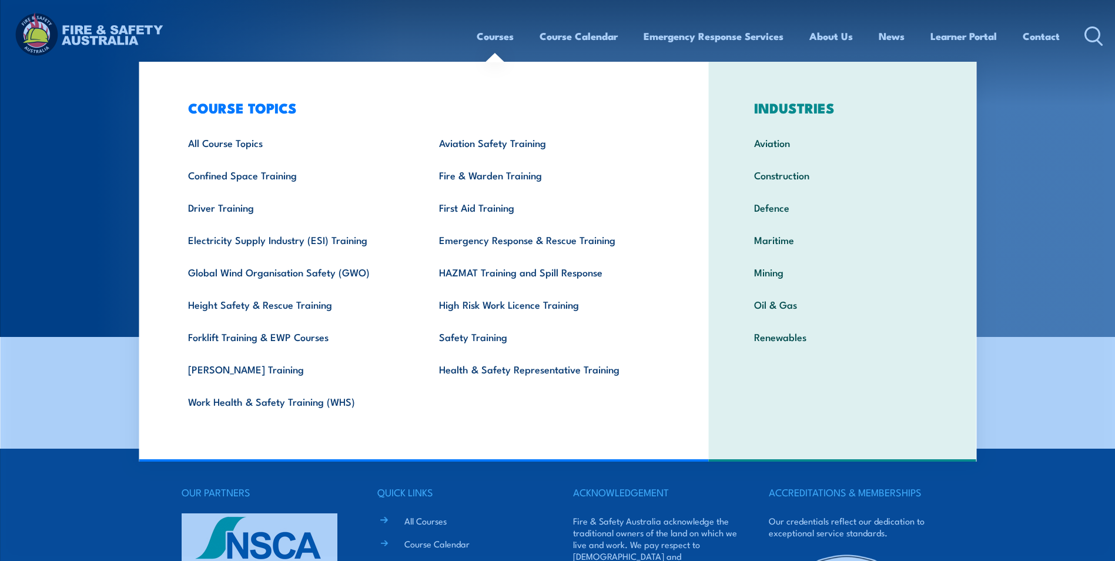
click at [1054, 261] on section "Enrolment completed. Thank you." at bounding box center [557, 168] width 1115 height 337
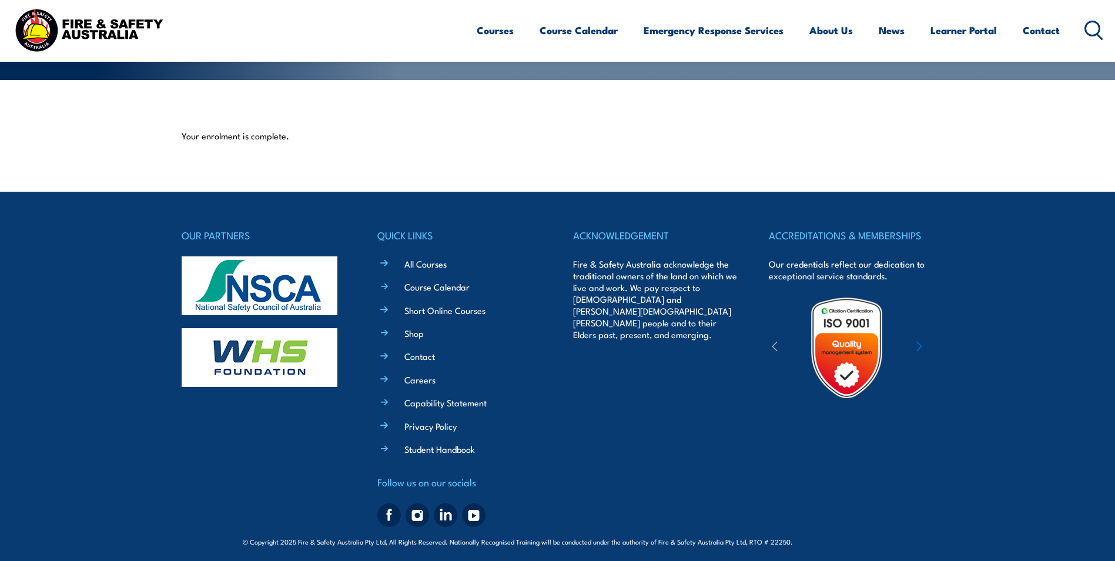
scroll to position [263, 0]
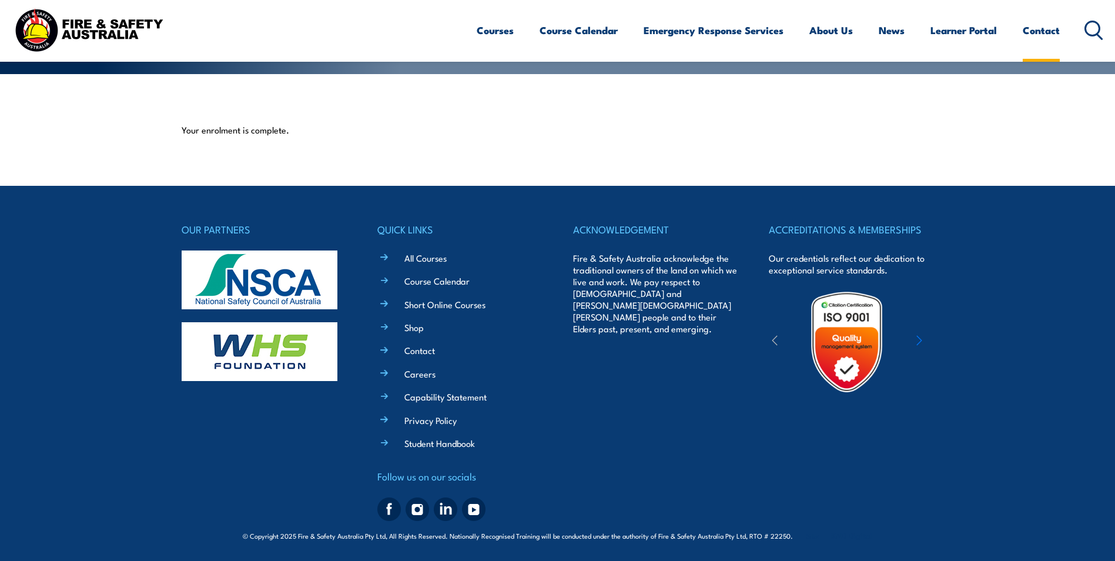
click at [1037, 34] on link "Contact" at bounding box center [1041, 30] width 37 height 31
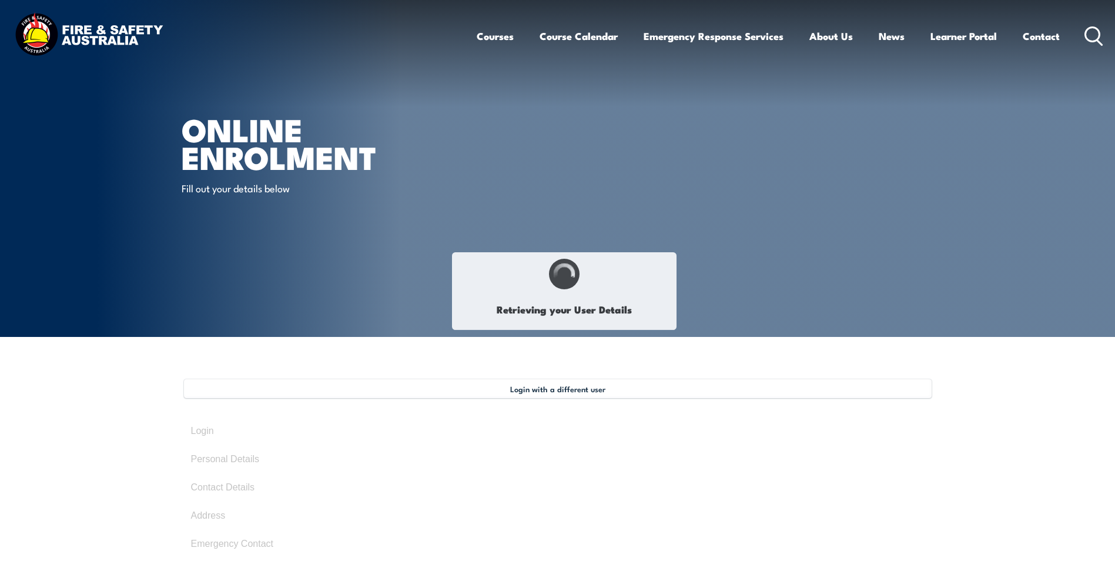
select select "Mrs"
type input "Sharon"
type input "sharon"
type input "Maree"
type input "Clark"
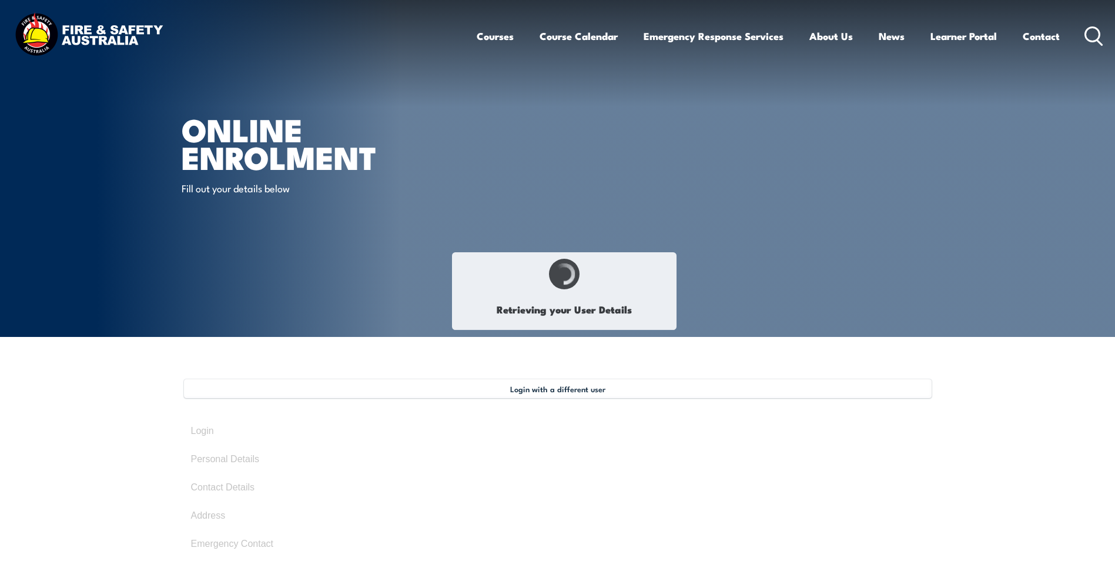
type input "April 15, 1961"
type input "RZBP3ESVQ6"
select select "F"
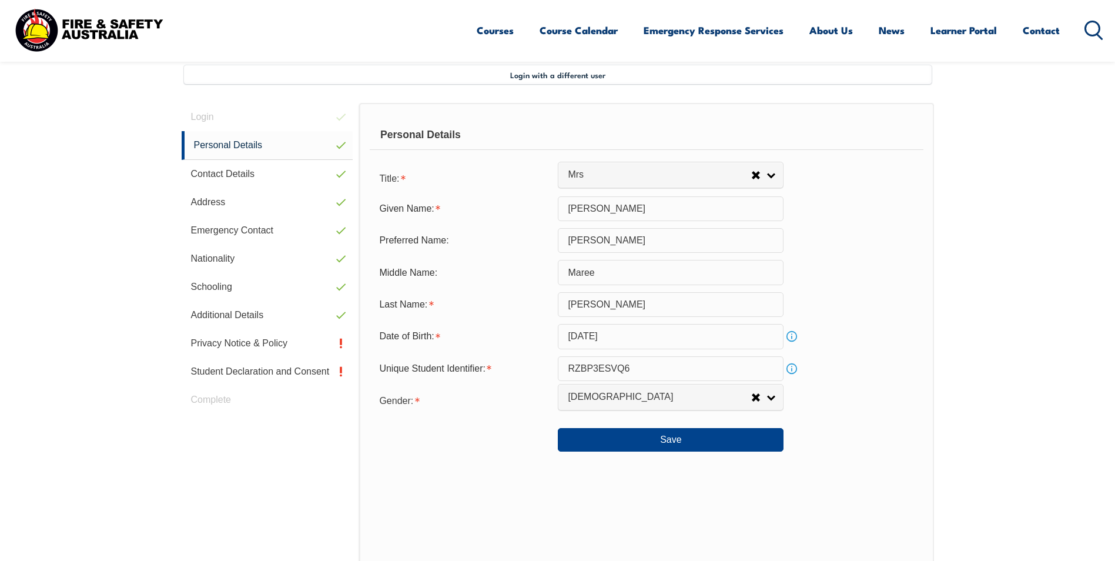
scroll to position [320, 0]
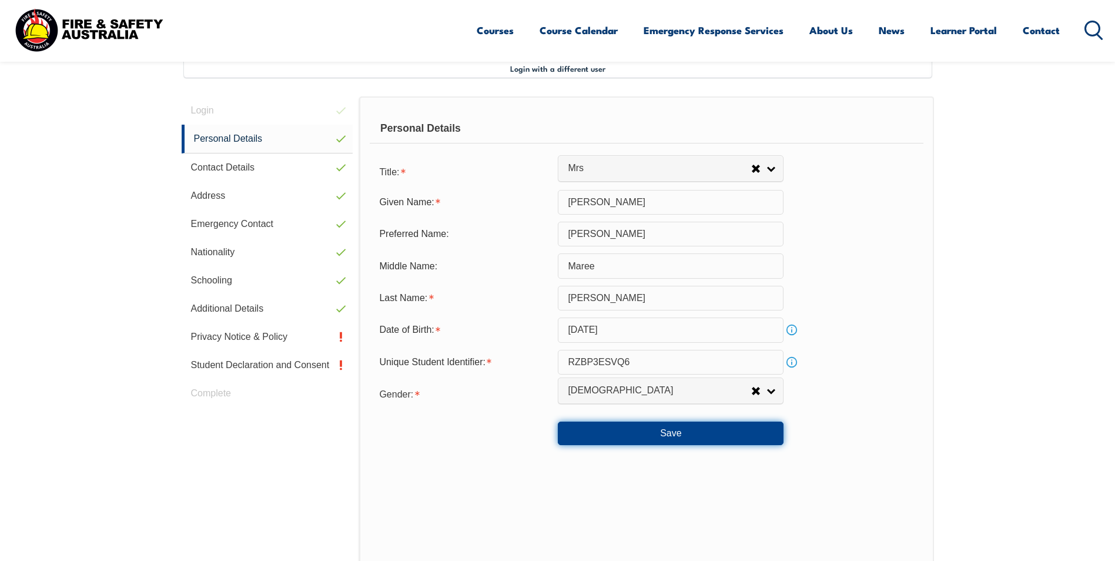
click at [668, 433] on button "Save" at bounding box center [671, 434] width 226 height 24
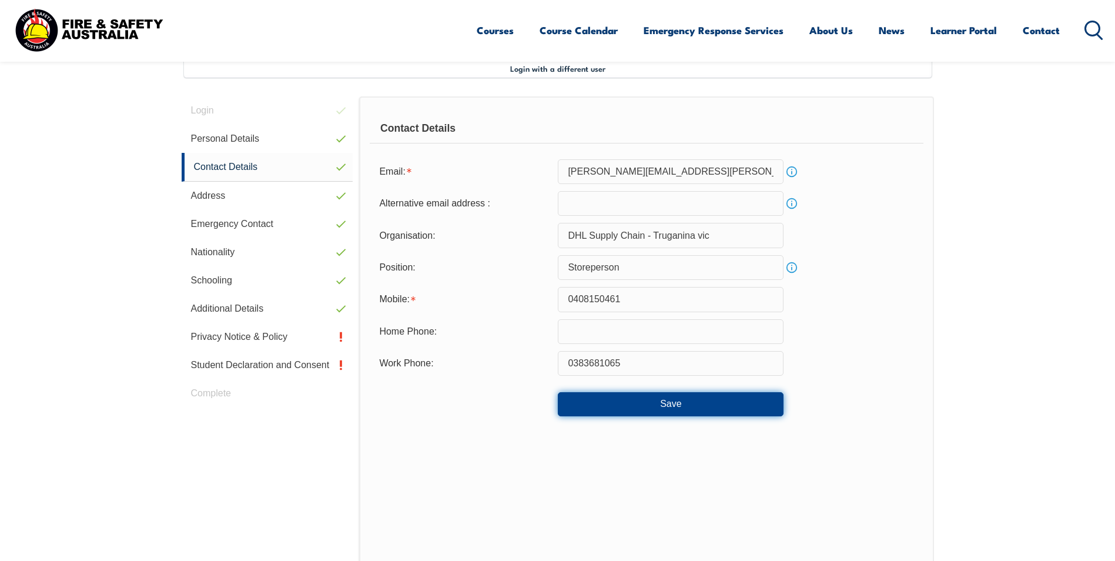
click at [671, 407] on button "Save" at bounding box center [671, 404] width 226 height 24
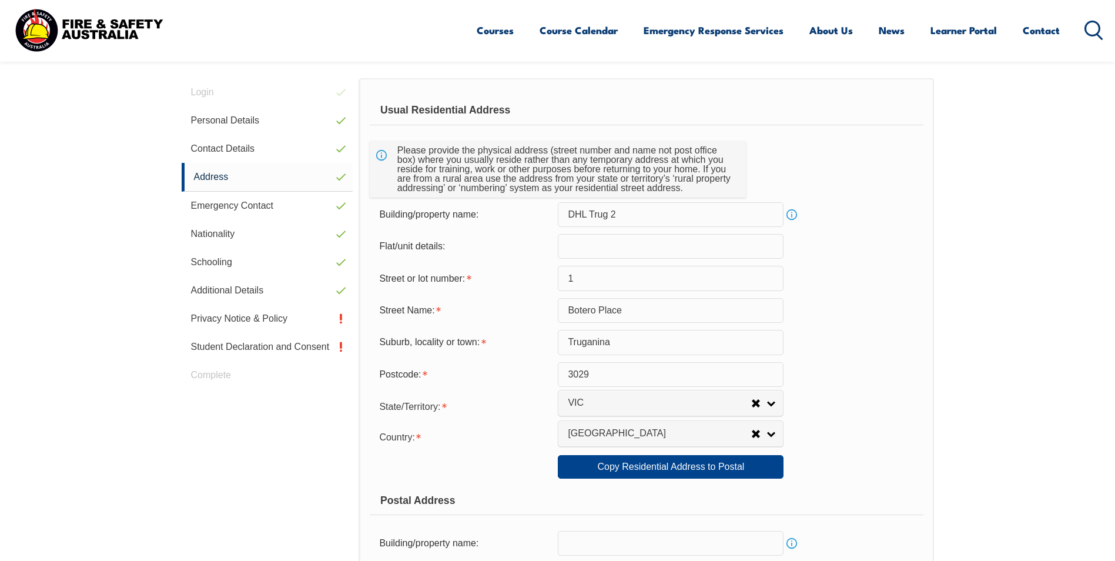
scroll to position [732, 0]
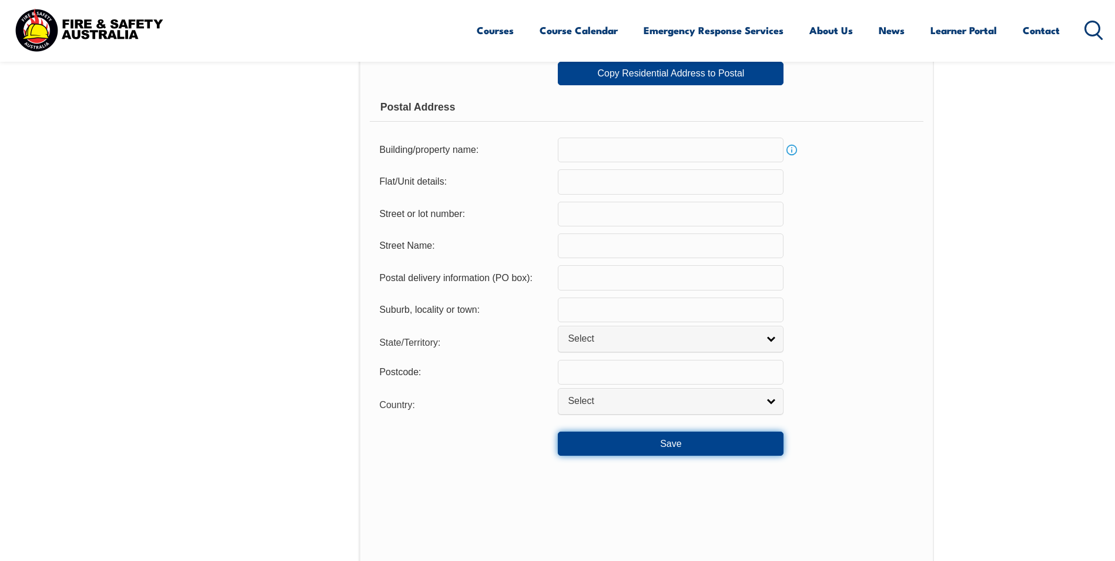
click at [655, 439] on button "Save" at bounding box center [671, 444] width 226 height 24
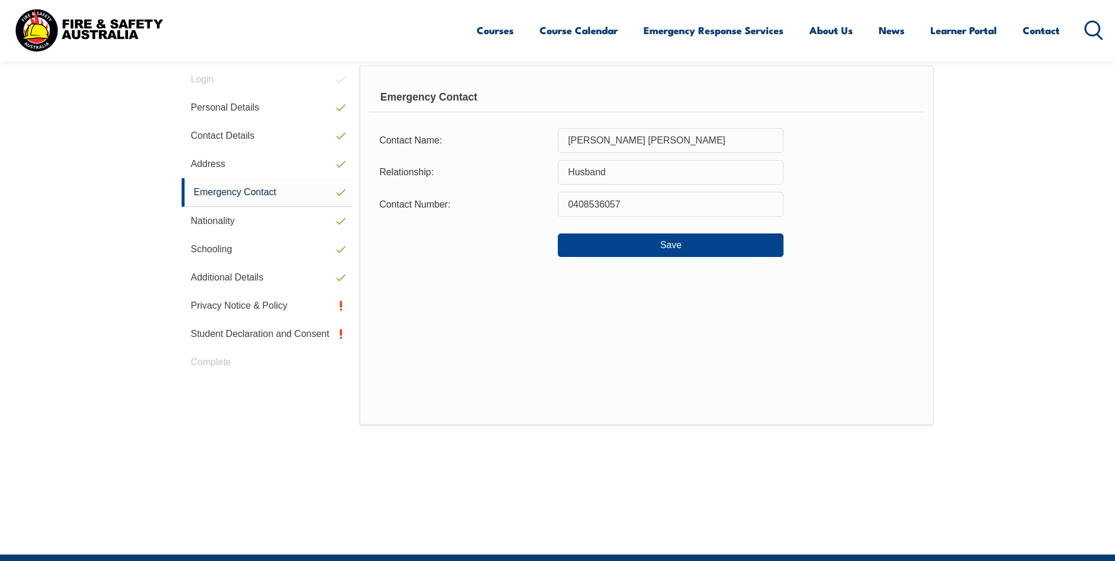
scroll to position [320, 0]
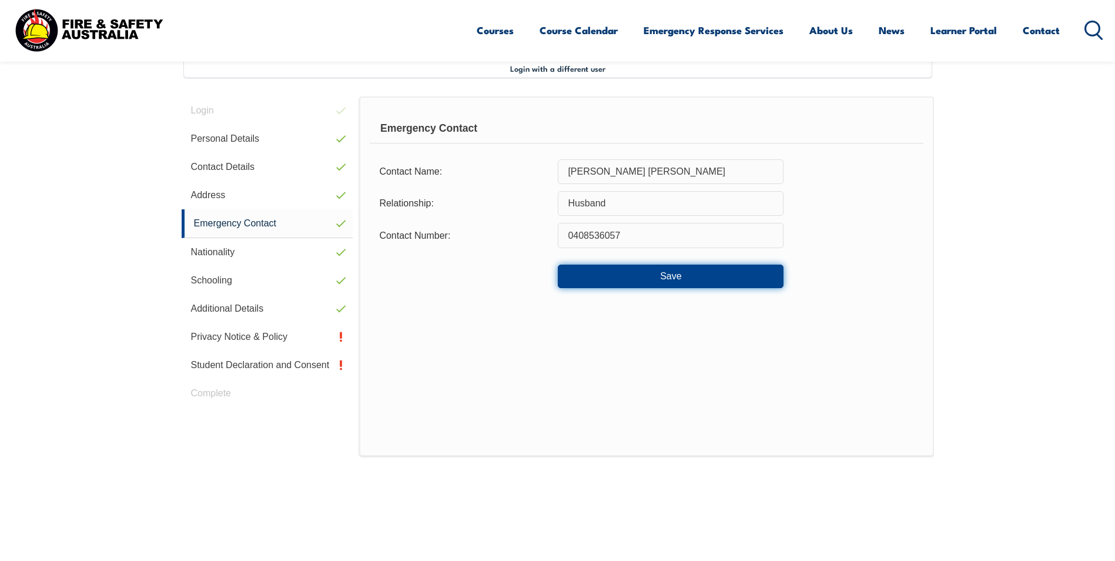
click at [658, 276] on button "Save" at bounding box center [671, 277] width 226 height 24
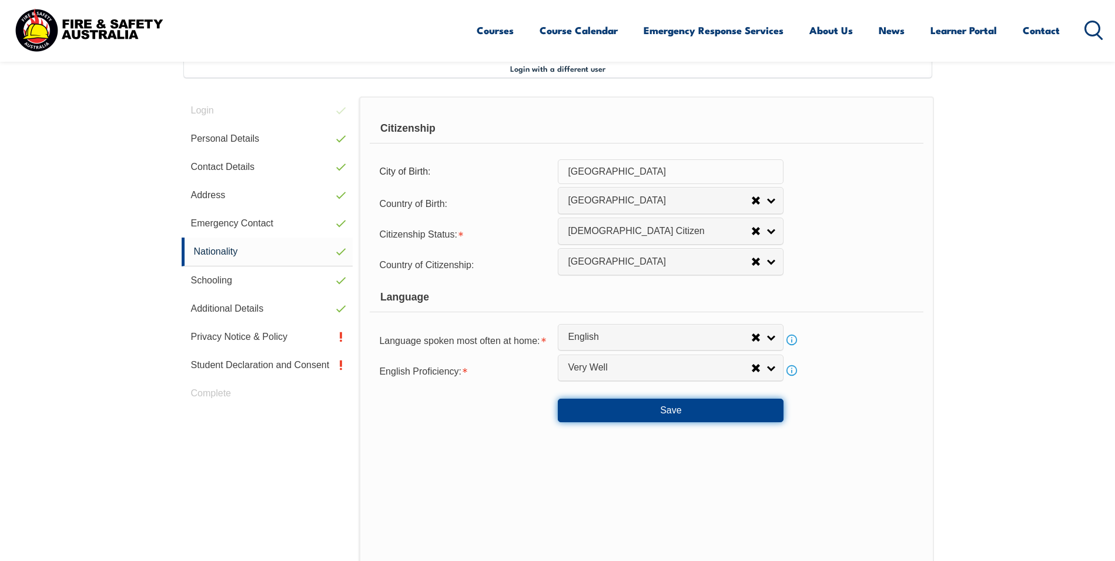
click at [630, 415] on button "Save" at bounding box center [671, 411] width 226 height 24
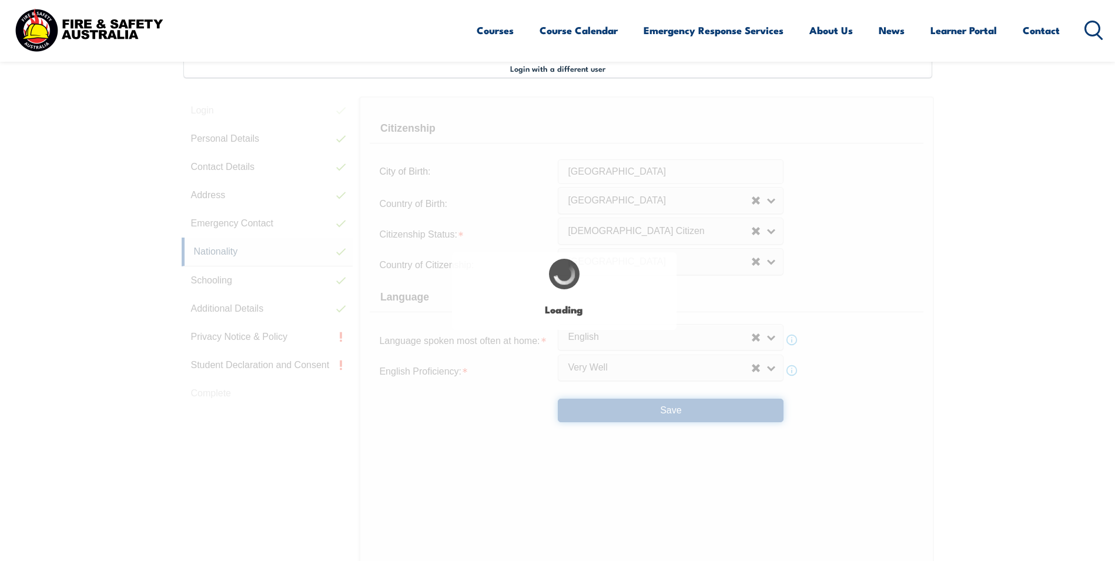
select select "false"
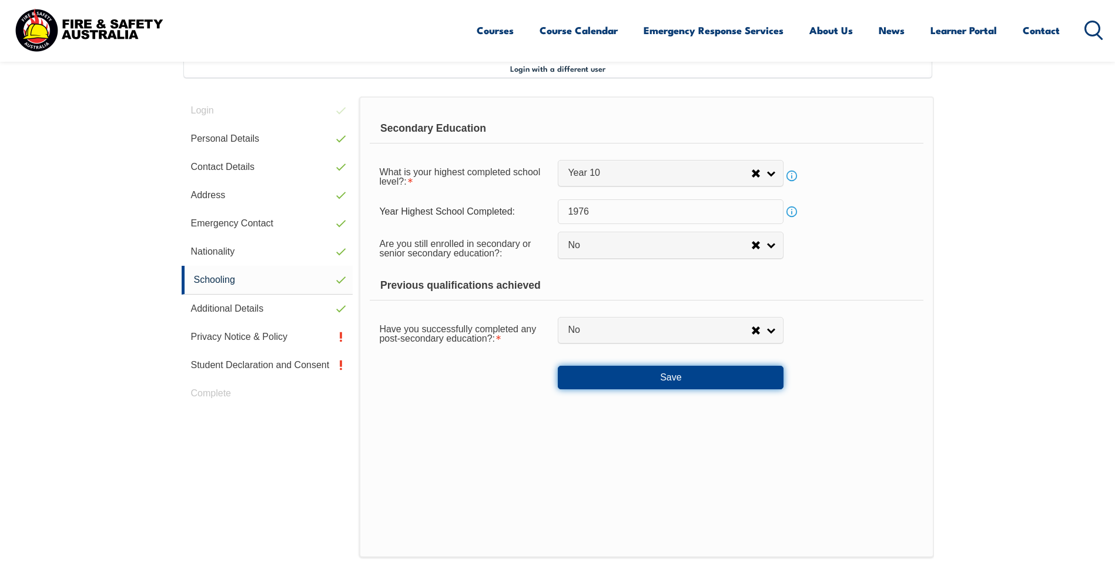
click at [660, 377] on button "Save" at bounding box center [671, 378] width 226 height 24
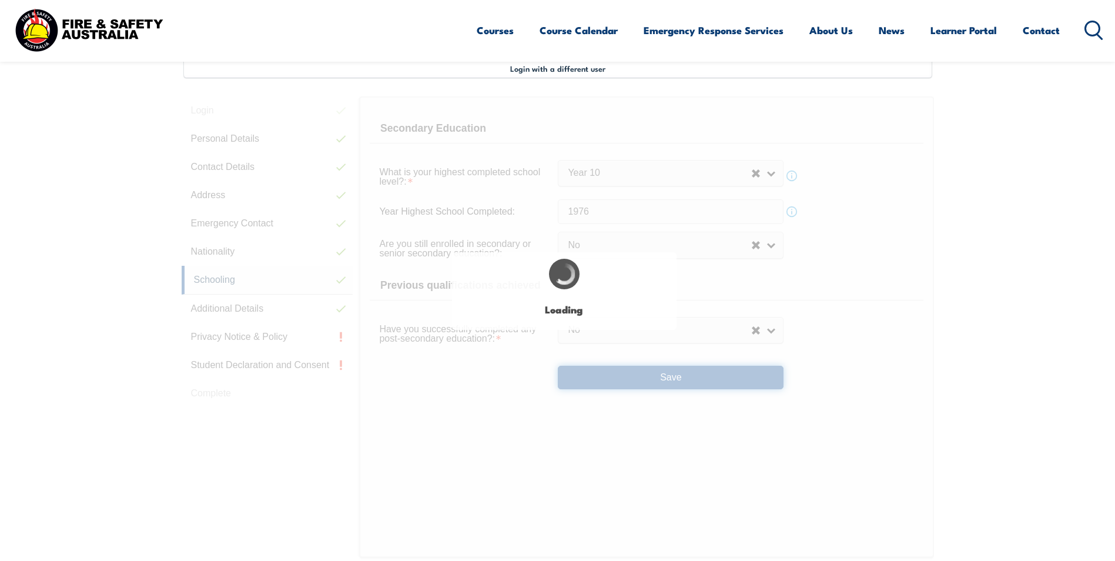
select select "false"
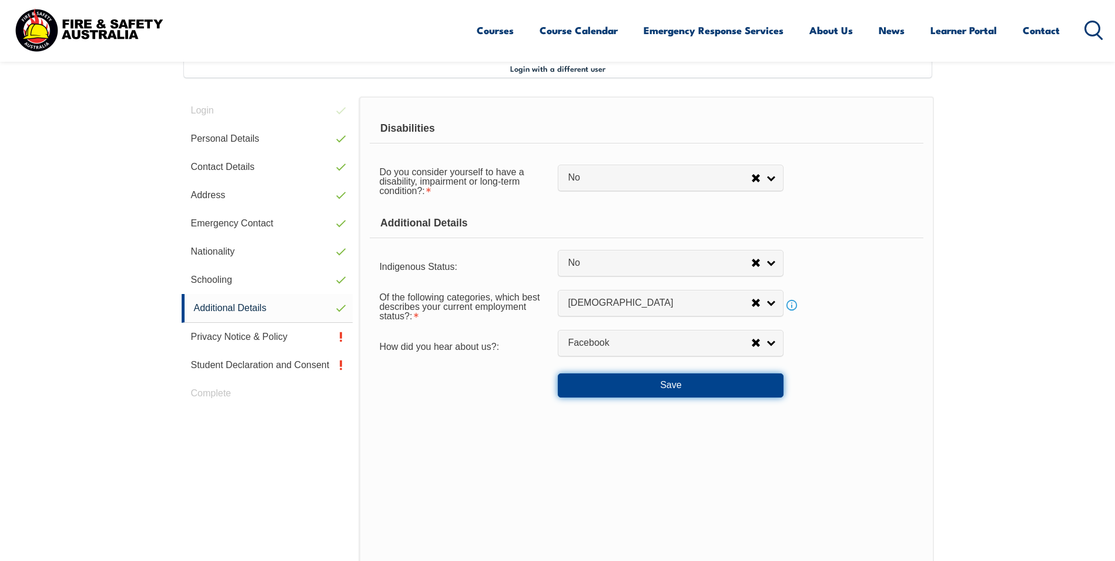
click at [642, 387] on button "Save" at bounding box center [671, 385] width 226 height 24
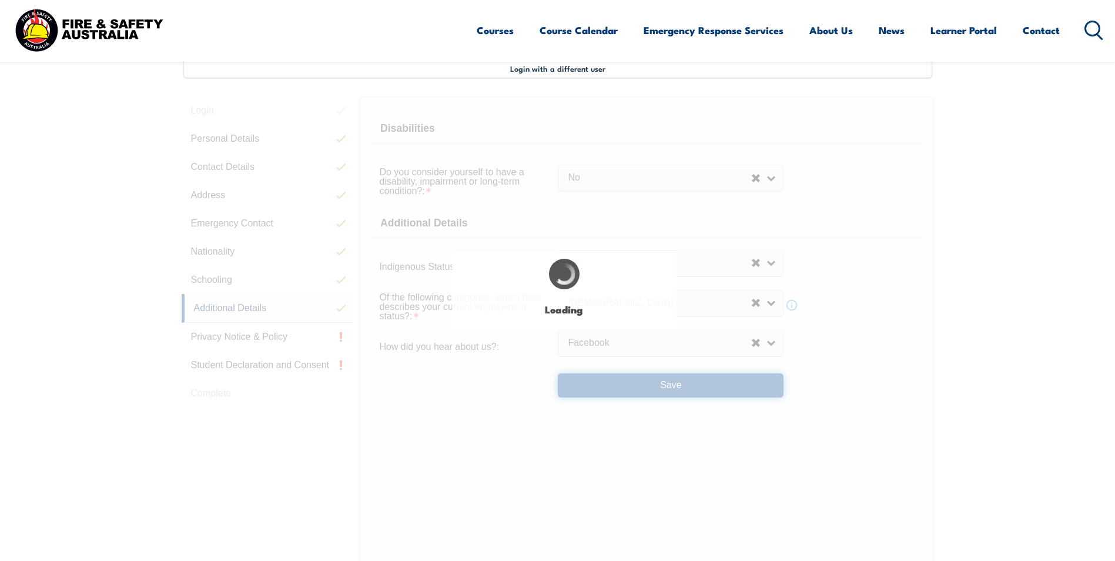
select select "false"
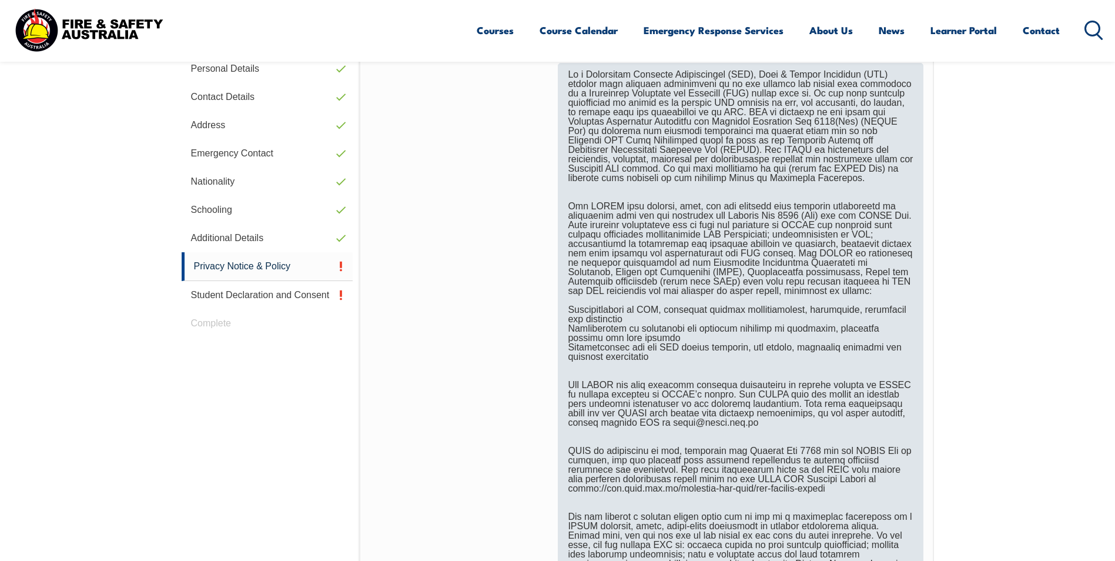
scroll to position [556, 0]
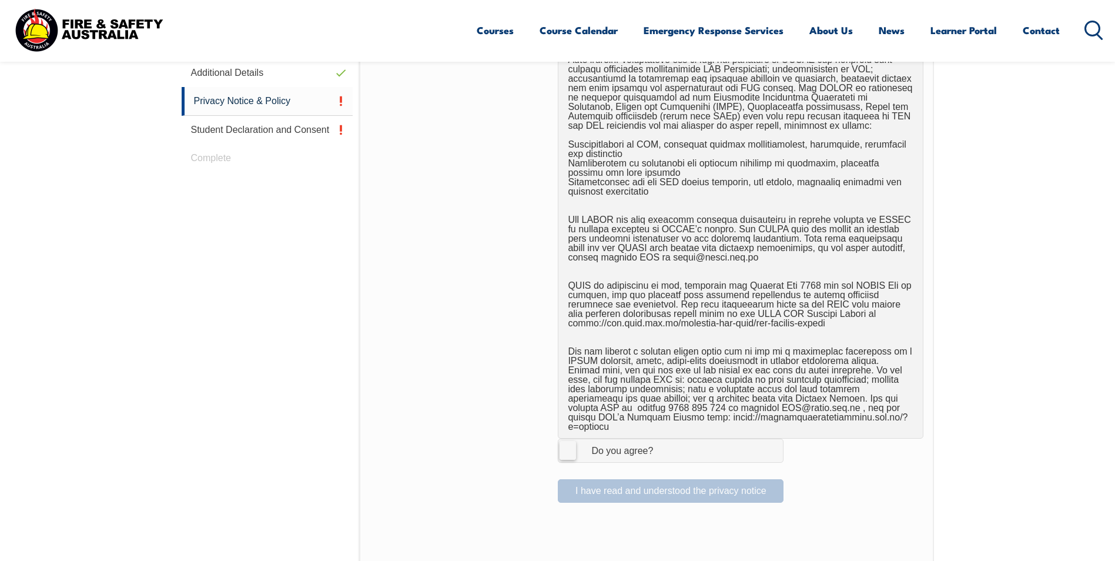
click at [573, 441] on label "I Agree Do you agree?" at bounding box center [671, 451] width 226 height 24
click at [663, 441] on input "I Agree Do you agree?" at bounding box center [673, 450] width 20 height 22
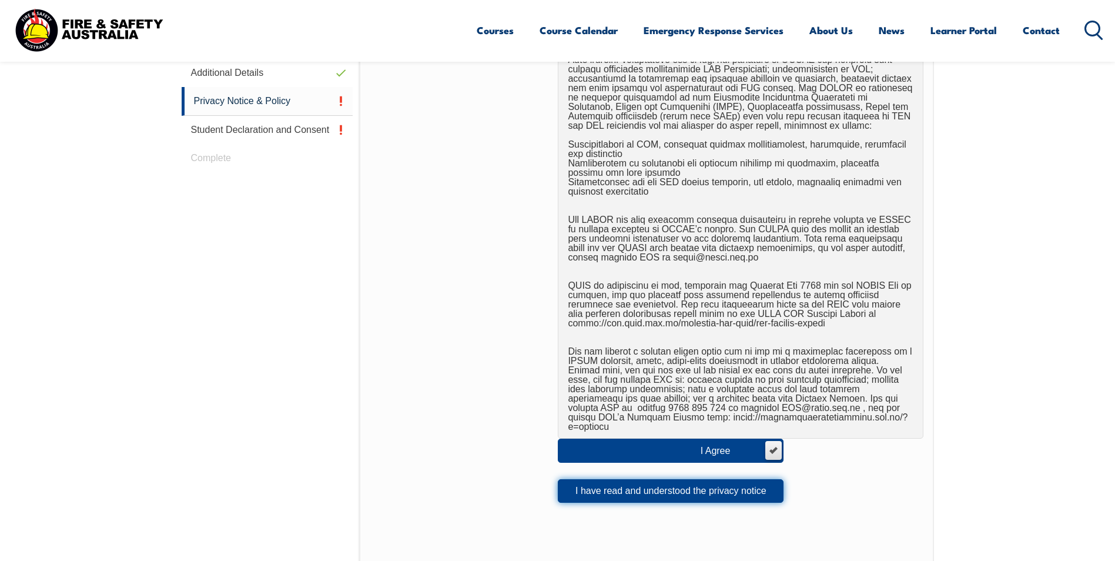
click at [616, 480] on button "I have read and understood the privacy notice" at bounding box center [671, 491] width 226 height 24
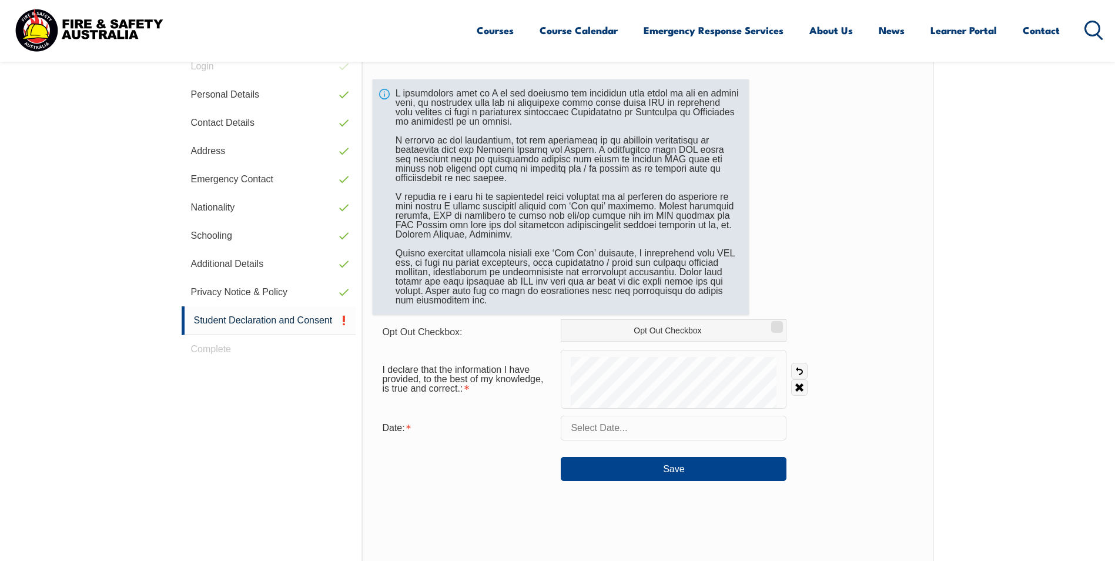
scroll to position [320, 0]
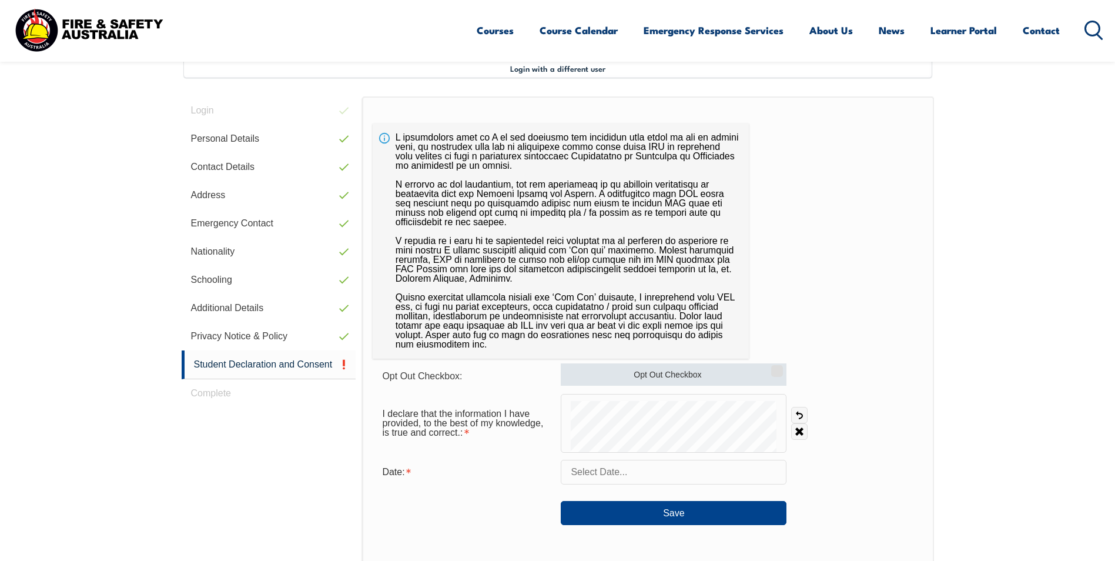
click at [779, 367] on input "Opt Out Checkbox" at bounding box center [775, 366] width 7 height 1
checkbox input "true"
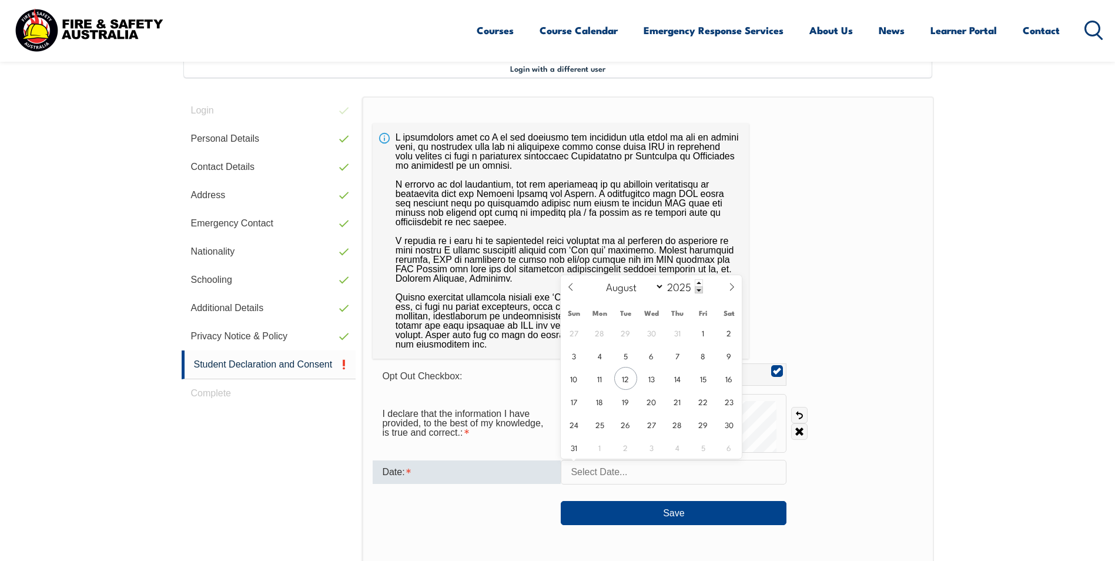
click at [610, 473] on input "text" at bounding box center [674, 472] width 226 height 25
click at [628, 376] on span "12" at bounding box center [625, 378] width 23 height 23
type input "August 12, 2025"
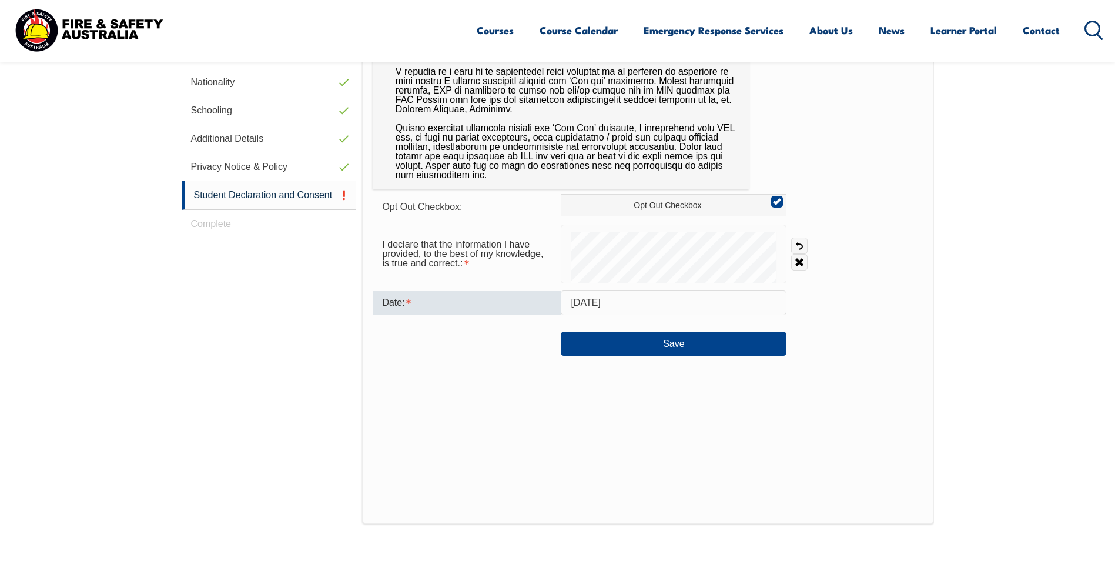
scroll to position [497, 0]
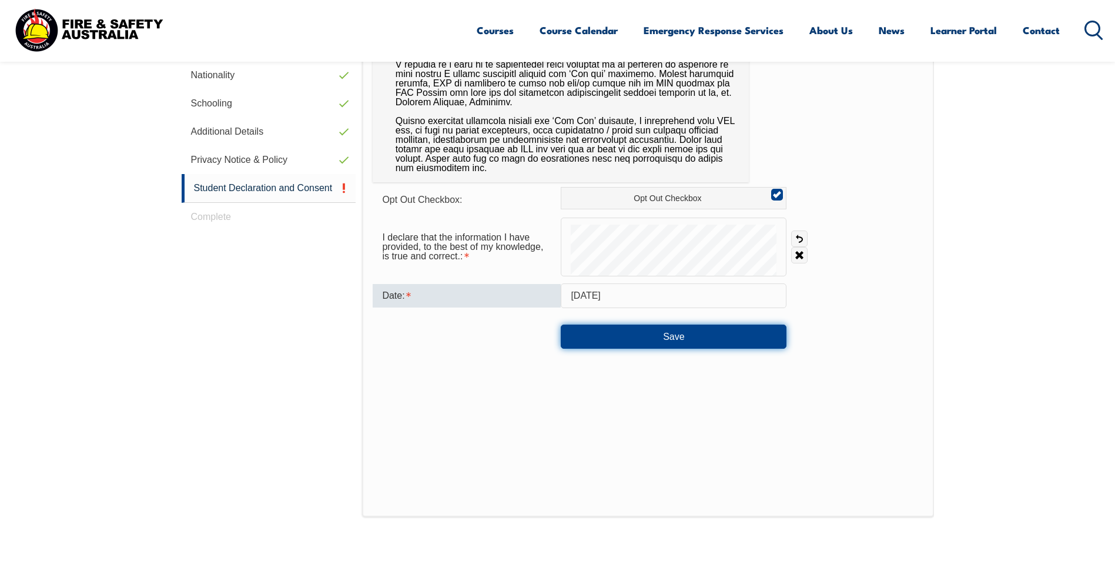
click at [646, 335] on button "Save" at bounding box center [674, 337] width 226 height 24
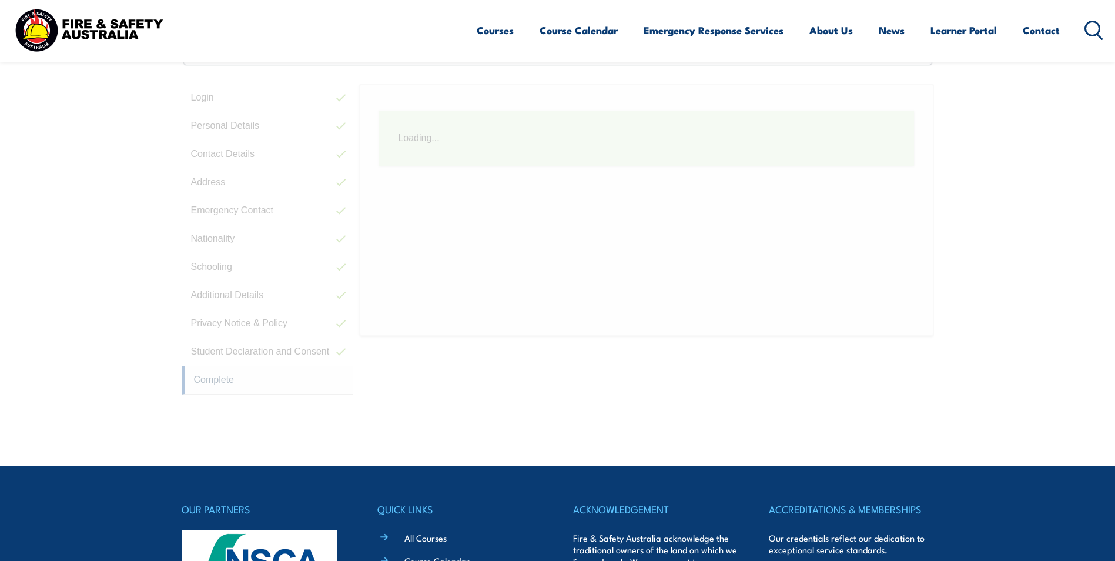
scroll to position [320, 0]
